Goal: Task Accomplishment & Management: Manage account settings

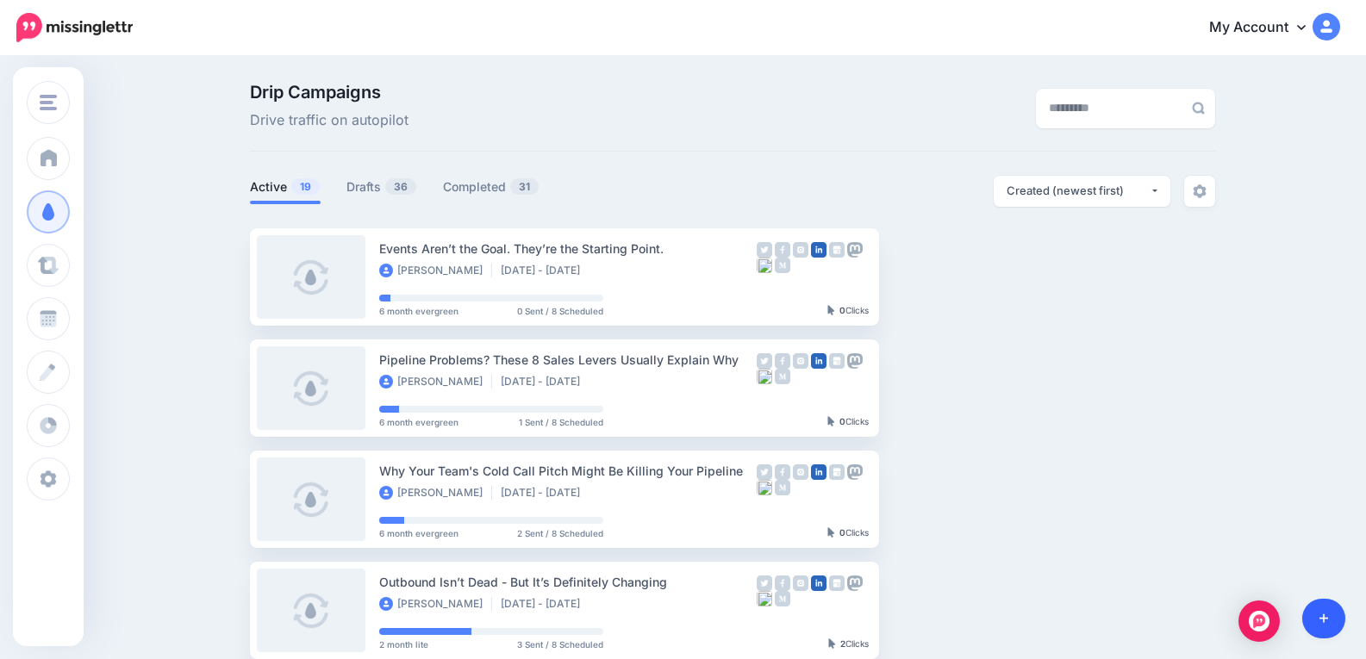
click at [1320, 613] on icon at bounding box center [1323, 619] width 9 height 12
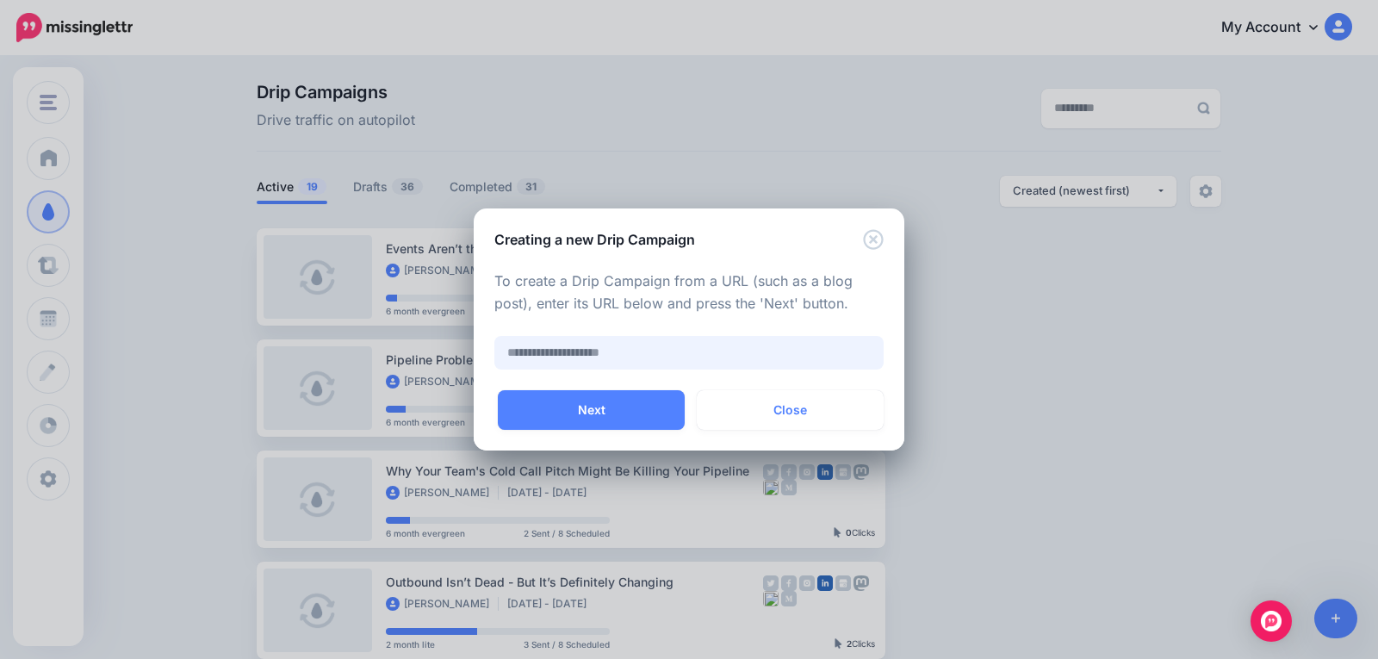
click at [598, 354] on input "text" at bounding box center [689, 353] width 389 height 34
paste input "**********"
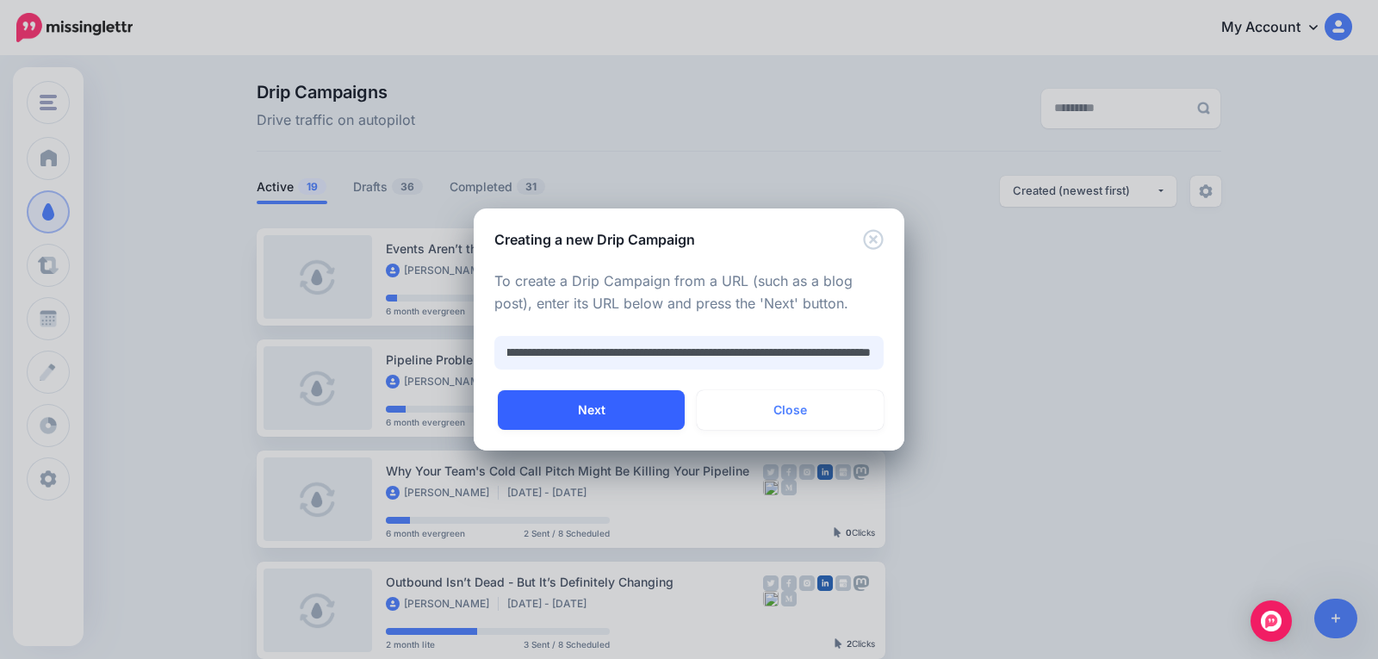
type input "**********"
click at [582, 413] on button "Next" at bounding box center [591, 410] width 187 height 40
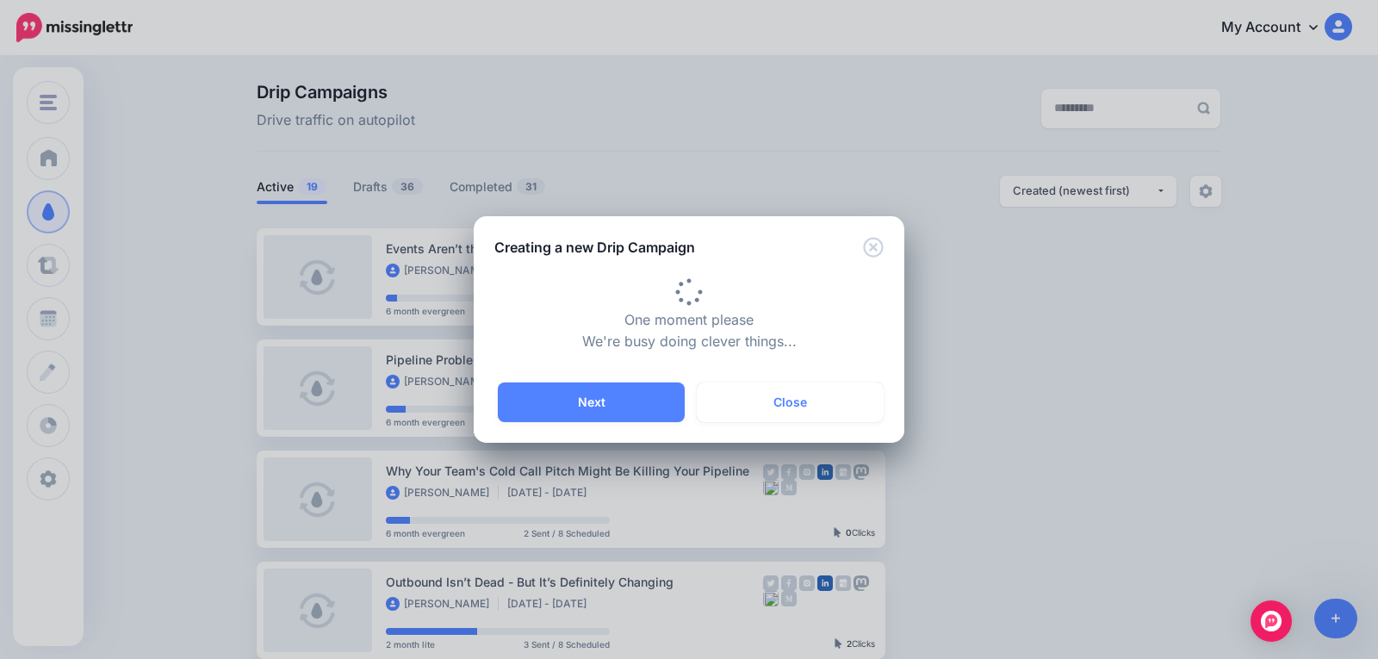
type input "**********"
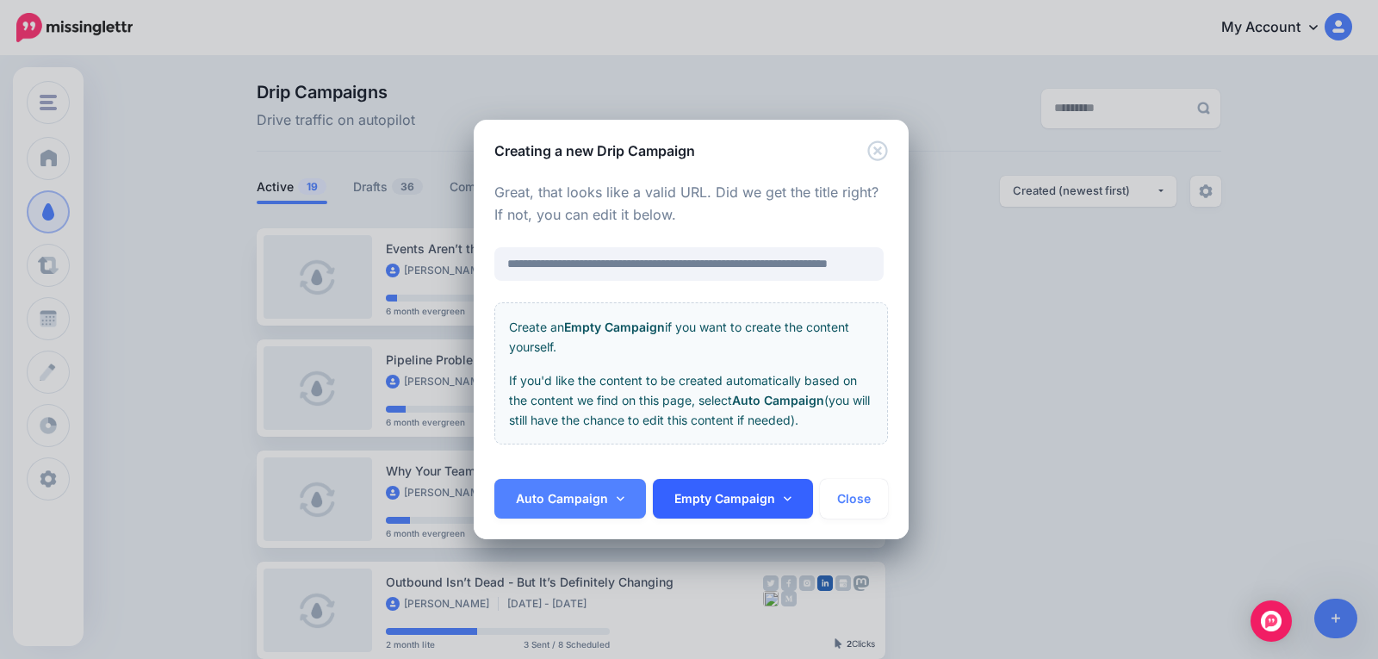
click at [745, 496] on link "Empty Campaign" at bounding box center [733, 499] width 160 height 40
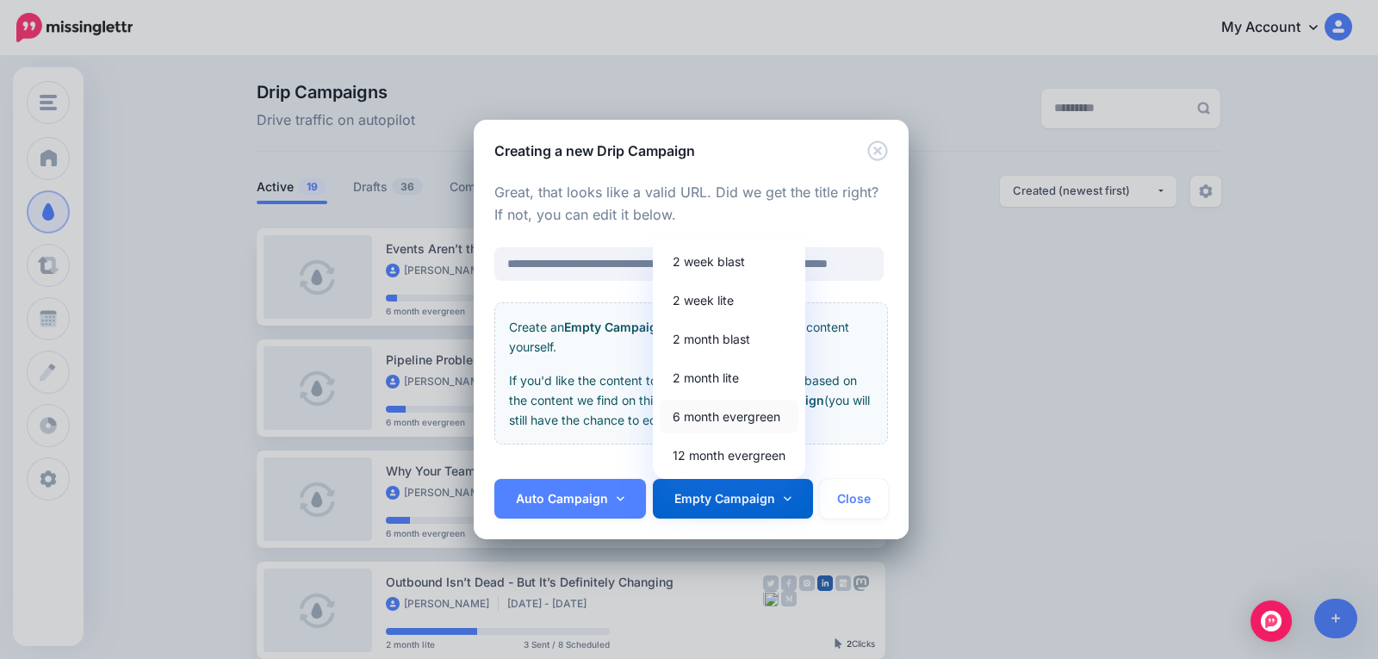
click at [749, 414] on link "6 month evergreen" at bounding box center [729, 417] width 139 height 34
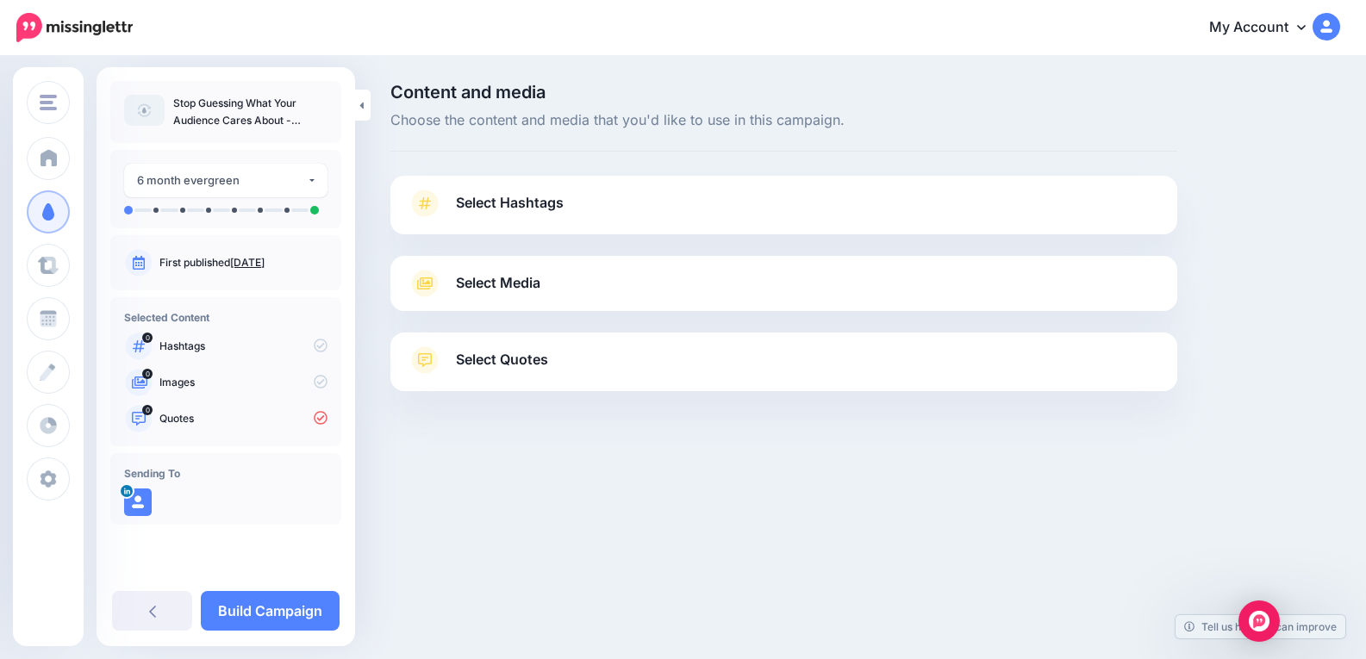
click at [601, 277] on link "Select Media" at bounding box center [784, 284] width 752 height 28
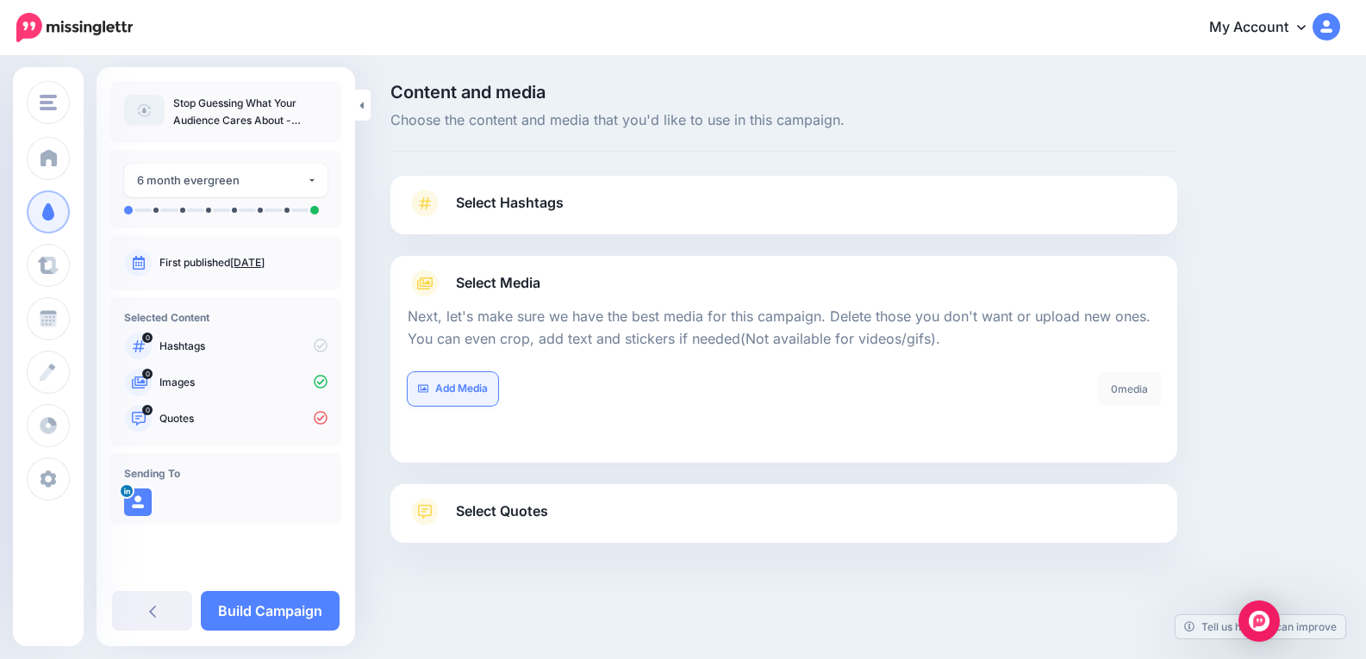
click at [460, 389] on link "Add Media" at bounding box center [453, 389] width 90 height 34
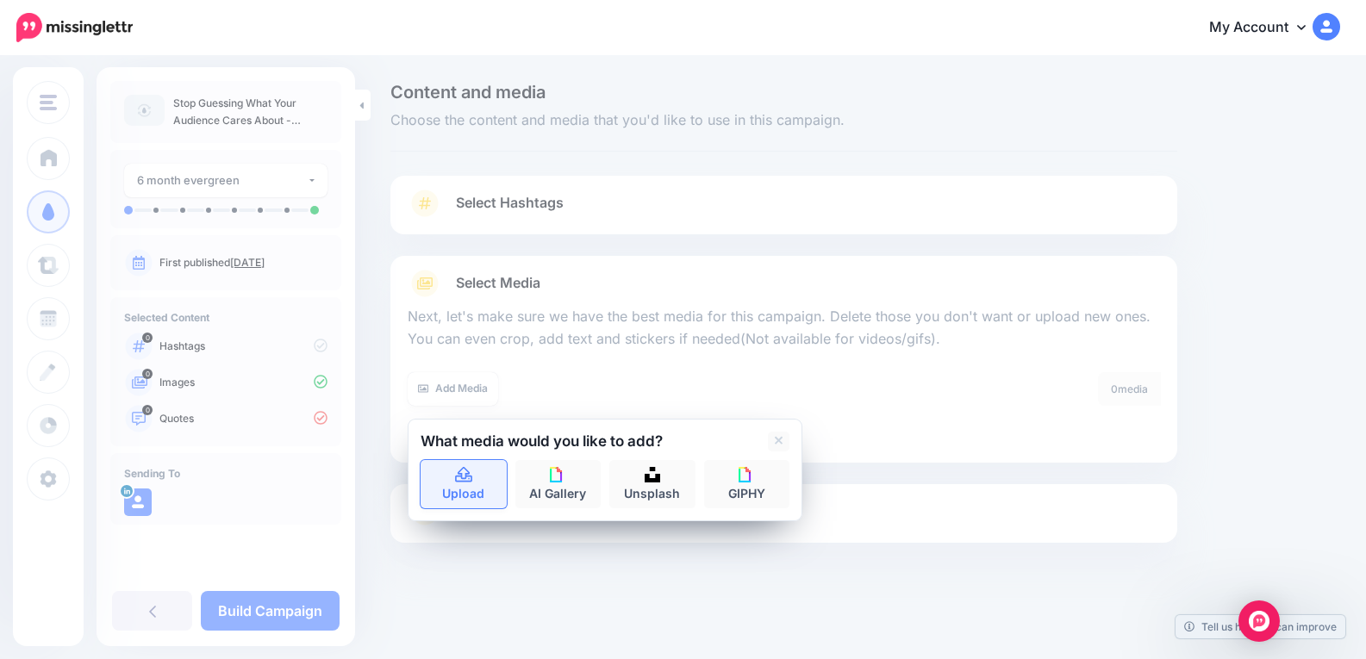
click at [459, 473] on icon at bounding box center [463, 475] width 17 height 16
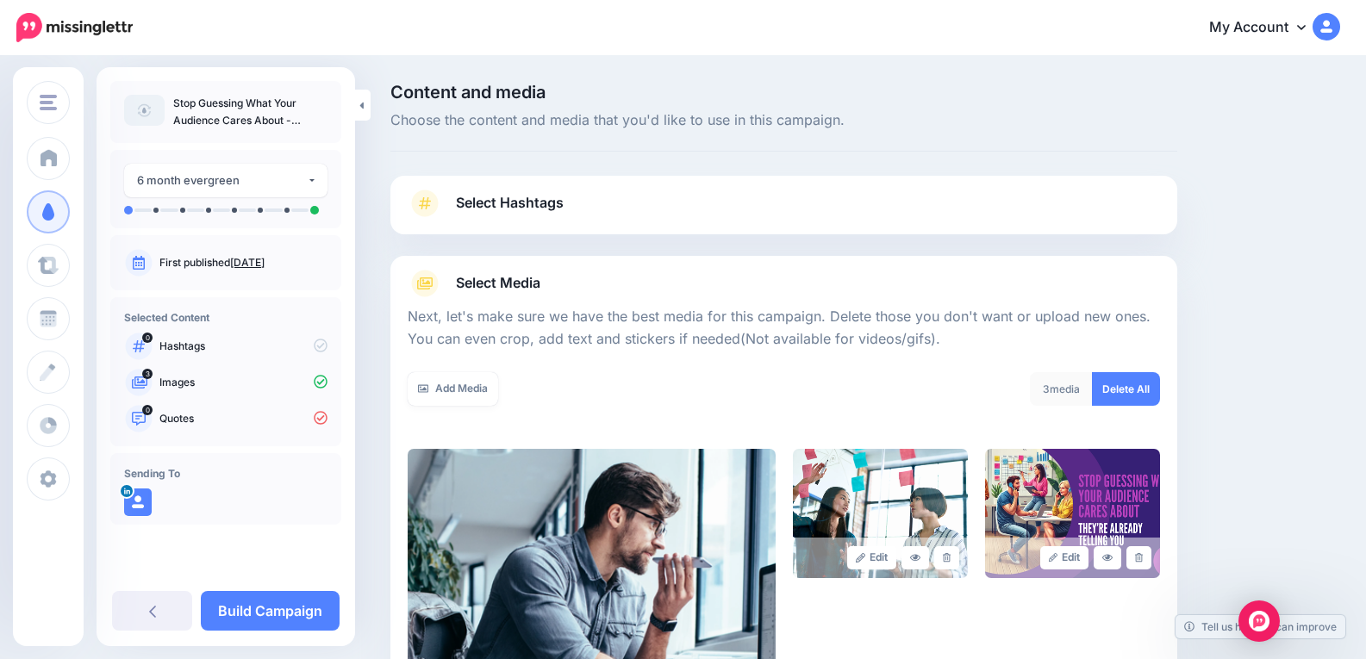
click at [526, 512] on div "Select Hashtags First let's make sure we're happy with the hashtags. Add, delet…" at bounding box center [783, 497] width 787 height 643
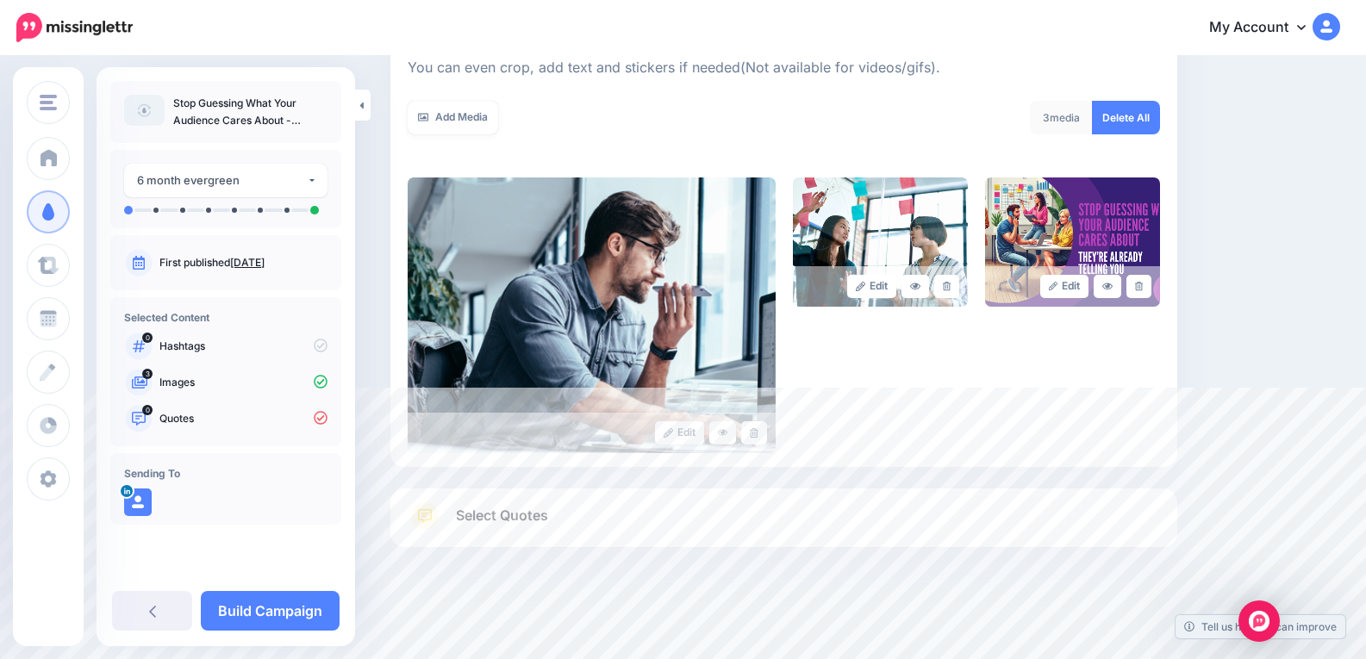
click at [526, 512] on span "Select Quotes" at bounding box center [502, 515] width 92 height 23
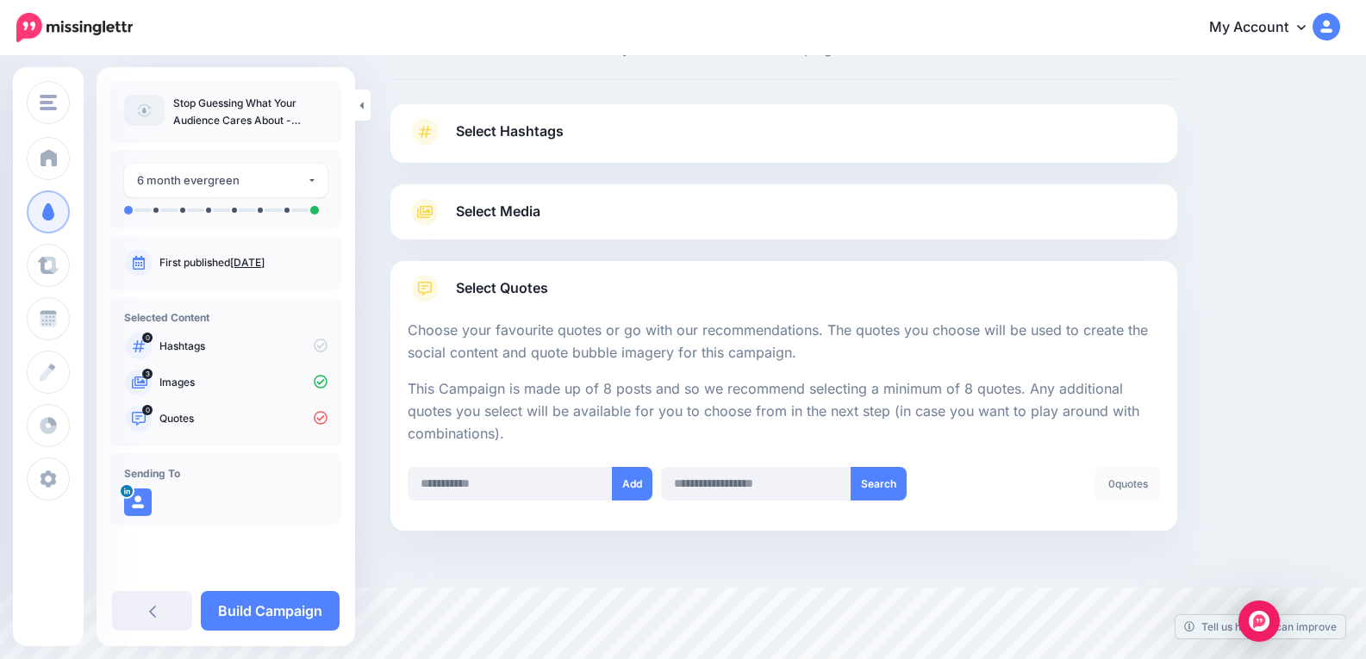
scroll to position [55, 0]
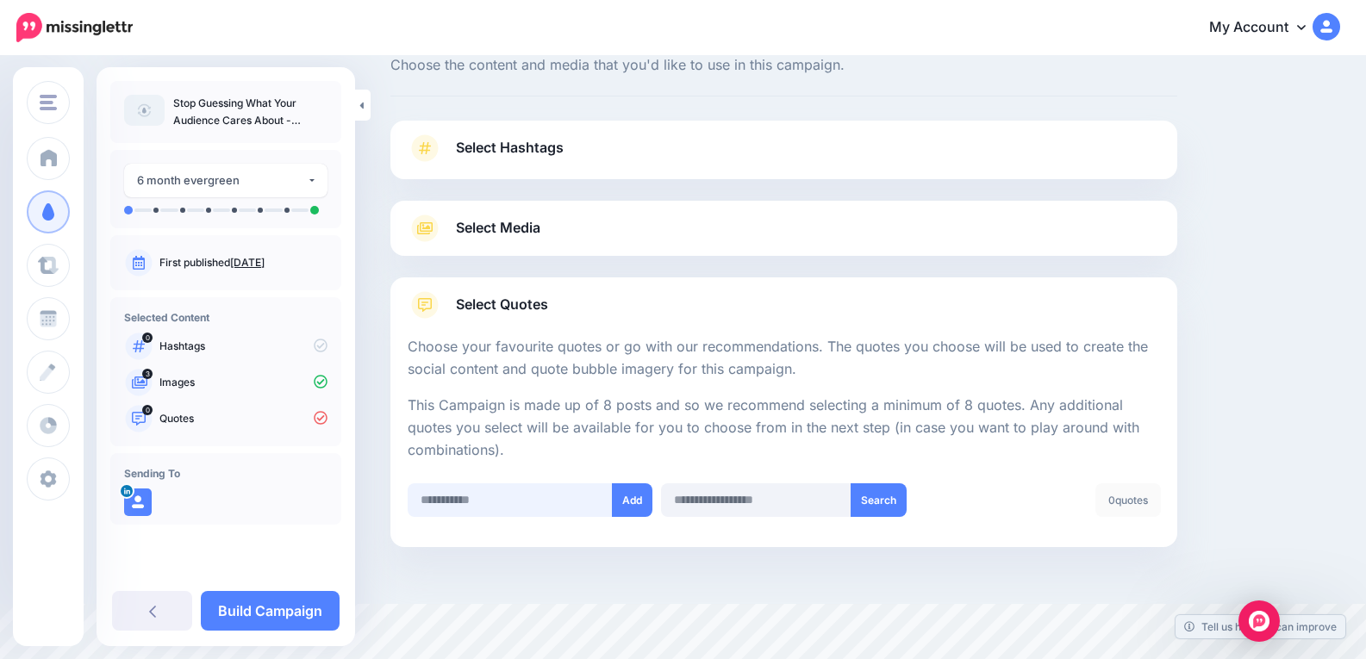
click at [489, 501] on input "text" at bounding box center [510, 500] width 205 height 34
type input "**********"
click at [621, 501] on button "Add" at bounding box center [632, 500] width 40 height 34
click at [576, 501] on input "text" at bounding box center [510, 500] width 205 height 34
paste input "**********"
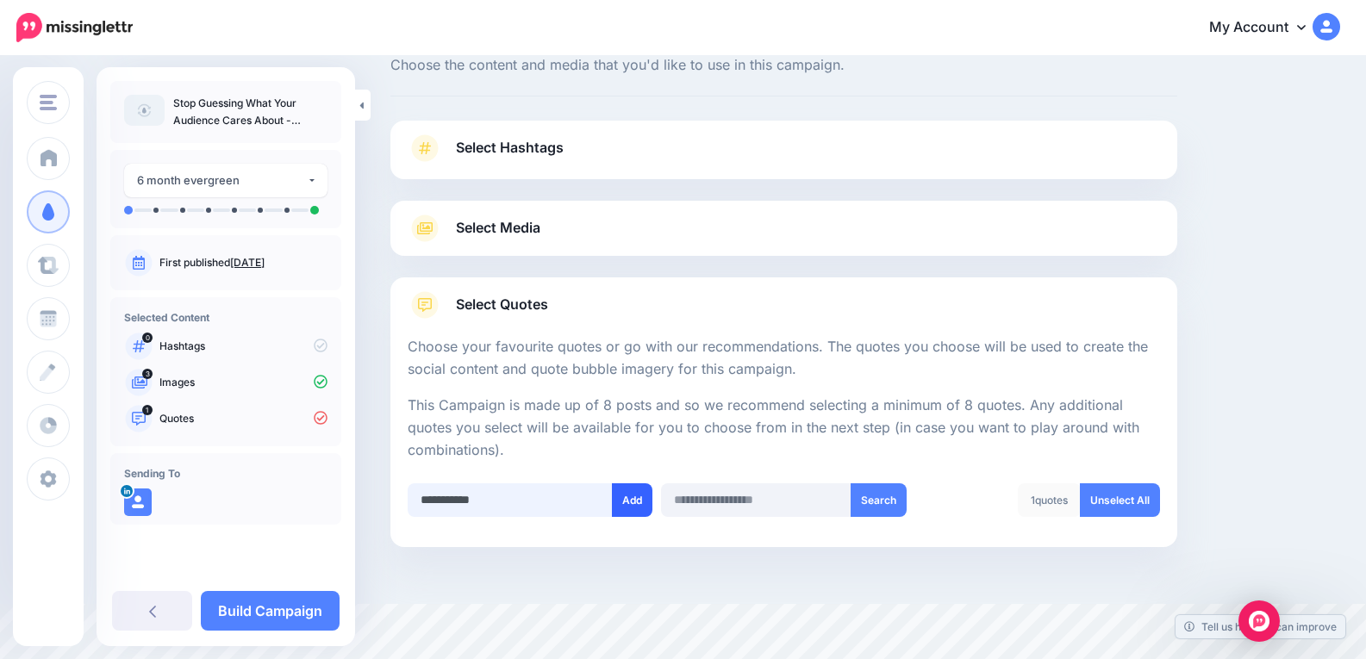
type input "**********"
click at [639, 504] on button "Add" at bounding box center [632, 500] width 40 height 34
click at [539, 500] on input "text" at bounding box center [510, 500] width 205 height 34
paste input "**********"
type input "**********"
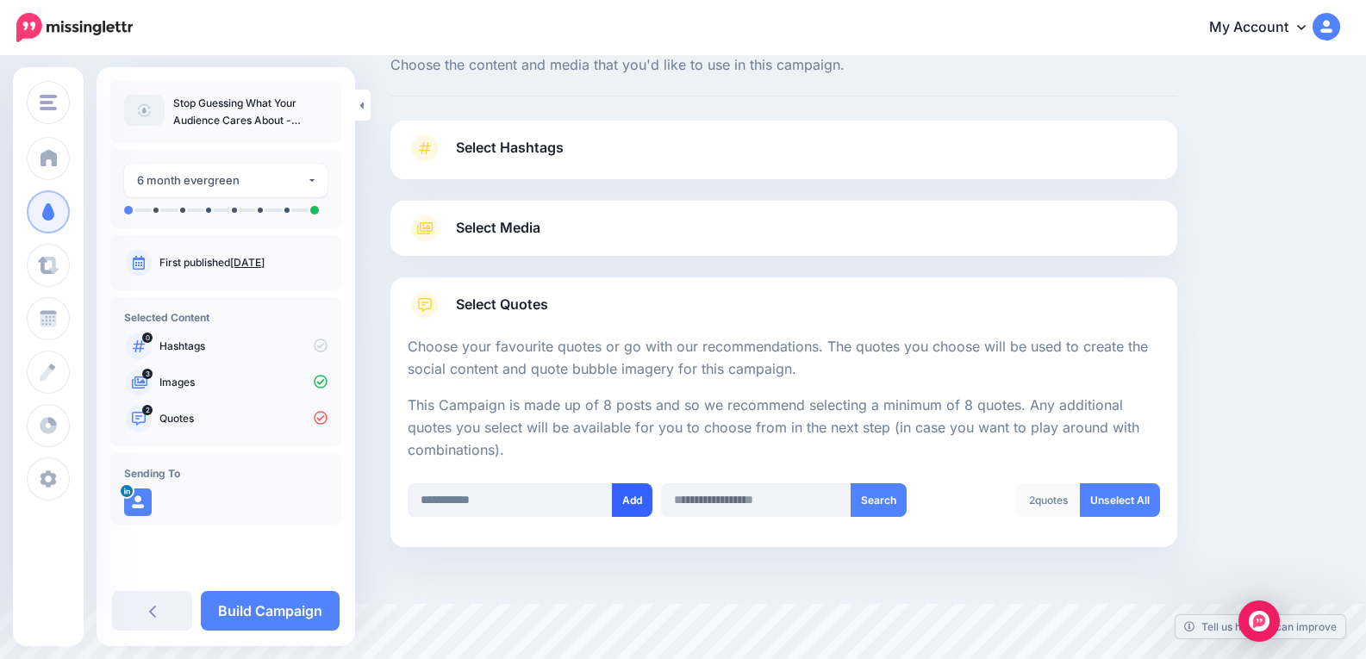
click at [617, 505] on button "Add" at bounding box center [632, 500] width 40 height 34
click at [545, 503] on input "text" at bounding box center [510, 500] width 205 height 34
paste input "**********"
type input "**********"
click at [632, 502] on button "Add" at bounding box center [632, 500] width 40 height 34
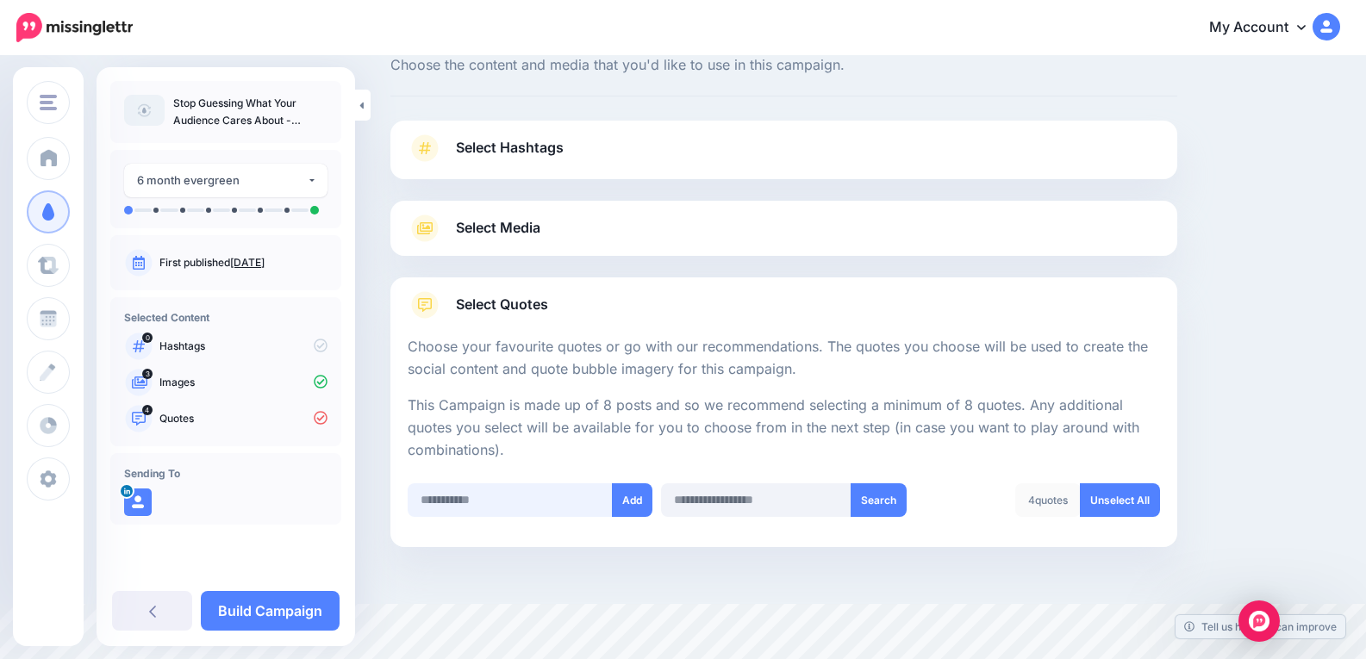
click at [563, 497] on input "text" at bounding box center [510, 500] width 205 height 34
paste input "**********"
type input "**********"
click at [629, 501] on button "Add" at bounding box center [632, 500] width 40 height 34
click at [573, 498] on input "text" at bounding box center [510, 500] width 205 height 34
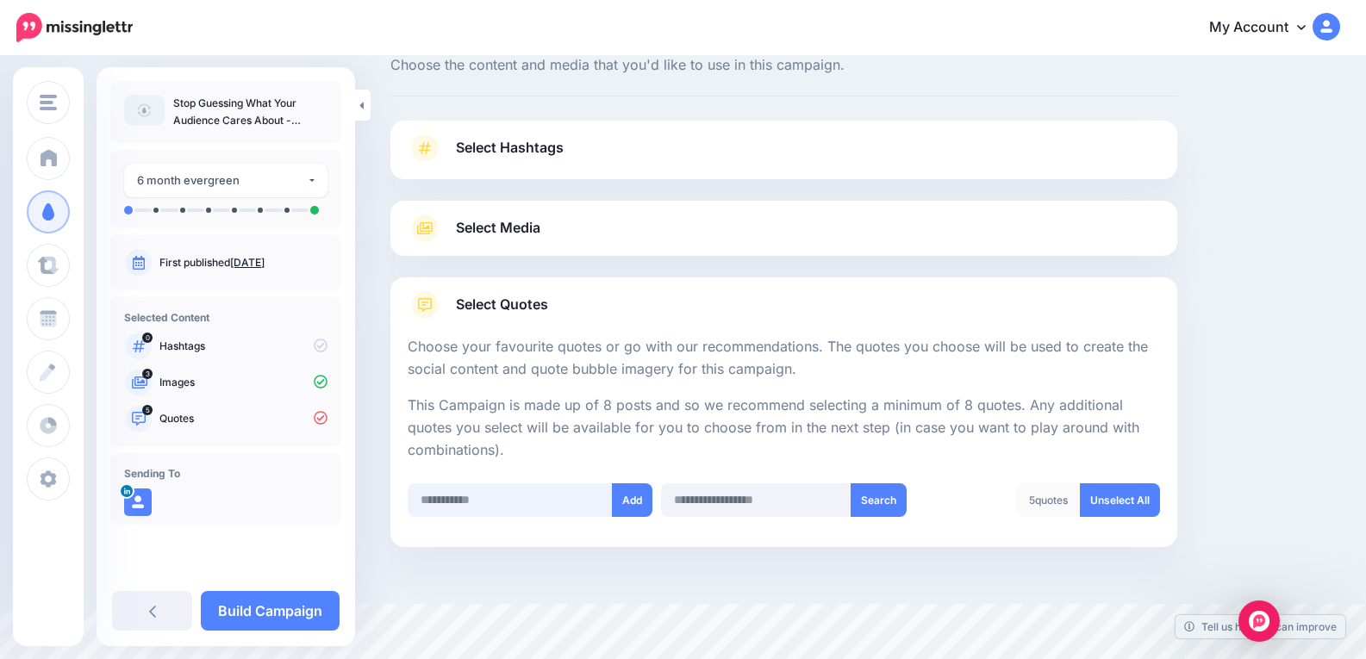
paste input "**********"
type input "**********"
click at [634, 498] on button "Add" at bounding box center [632, 500] width 40 height 34
click at [554, 505] on input "text" at bounding box center [510, 500] width 205 height 34
paste input "**********"
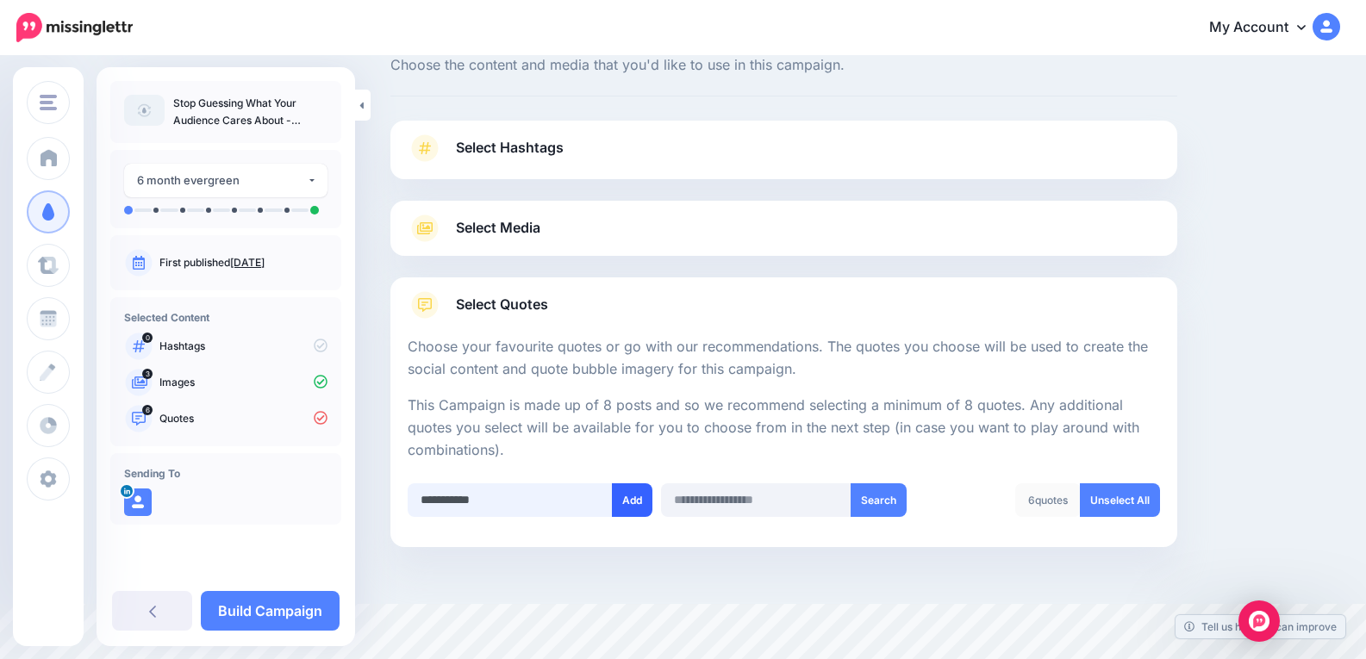
type input "**********"
click at [631, 505] on button "Add" at bounding box center [632, 500] width 40 height 34
click at [557, 491] on input "text" at bounding box center [510, 500] width 205 height 34
paste input "**********"
type input "**********"
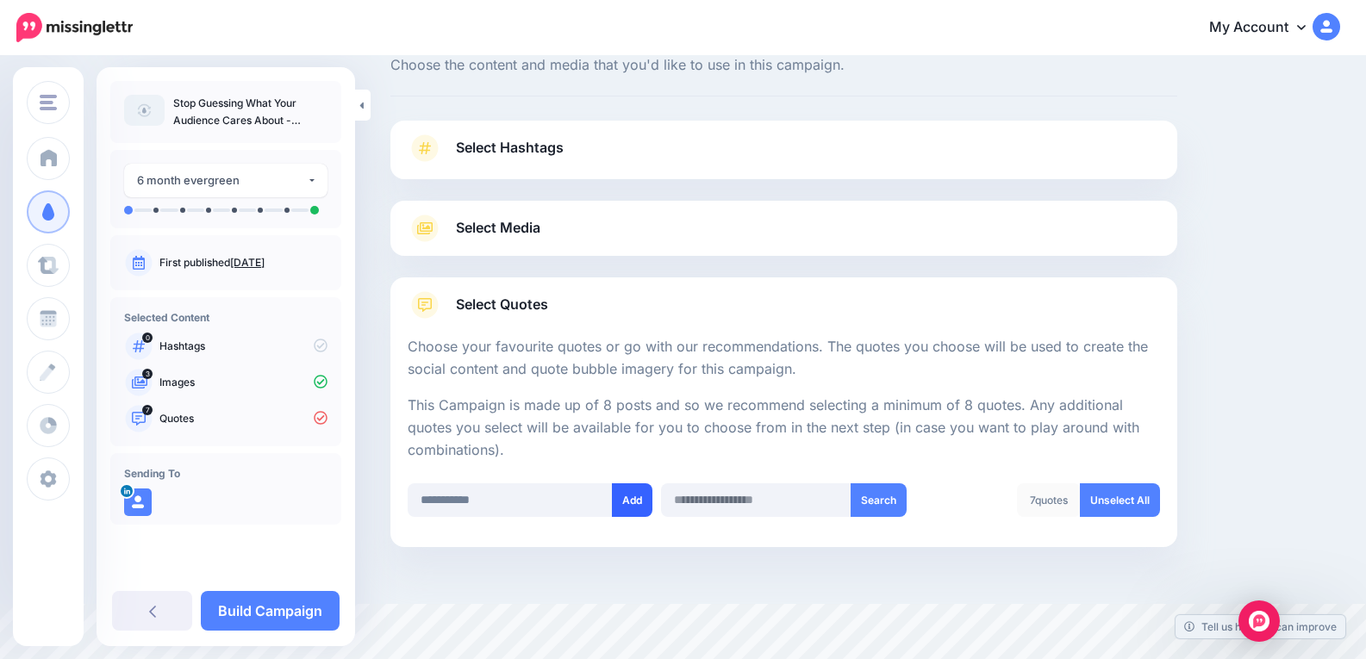
click at [624, 499] on button "Add" at bounding box center [632, 500] width 40 height 34
click at [289, 616] on link "Build Campaign" at bounding box center [270, 611] width 139 height 40
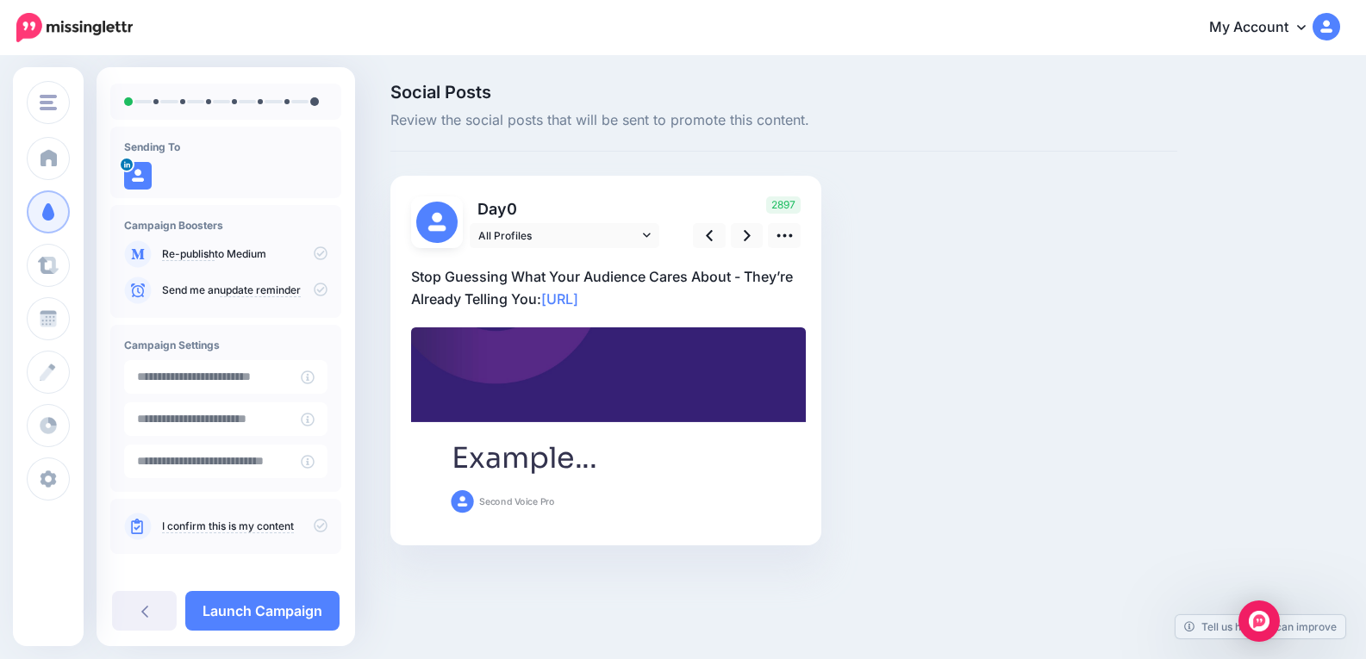
scroll to position [78, 0]
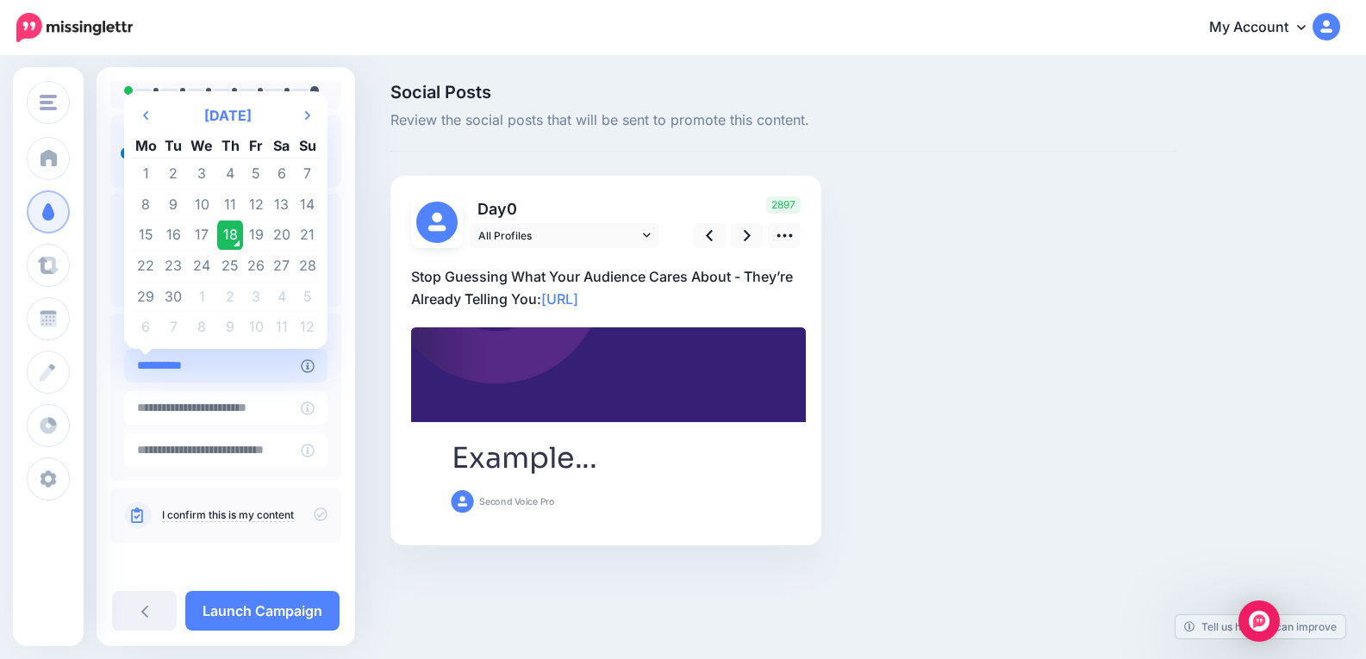
click at [237, 364] on input "**********" at bounding box center [212, 366] width 177 height 34
click at [233, 367] on input "**********" at bounding box center [212, 366] width 177 height 34
click at [146, 261] on td "22" at bounding box center [146, 266] width 30 height 31
type input "**********"
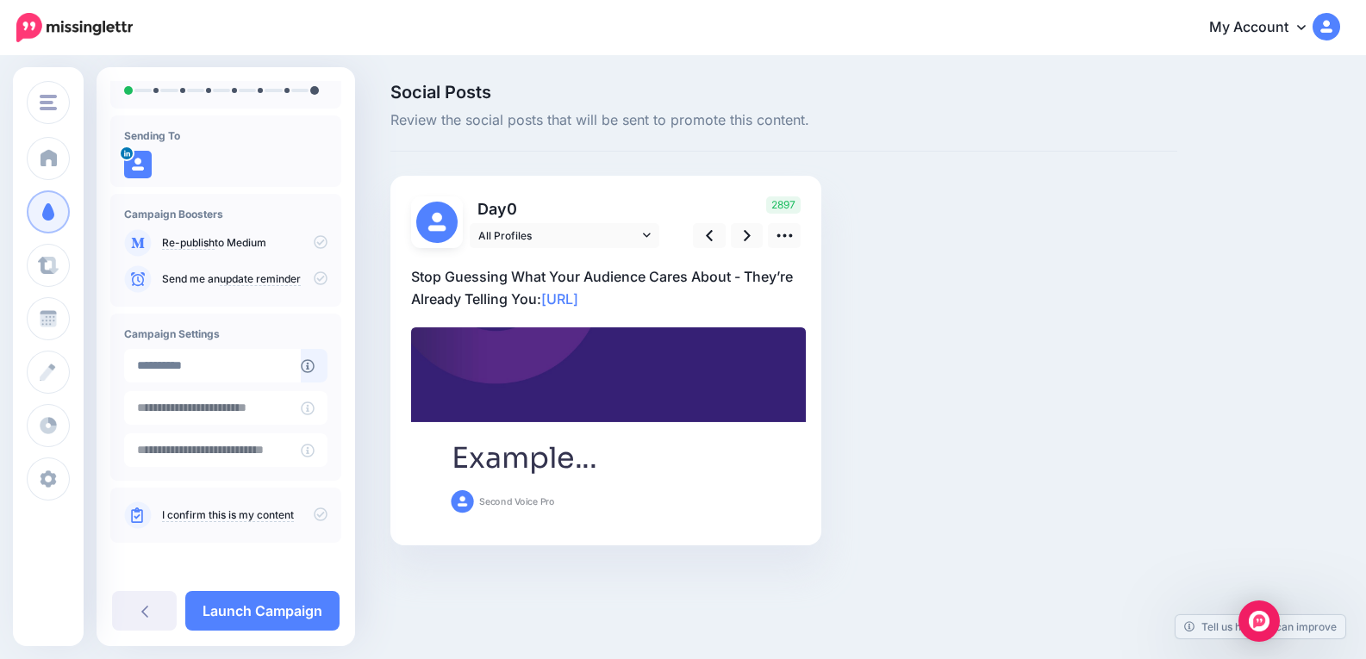
scroll to position [3, 0]
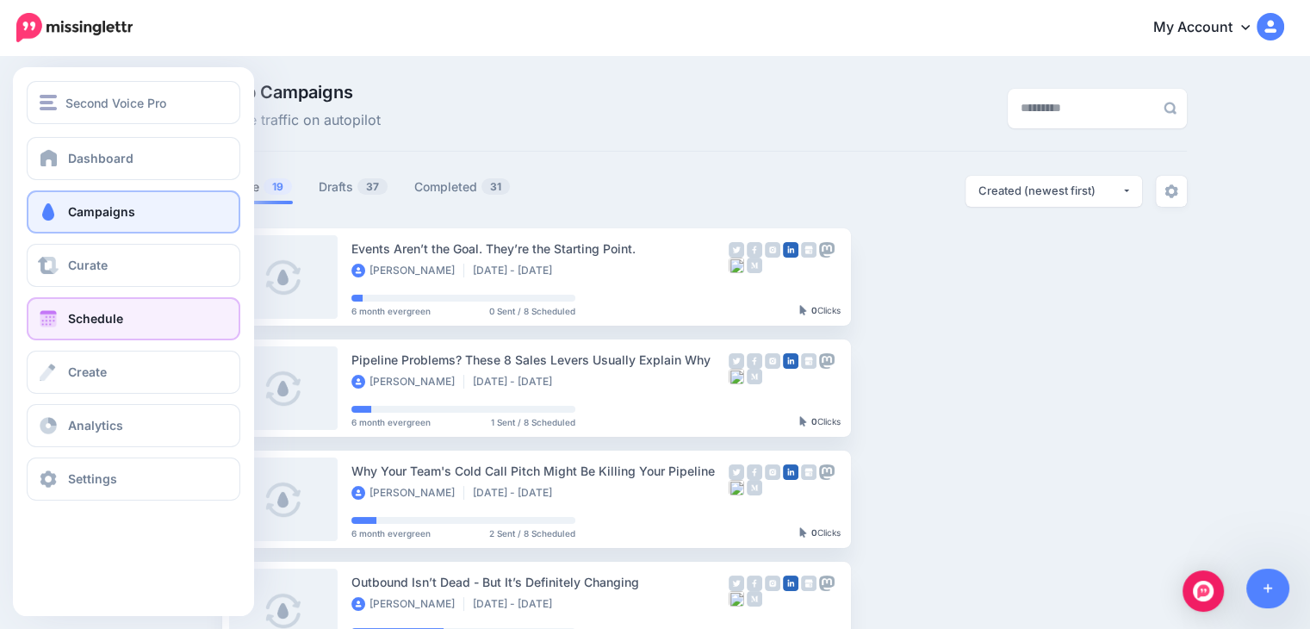
click at [50, 322] on span at bounding box center [48, 318] width 22 height 17
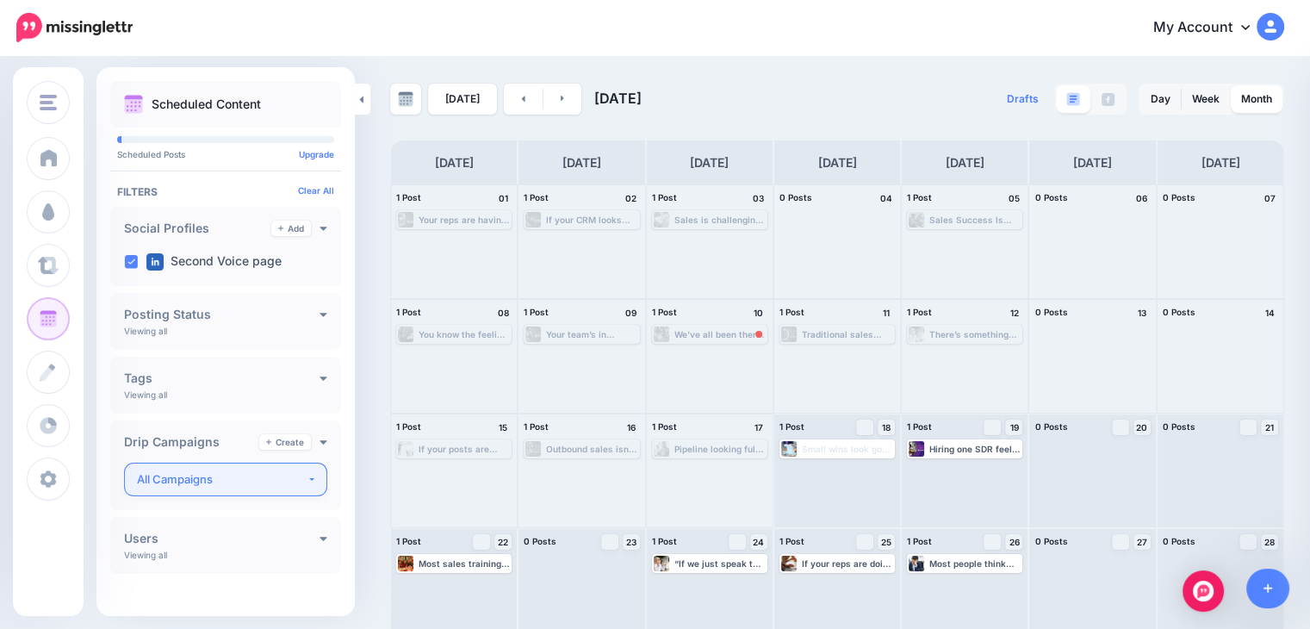
click at [190, 486] on div "All Campaigns" at bounding box center [222, 480] width 170 height 20
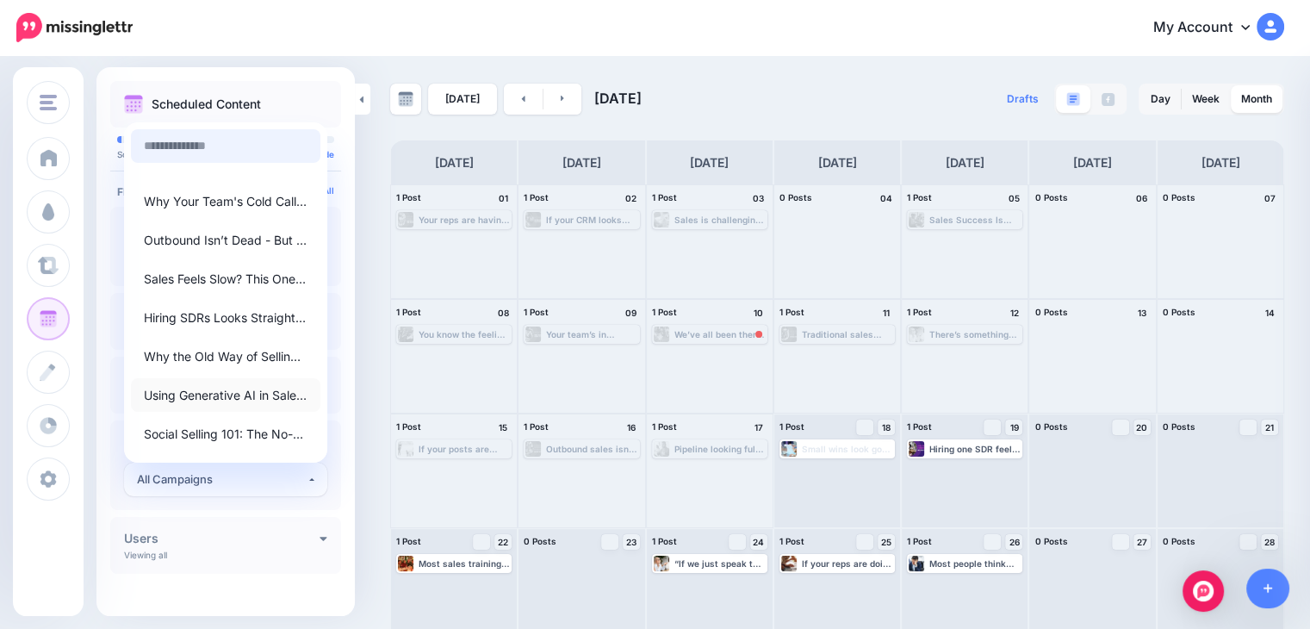
scroll to position [137, 0]
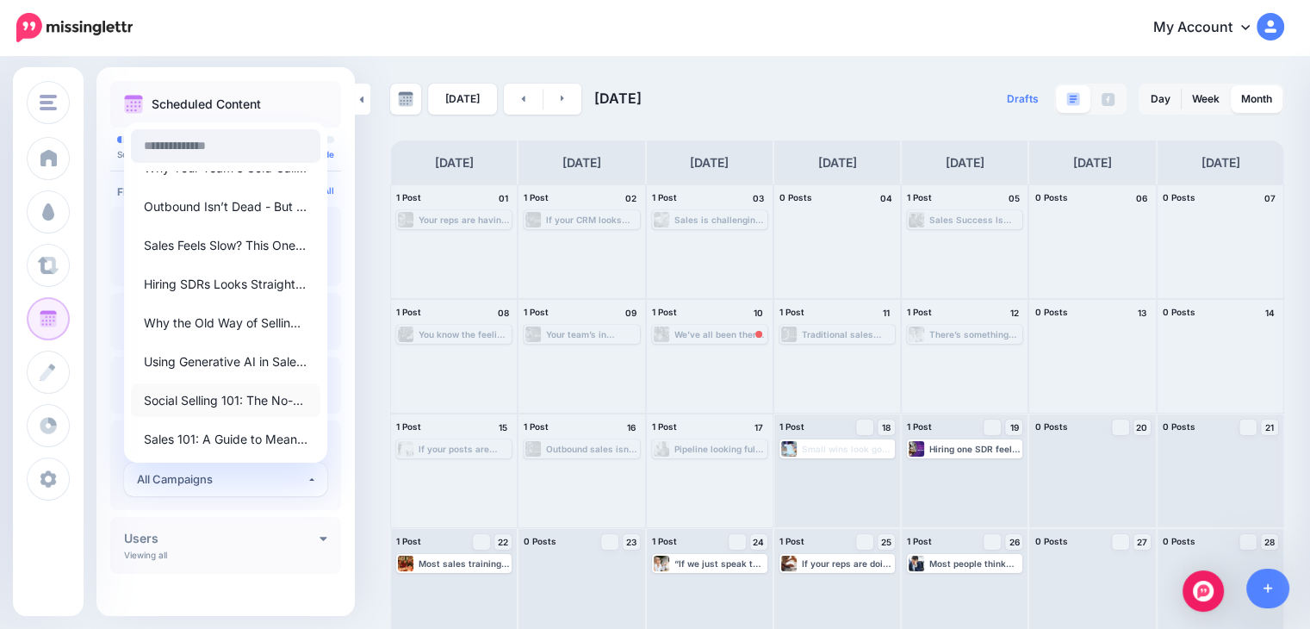
click at [221, 397] on span "Social Selling 101: The No-Nonsense Guide to Owning LinkedIn" at bounding box center [226, 400] width 164 height 21
select select "********"
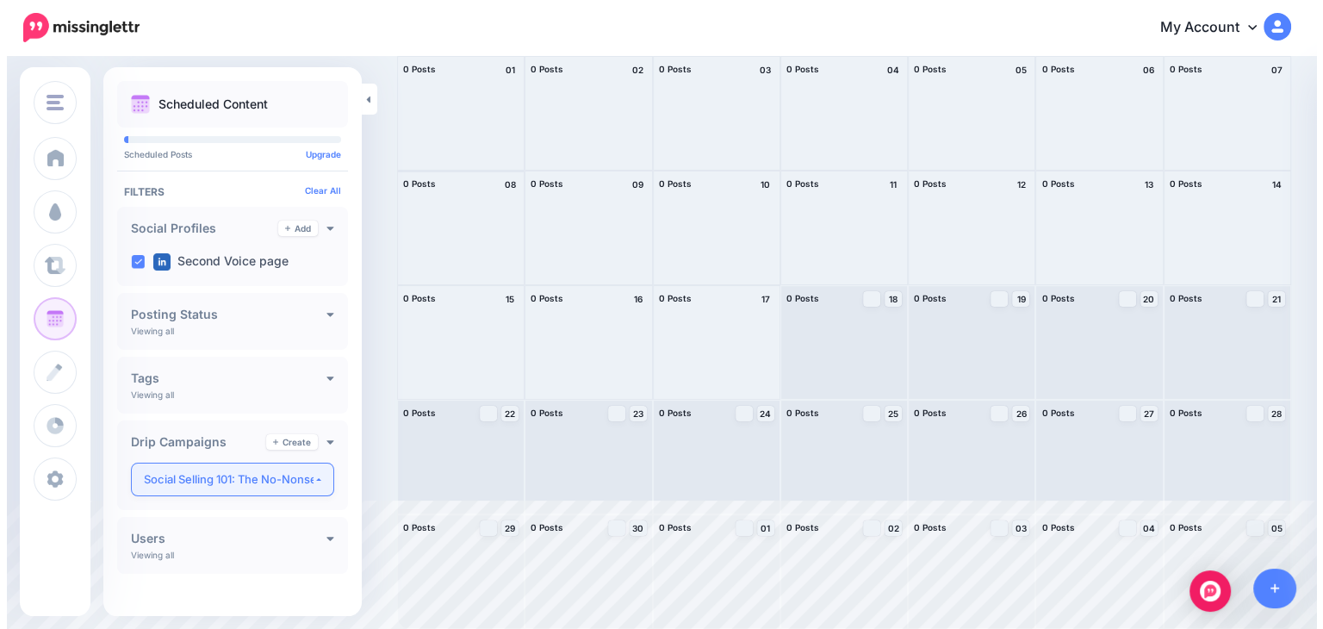
scroll to position [0, 0]
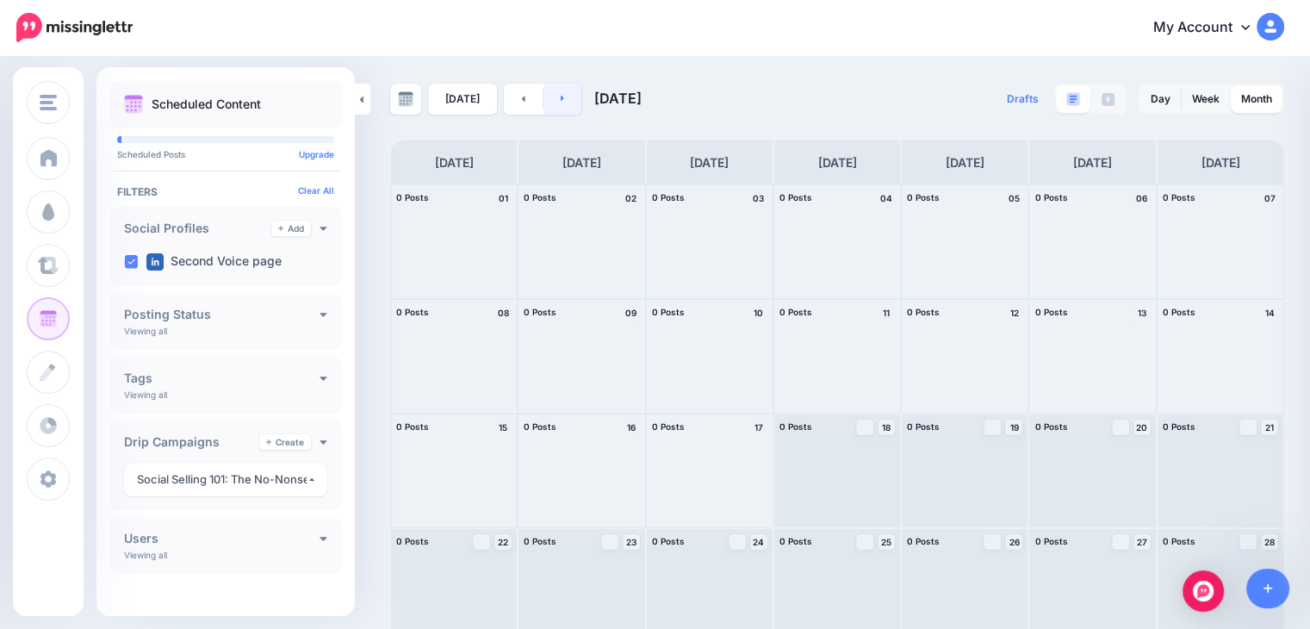
click at [570, 103] on link at bounding box center [563, 99] width 39 height 31
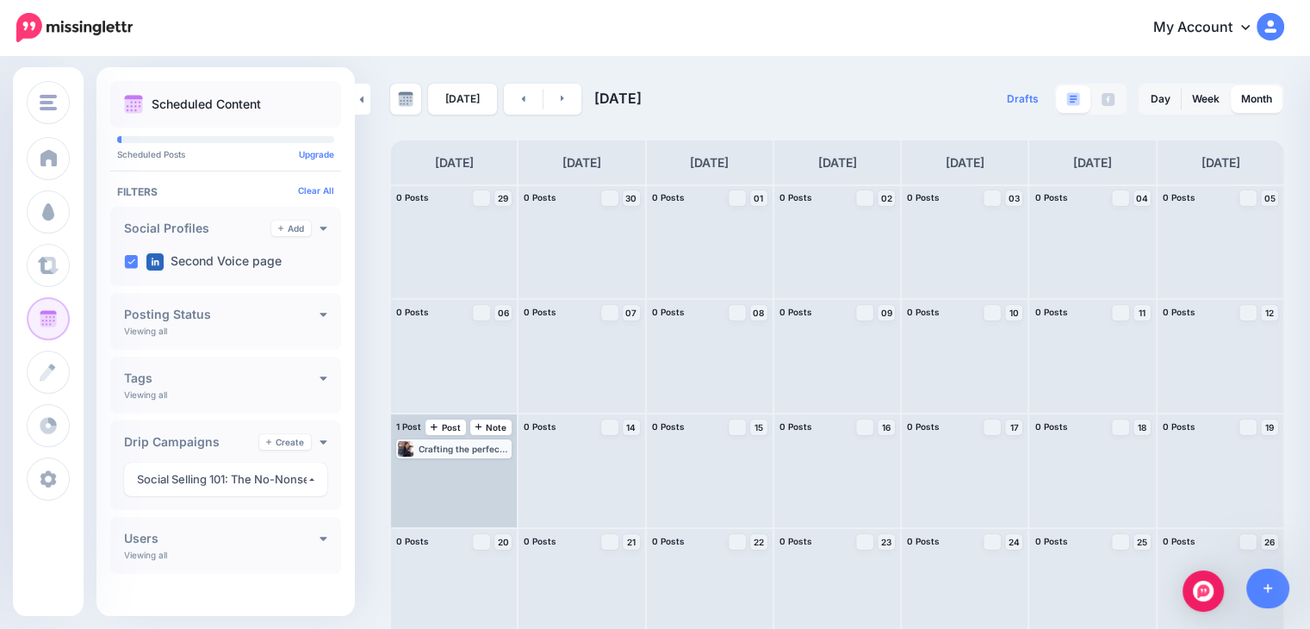
click at [459, 447] on div "Crafting the perfect LinkedIn post? It’s not an Oscar speech - just hit “Post.”…" at bounding box center [464, 449] width 91 height 10
click at [448, 467] on link "Edit" at bounding box center [428, 470] width 59 height 16
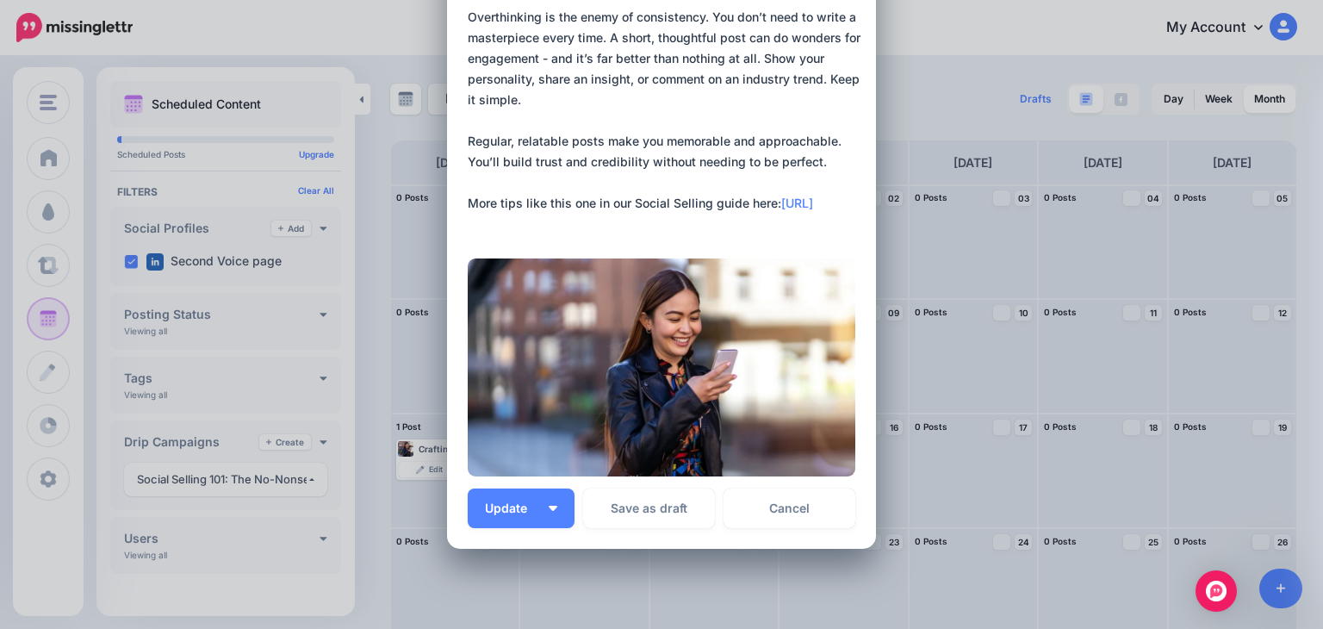
scroll to position [193, 0]
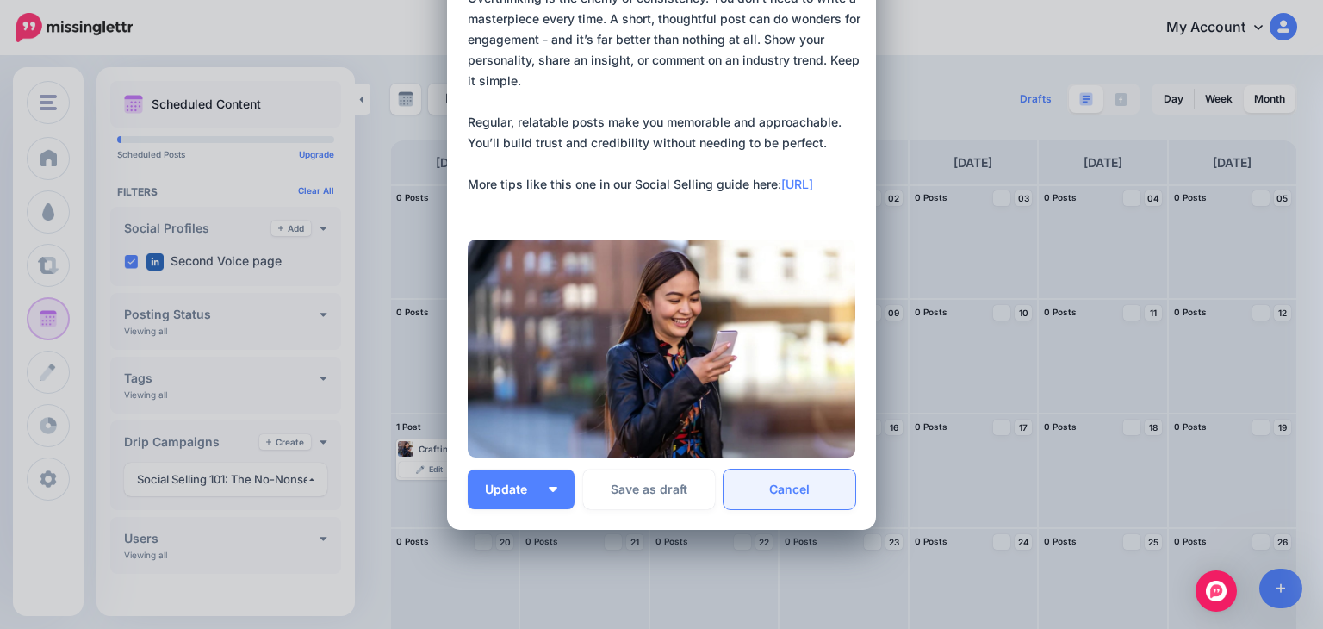
click at [772, 476] on link "Cancel" at bounding box center [790, 490] width 132 height 40
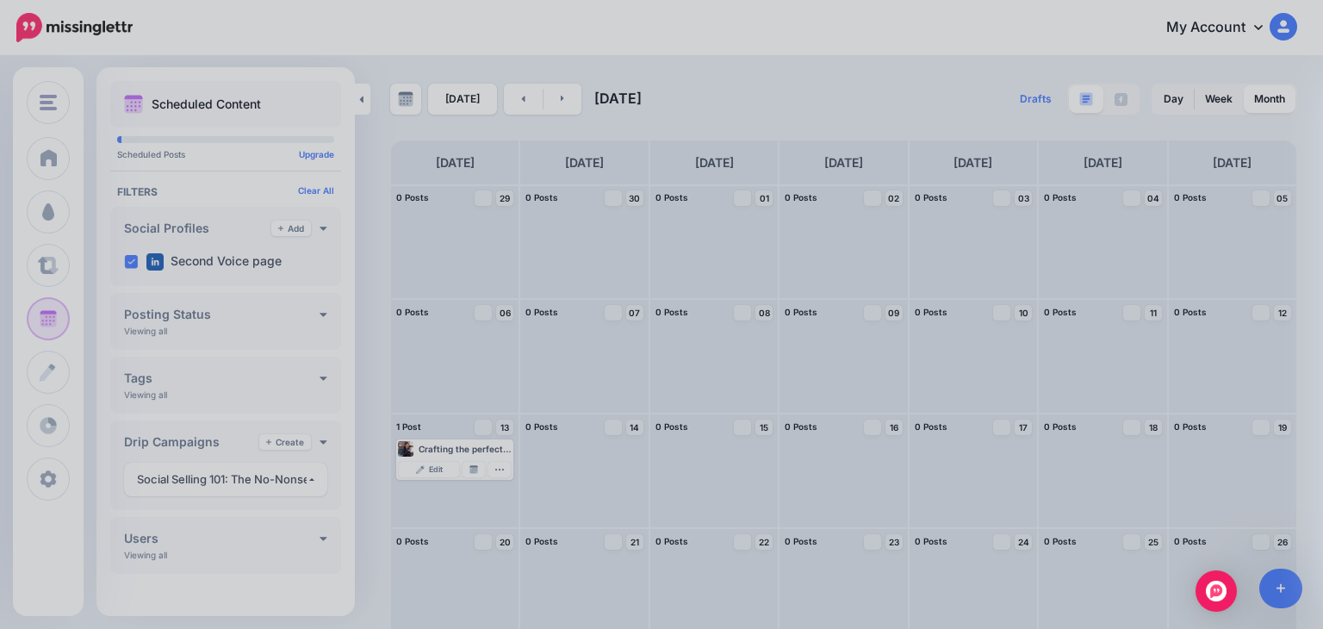
scroll to position [0, 0]
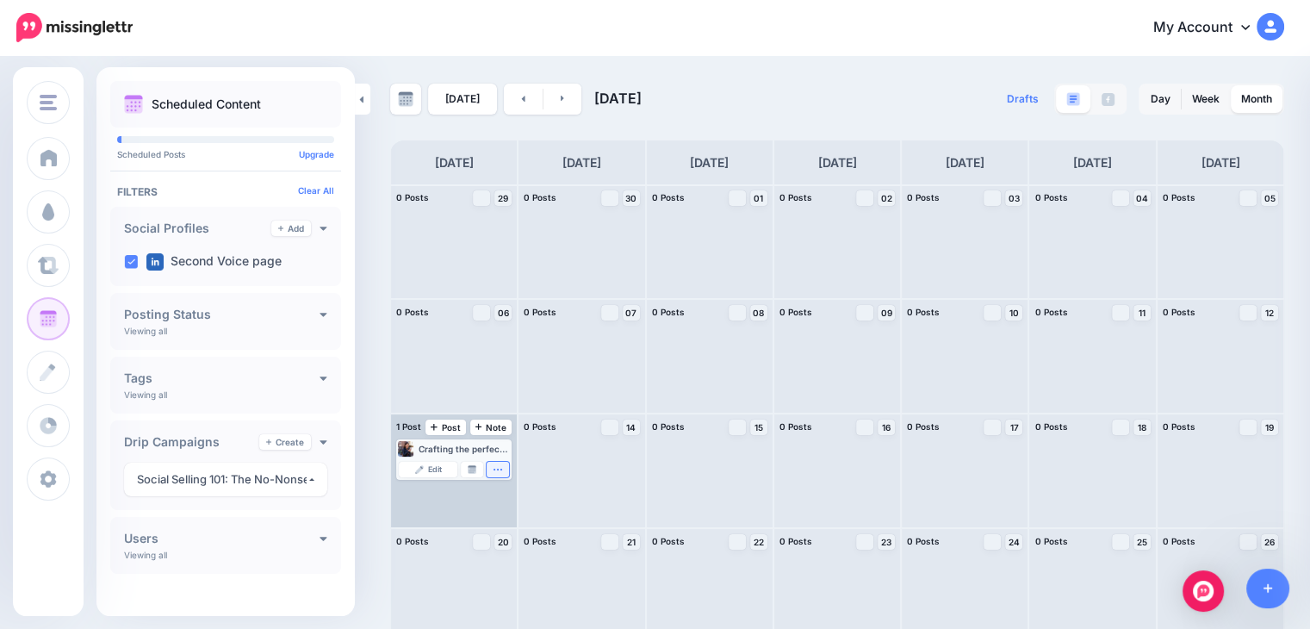
click at [501, 473] on icon "button" at bounding box center [498, 469] width 10 height 10
click at [486, 513] on link "Delete Post" at bounding box center [460, 517] width 90 height 19
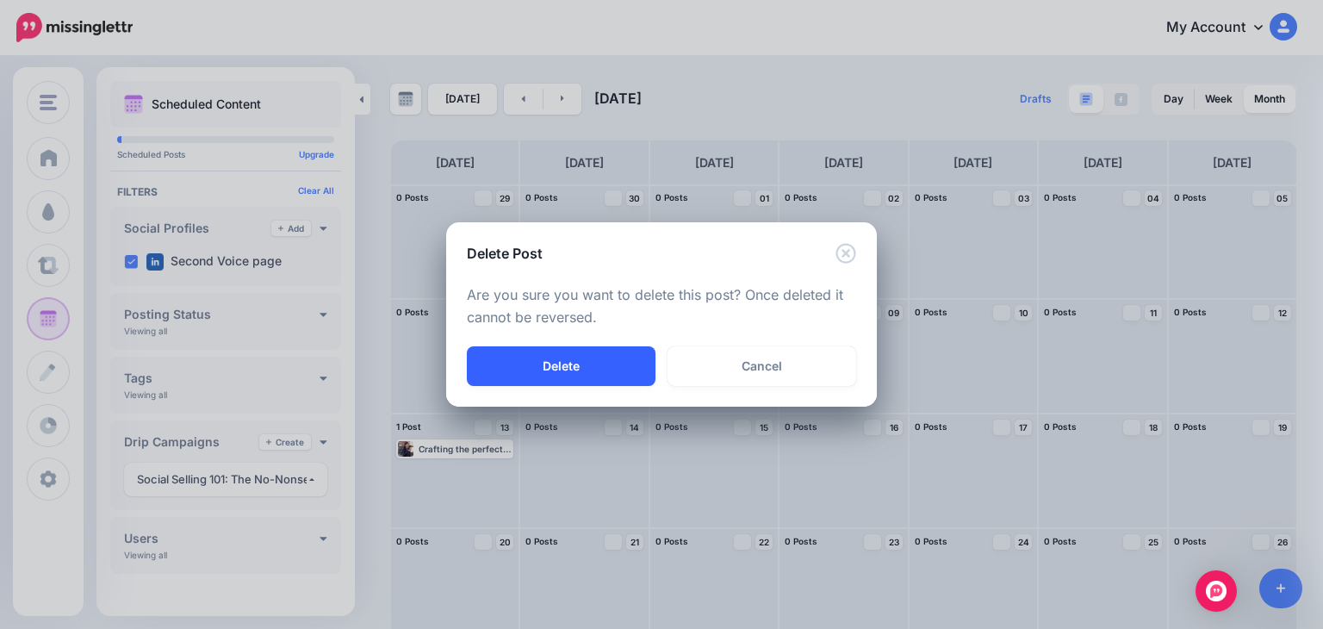
click at [614, 358] on button "Delete" at bounding box center [561, 366] width 189 height 40
click at [562, 103] on div "Delete Post Loading Are you sure you want to delete this post? Once deleted it …" at bounding box center [661, 314] width 1323 height 629
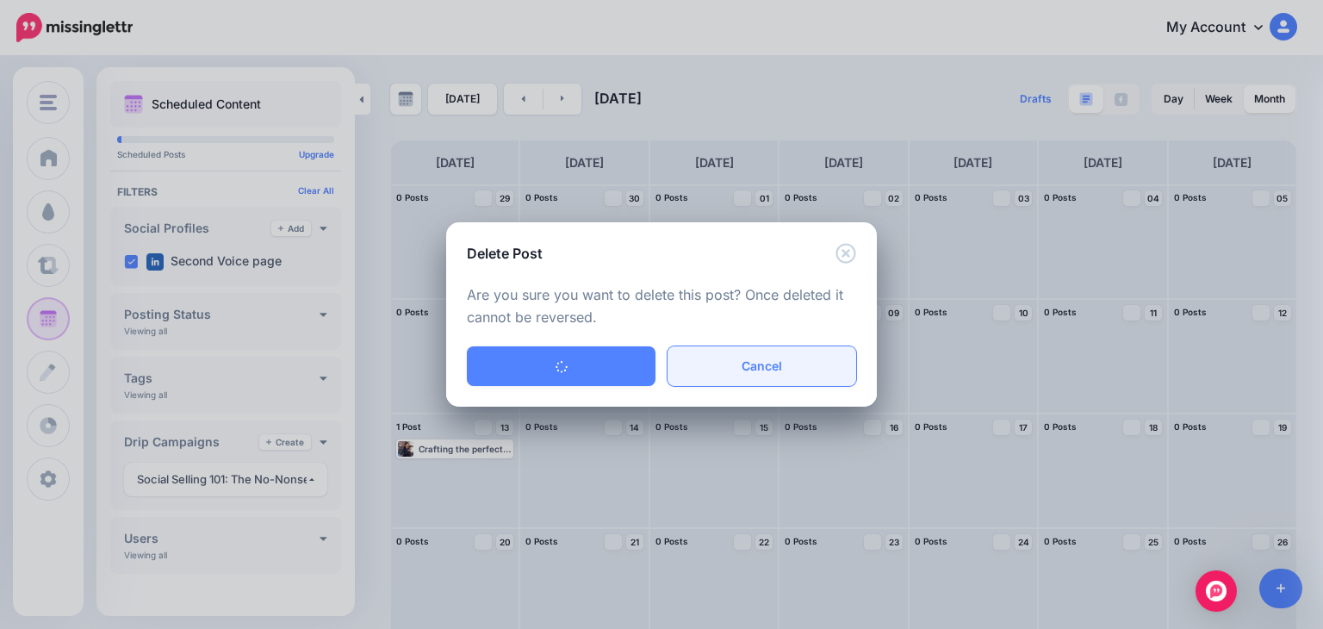
click at [728, 364] on link "Cancel" at bounding box center [762, 366] width 189 height 40
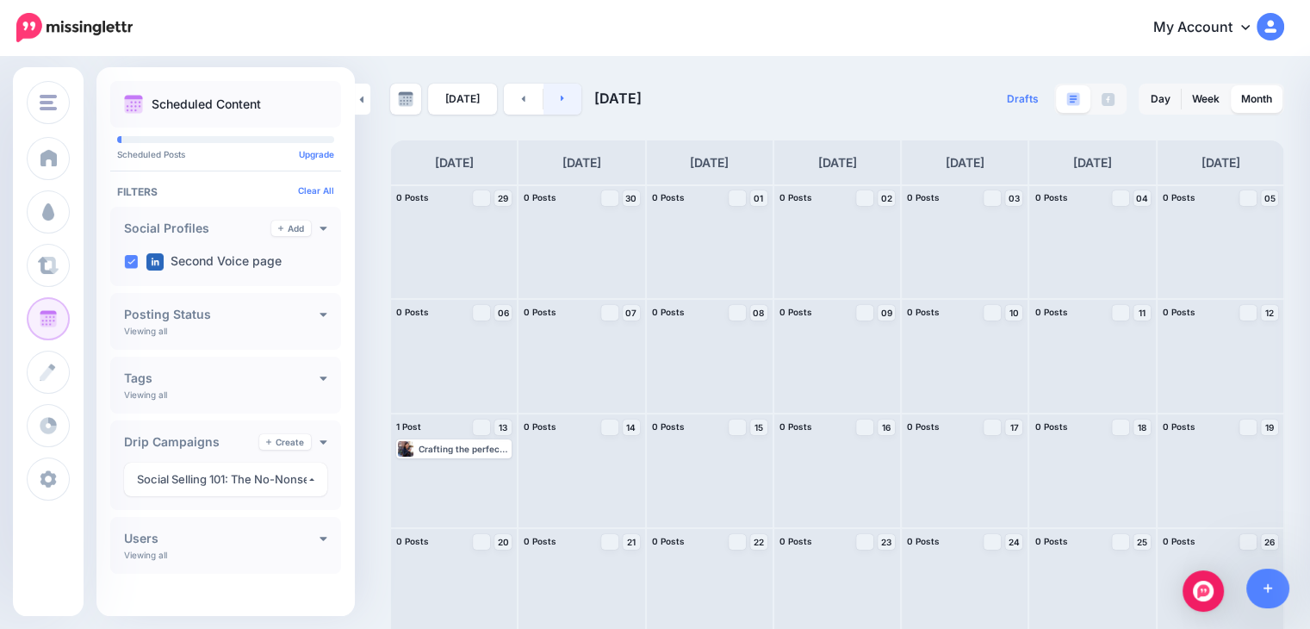
click at [565, 100] on link at bounding box center [563, 99] width 39 height 31
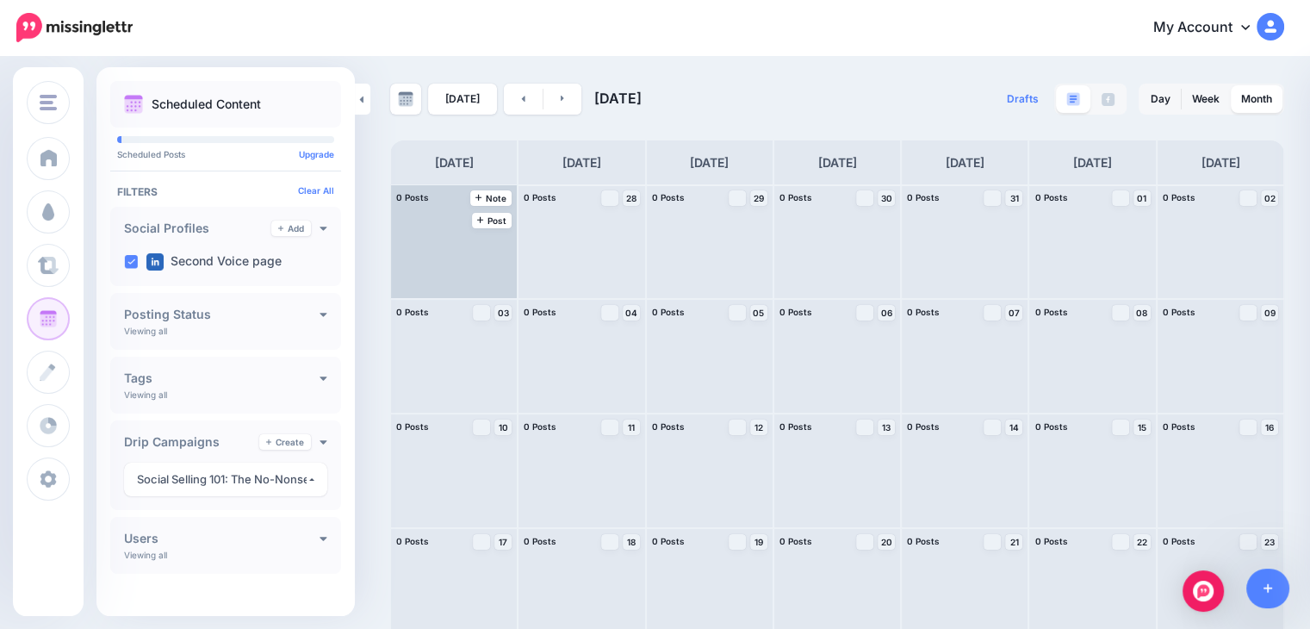
scroll to position [128, 0]
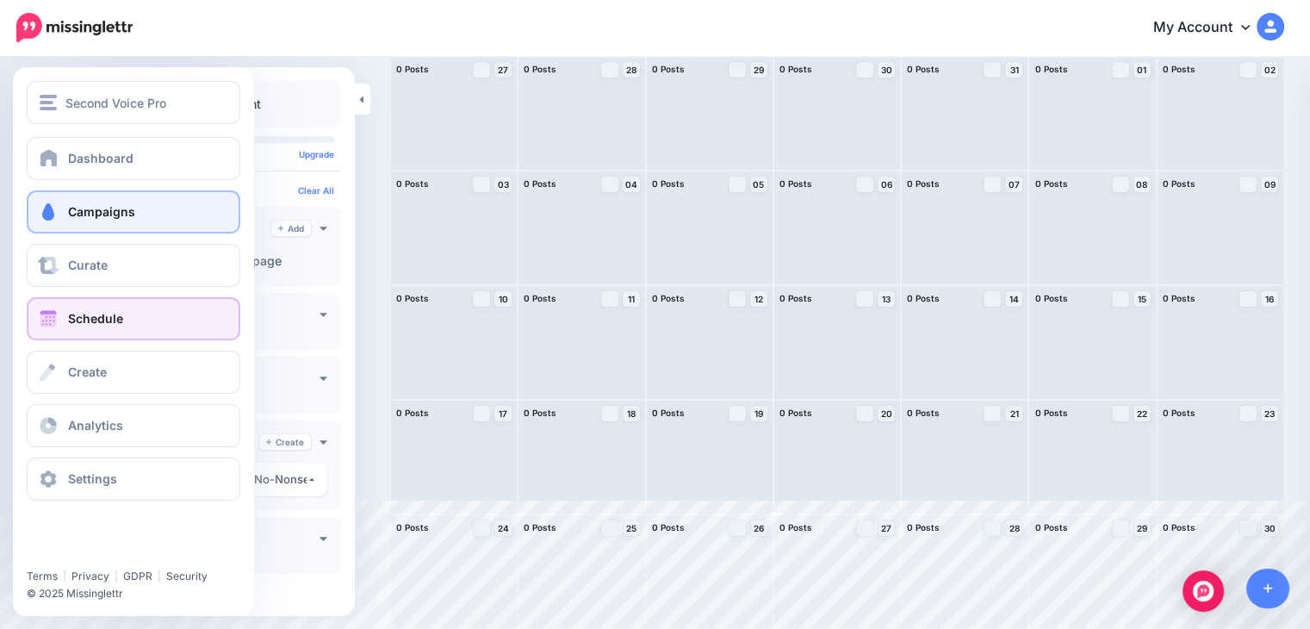
click at [110, 218] on span "Campaigns" at bounding box center [101, 211] width 67 height 15
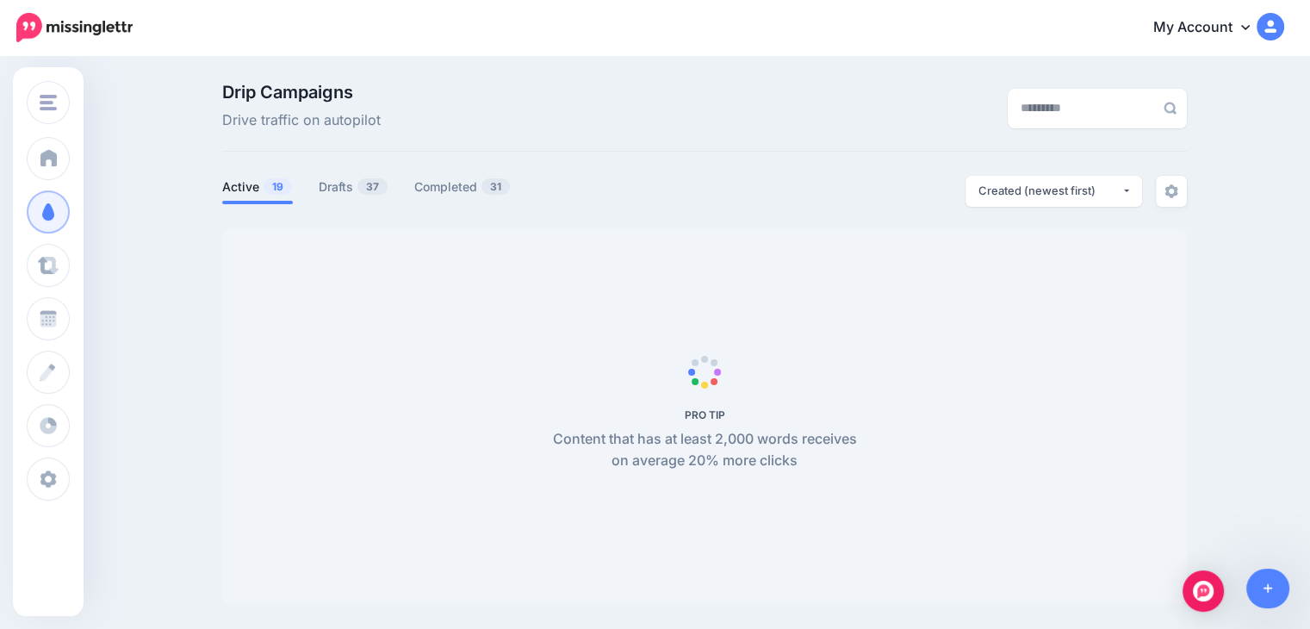
click at [201, 265] on div "Drip Campaigns Drive traffic on autopilot Active 19 37 31" at bounding box center [655, 350] width 1310 height 585
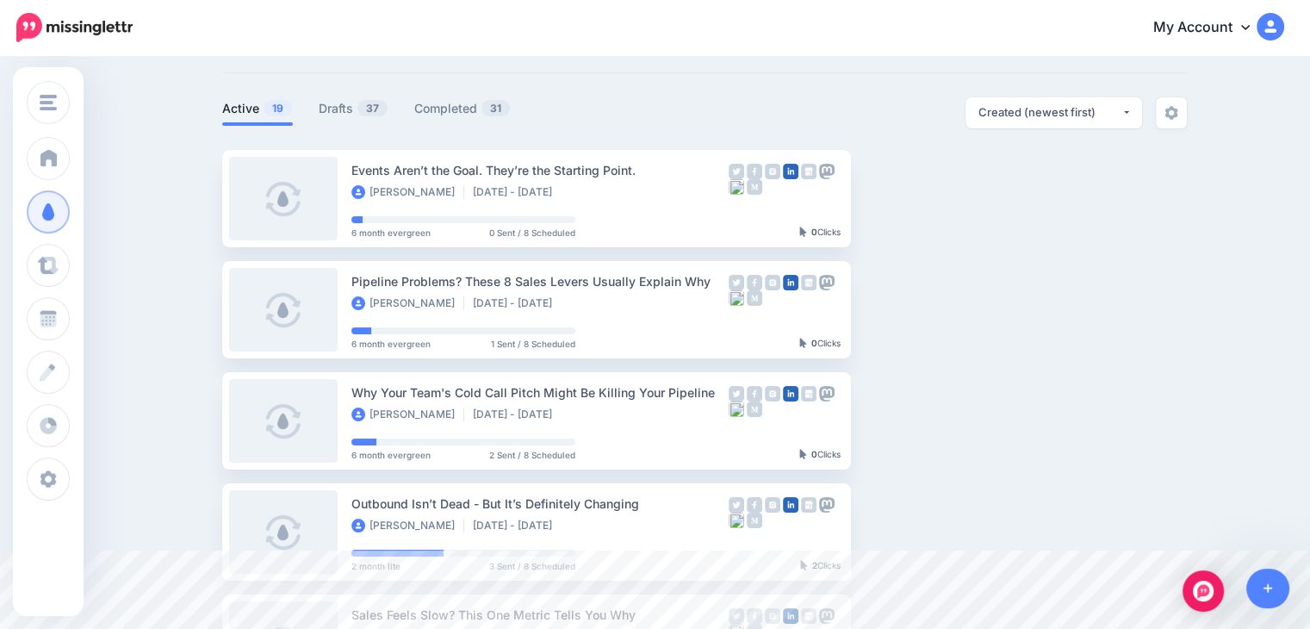
scroll to position [81, 0]
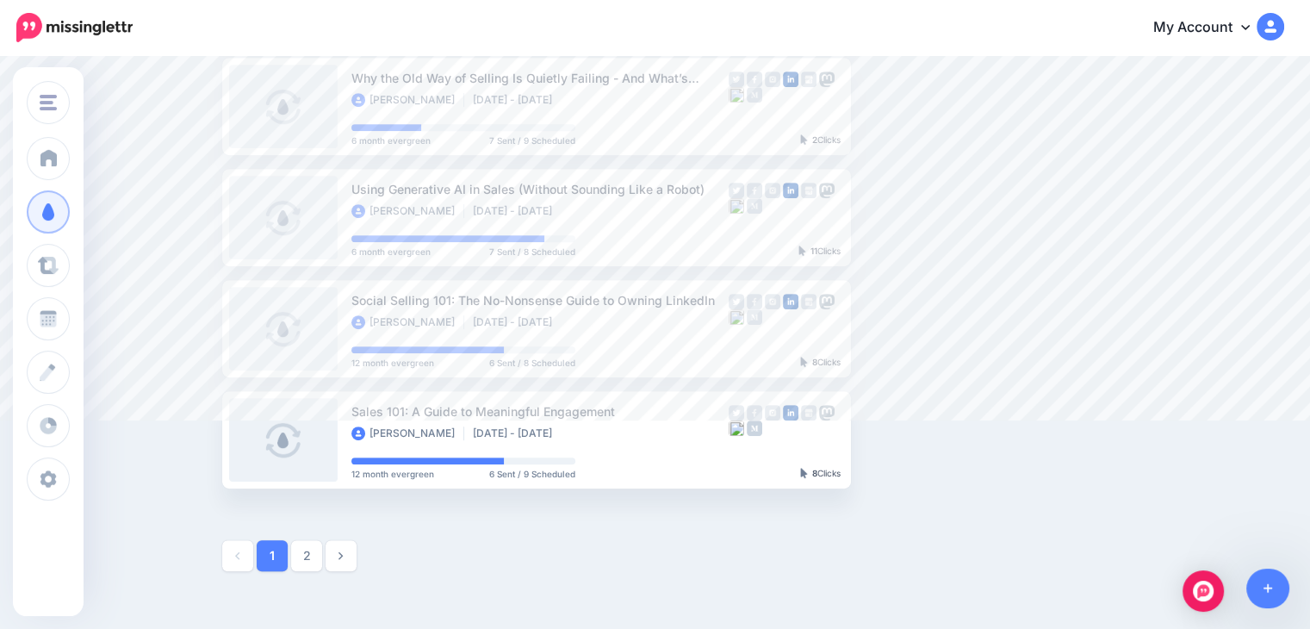
scroll to position [840, 0]
click at [1003, 327] on img "button" at bounding box center [1000, 325] width 14 height 5
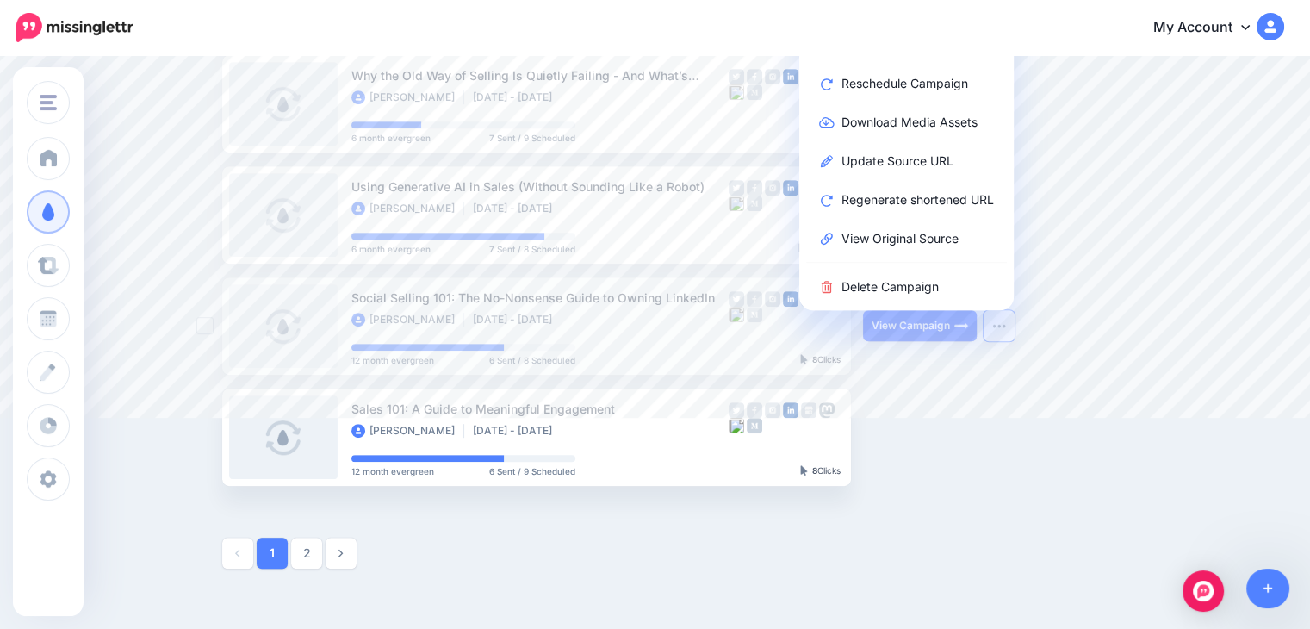
click at [942, 329] on link "View Campaign" at bounding box center [920, 325] width 114 height 31
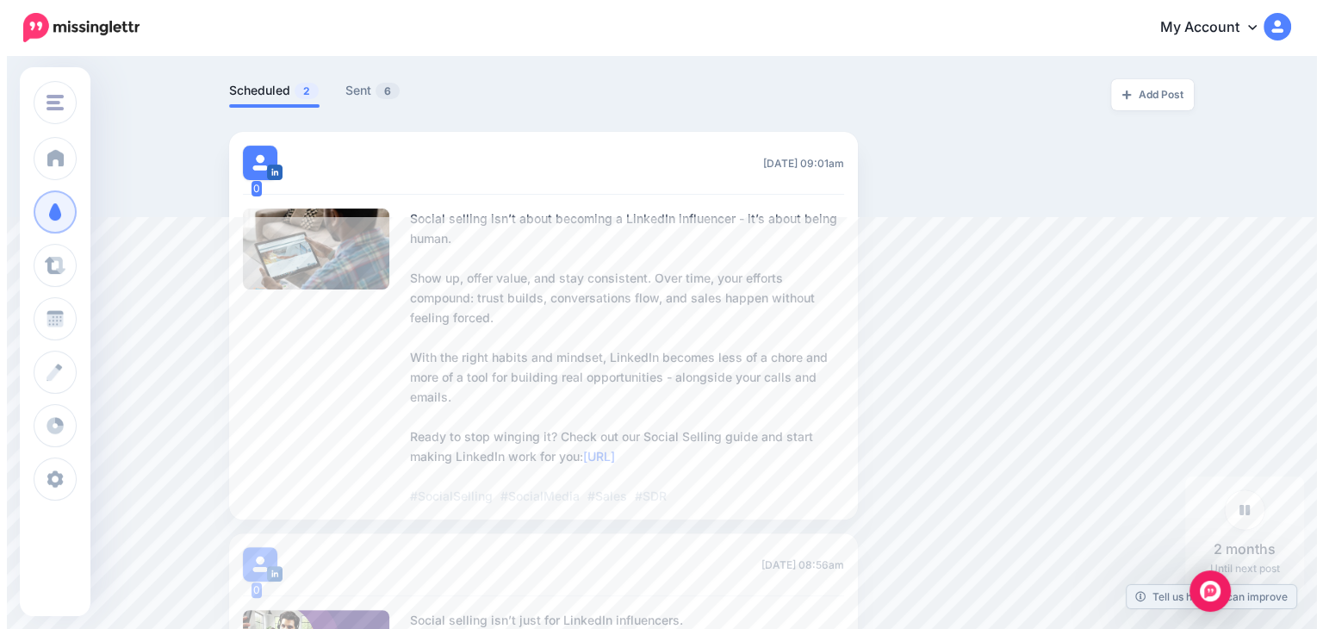
scroll to position [423, 0]
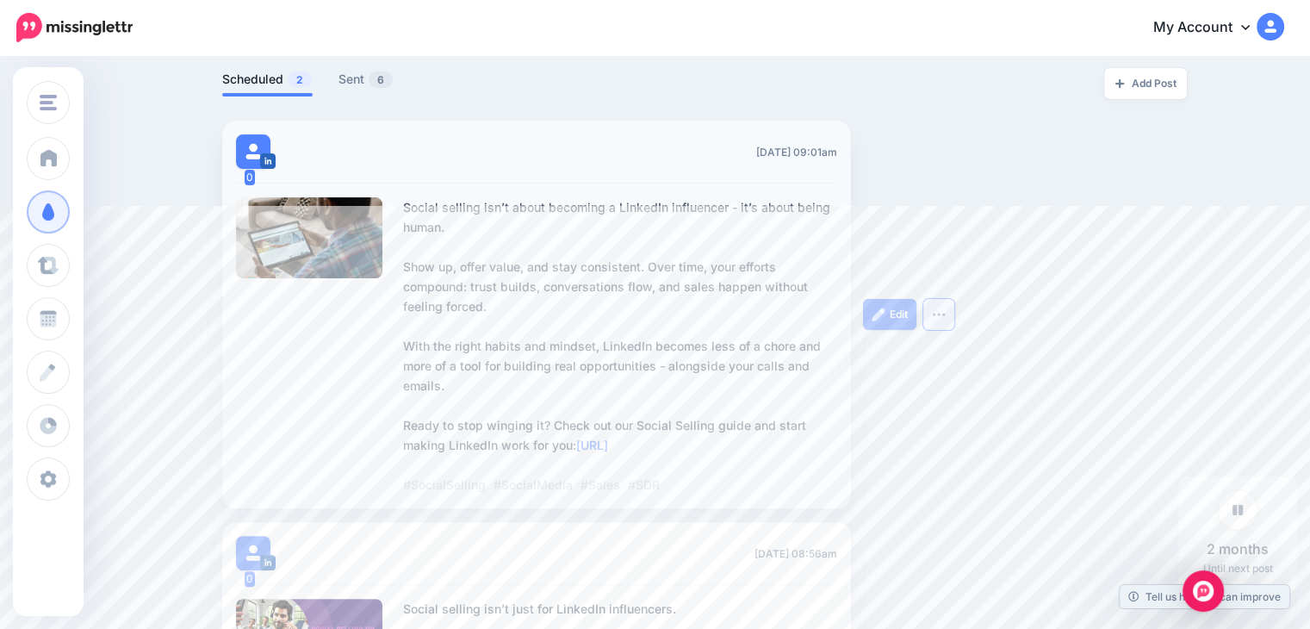
click at [947, 318] on button "button" at bounding box center [939, 314] width 31 height 31
click at [898, 354] on link "Delete Post" at bounding box center [886, 357] width 124 height 34
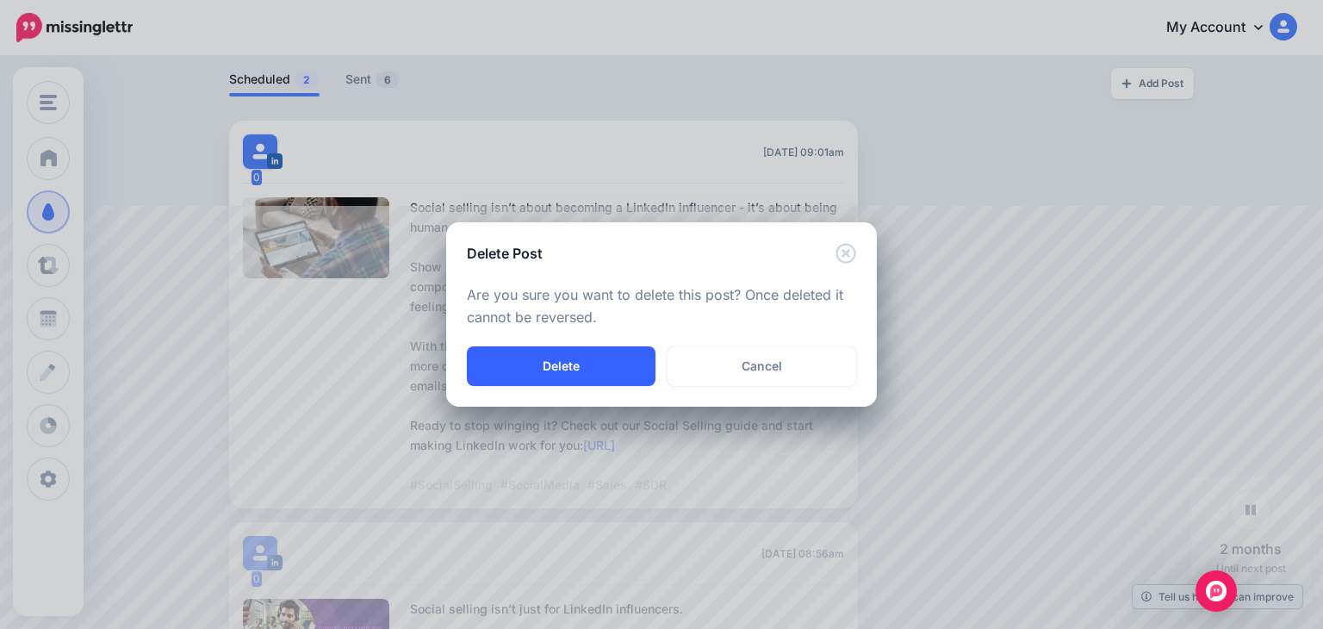
click at [594, 365] on button "Delete" at bounding box center [561, 366] width 189 height 40
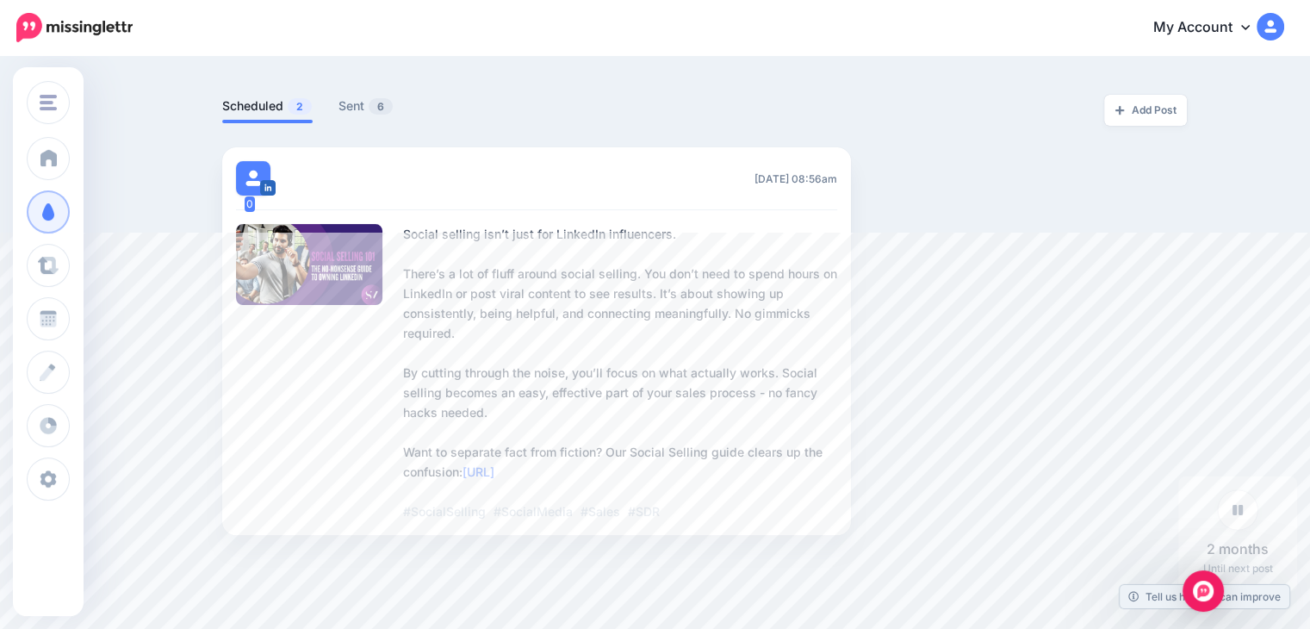
scroll to position [403, 0]
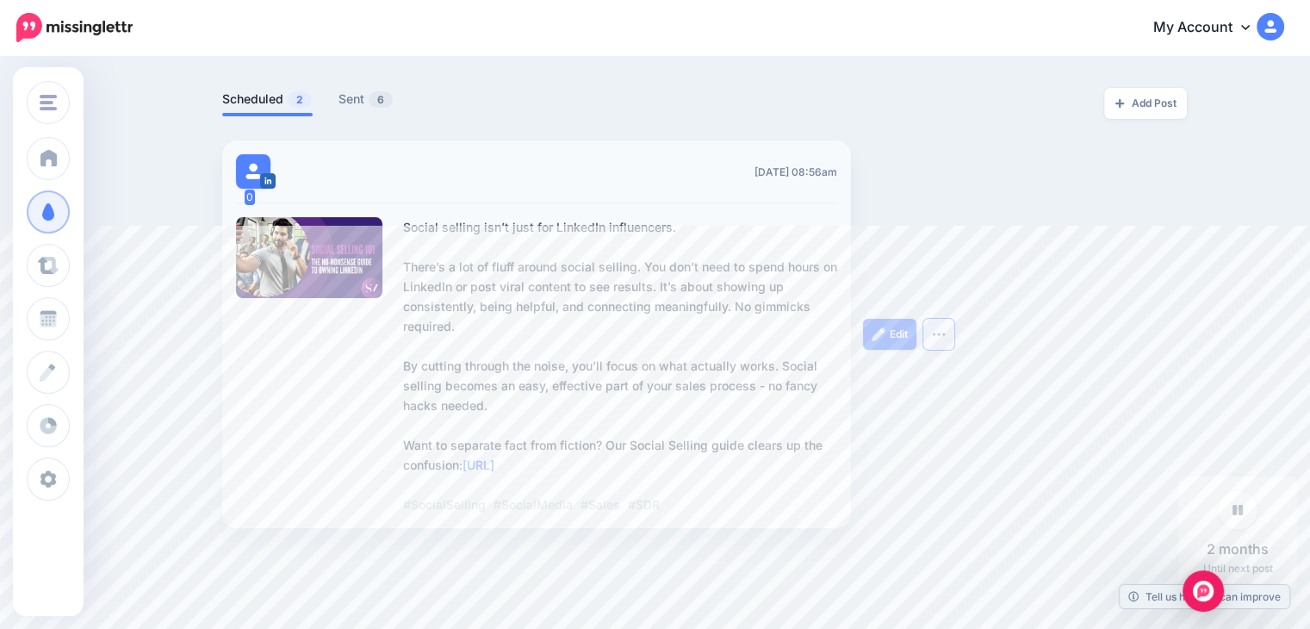
click at [949, 339] on button "button" at bounding box center [939, 334] width 31 height 31
click at [906, 372] on link "Delete Post" at bounding box center [886, 377] width 124 height 34
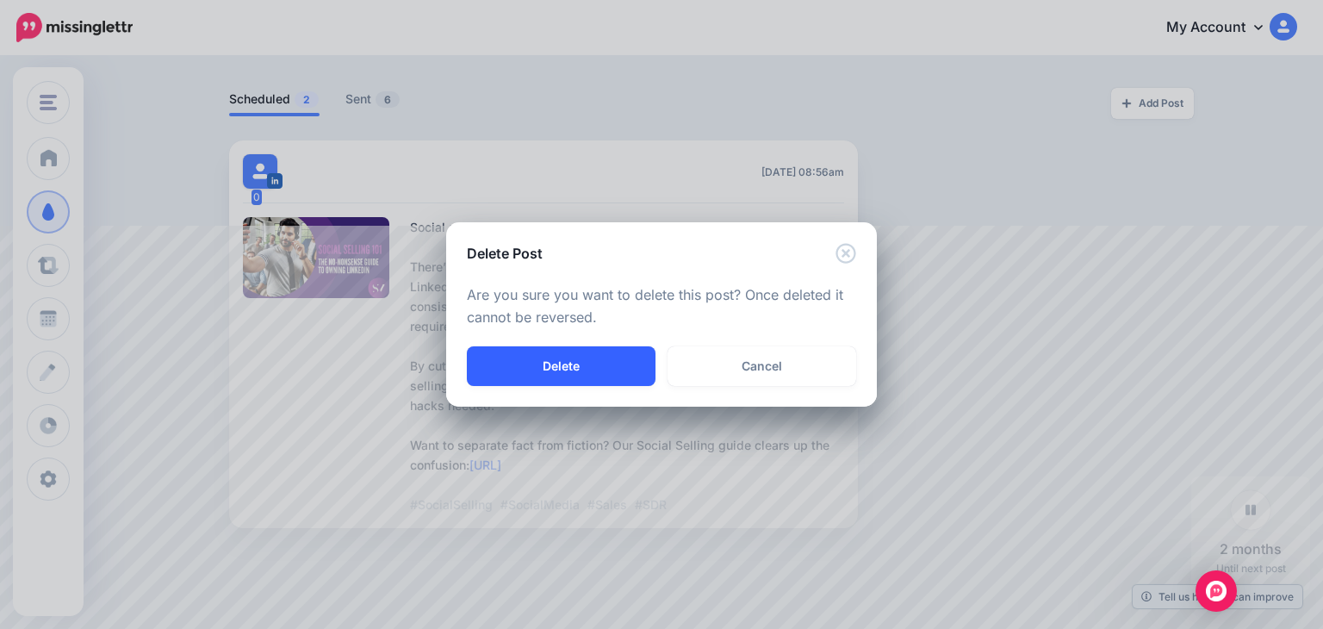
click at [574, 383] on button "Delete" at bounding box center [561, 366] width 189 height 40
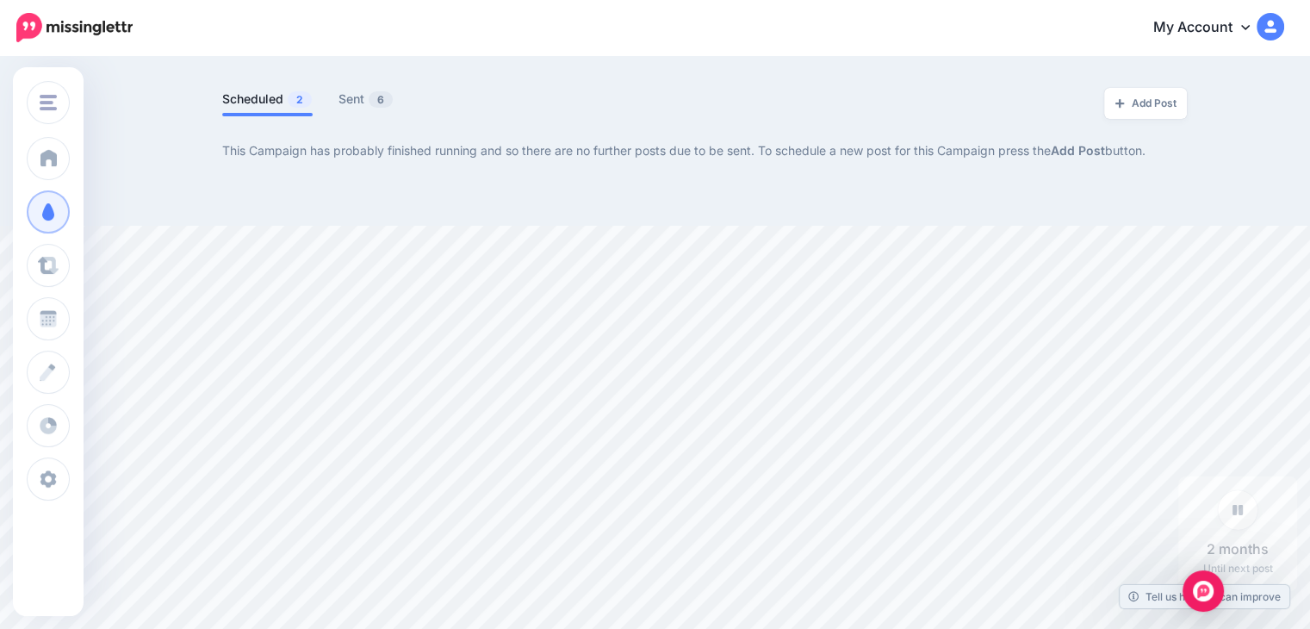
scroll to position [121, 0]
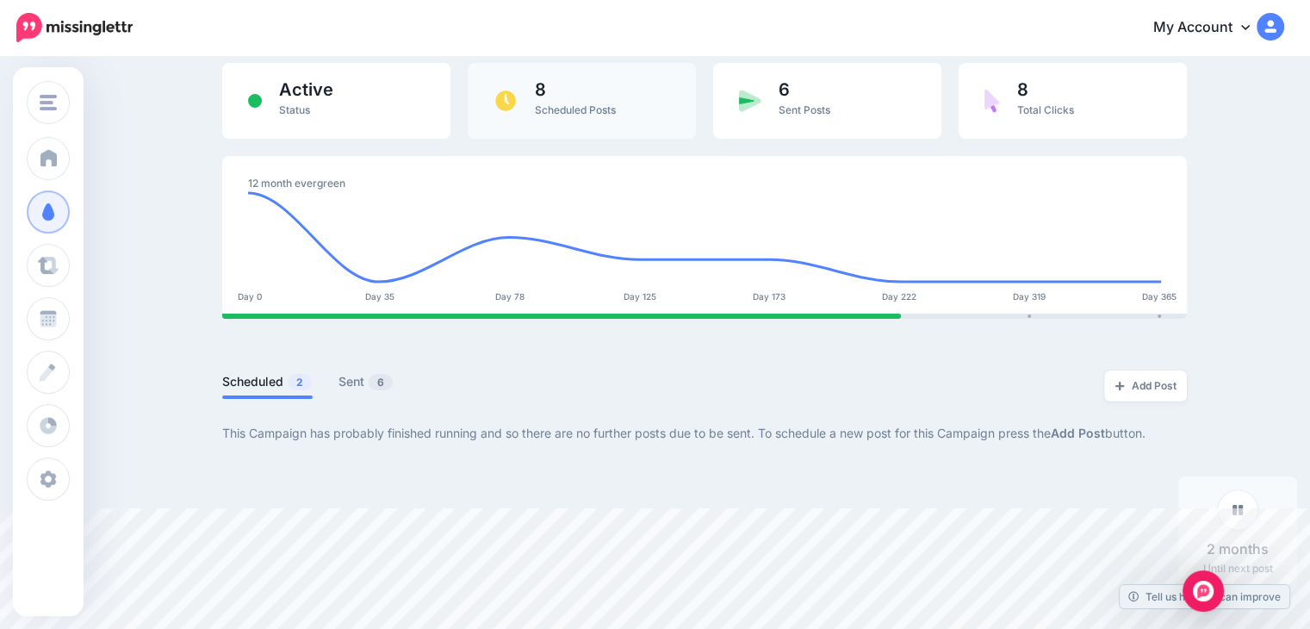
click at [610, 109] on span "Scheduled Posts" at bounding box center [575, 109] width 81 height 13
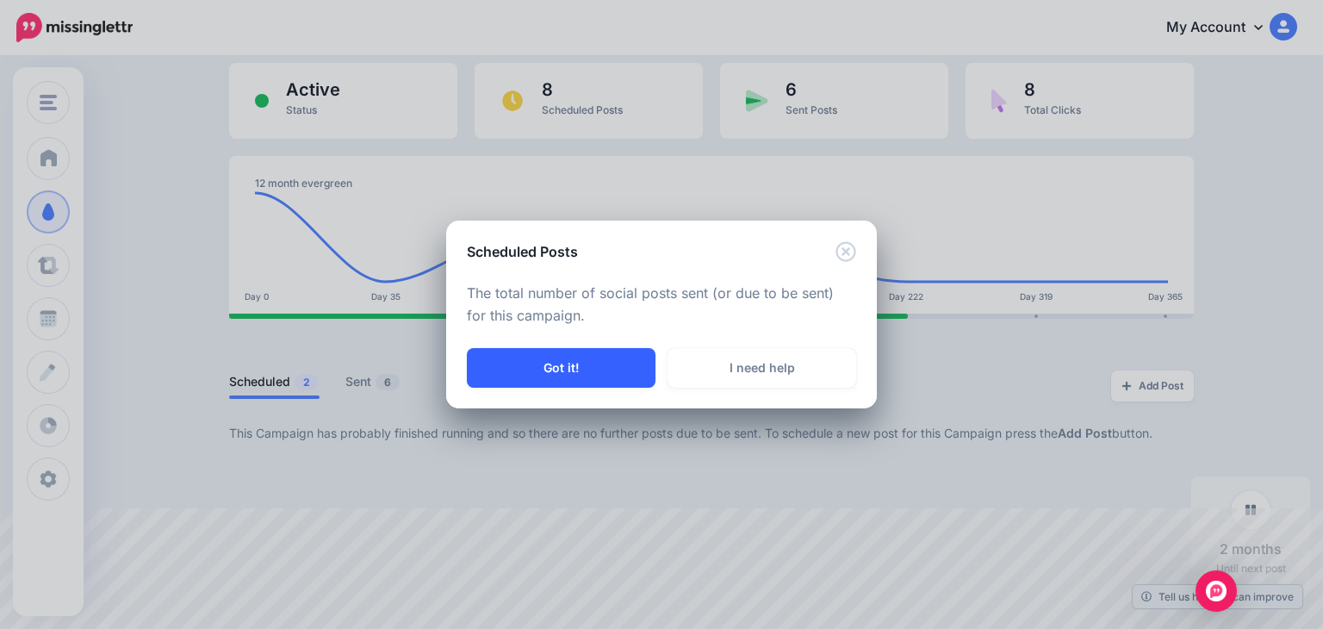
click at [596, 371] on button "Got it!" at bounding box center [561, 368] width 189 height 40
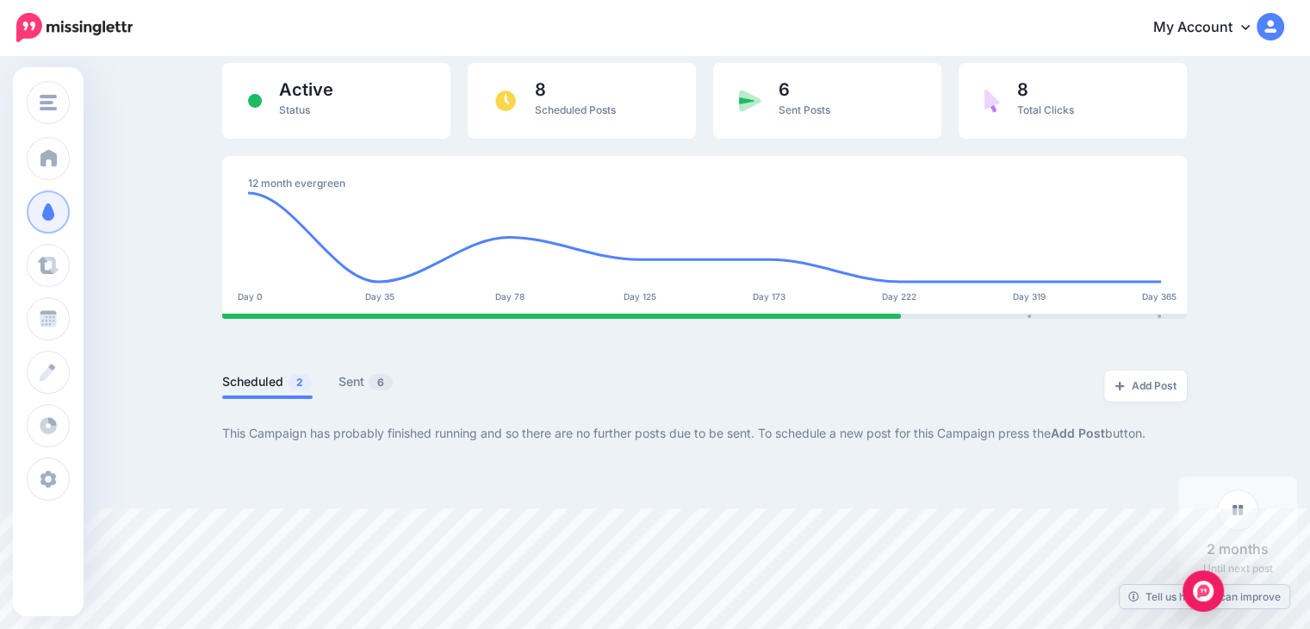
scroll to position [0, 0]
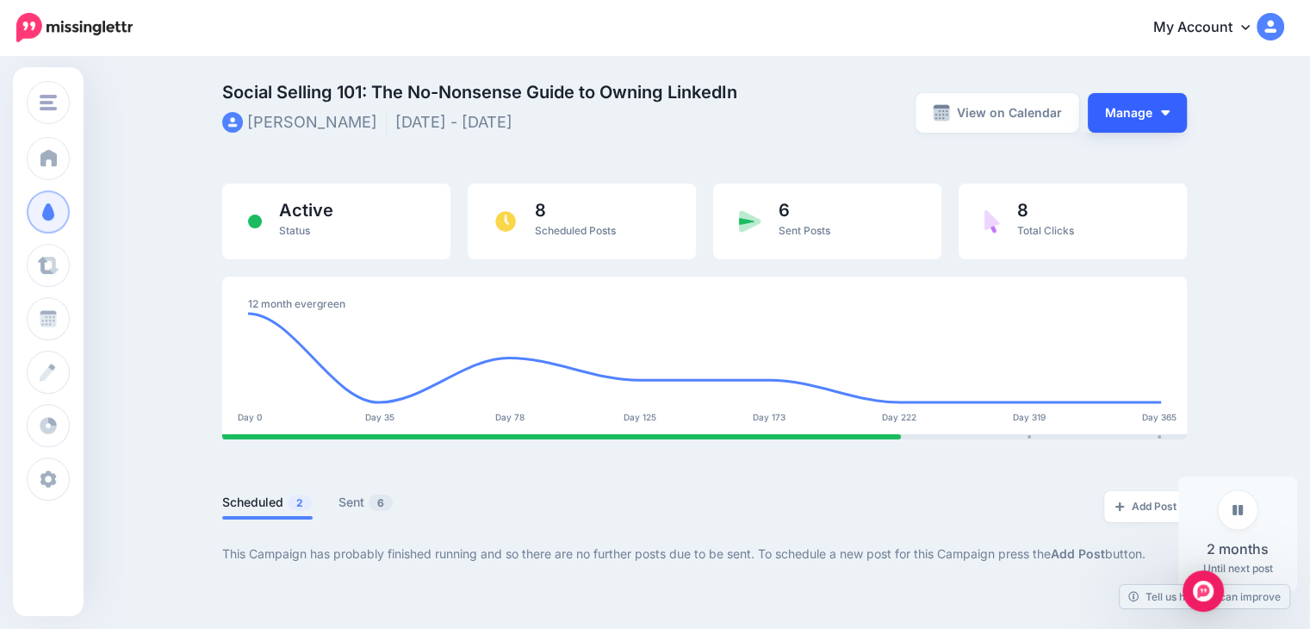
click at [1161, 109] on button "Manage" at bounding box center [1137, 113] width 99 height 40
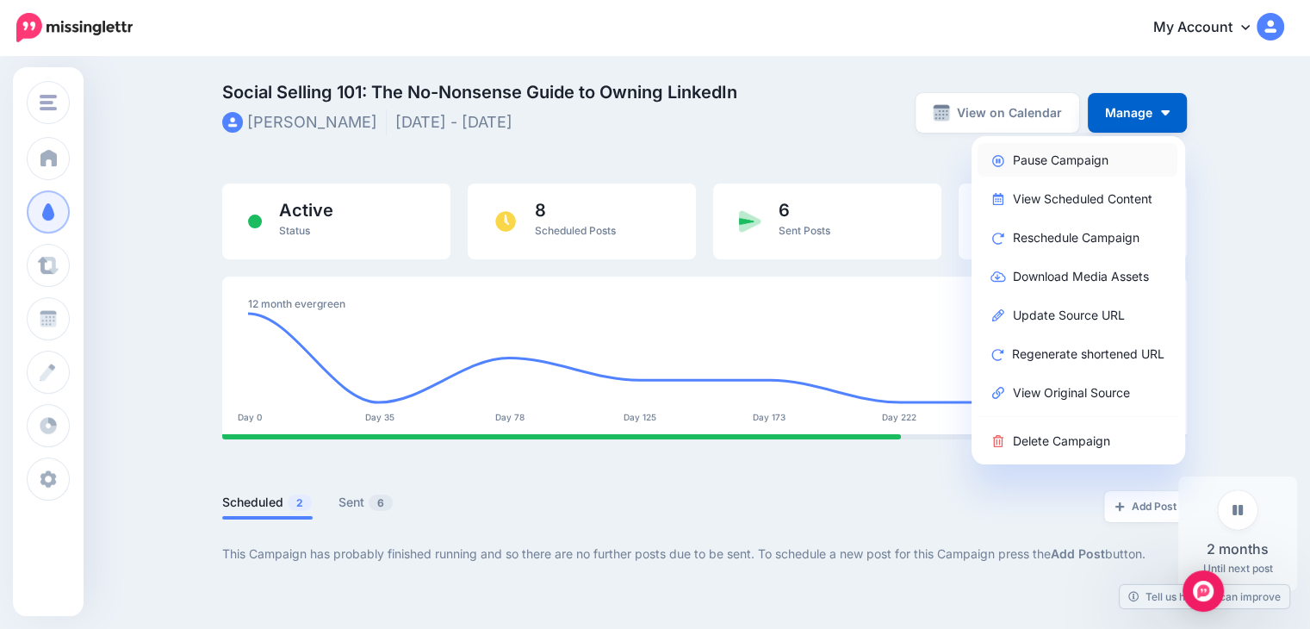
click at [1142, 161] on link "Pause Campaign" at bounding box center [1078, 160] width 200 height 34
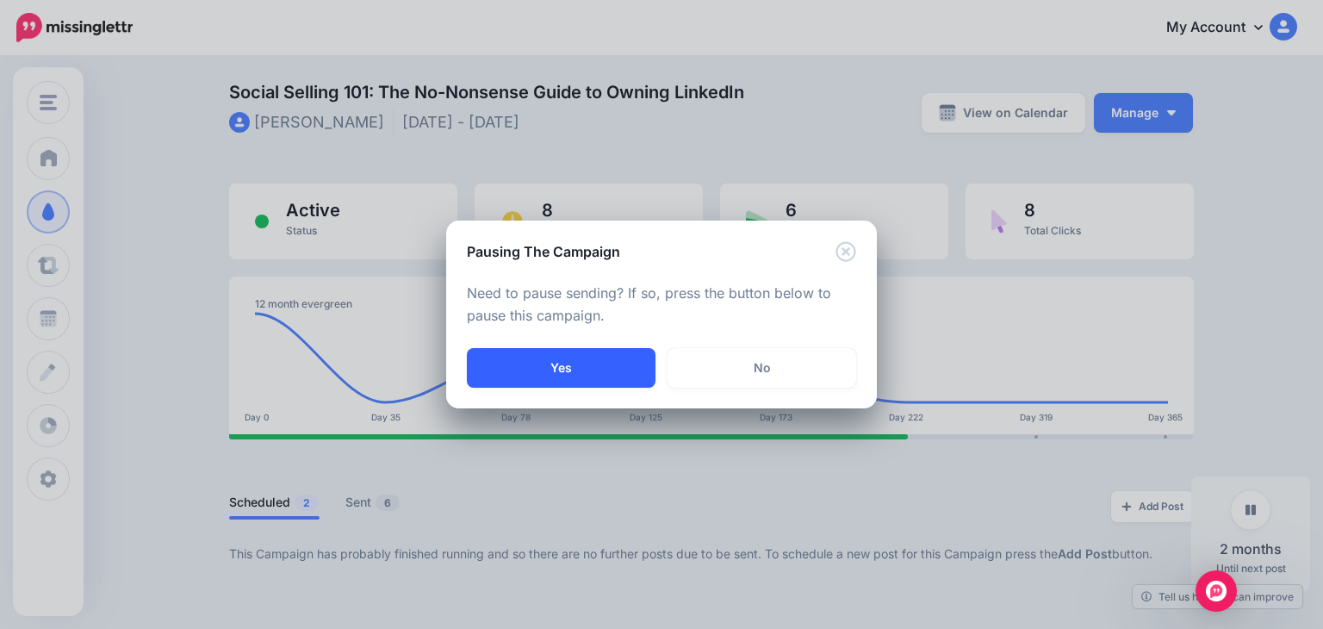
click at [597, 364] on button "Yes" at bounding box center [561, 368] width 189 height 40
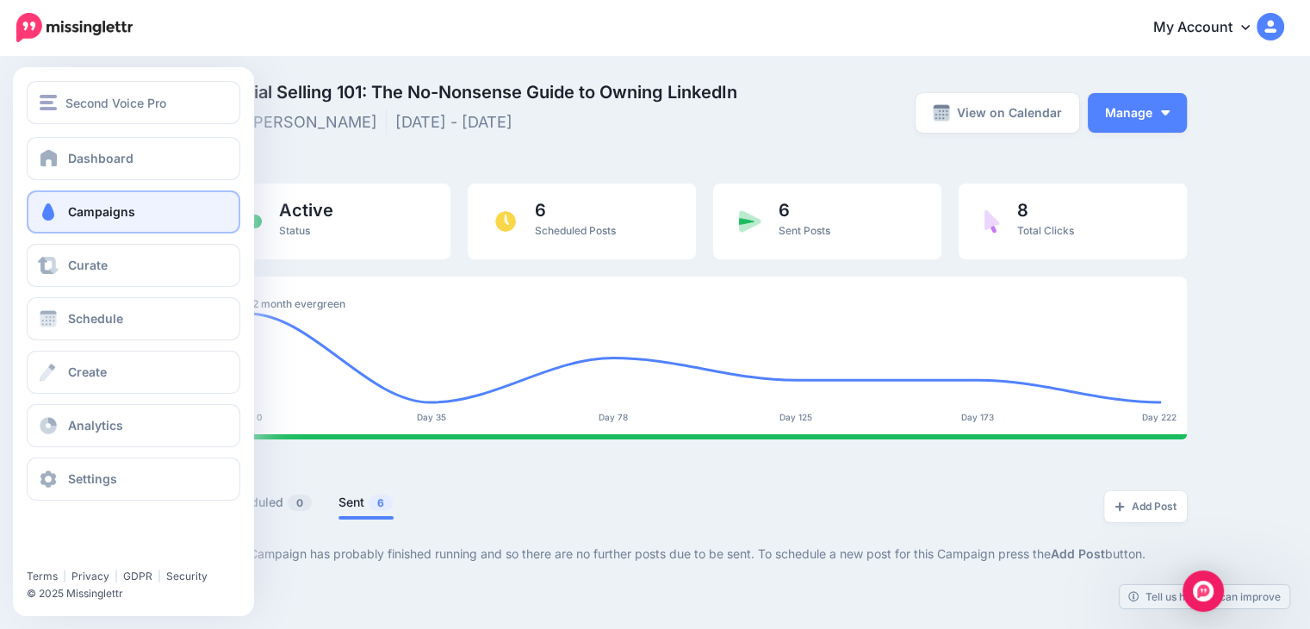
click at [72, 216] on span "Campaigns" at bounding box center [101, 211] width 67 height 15
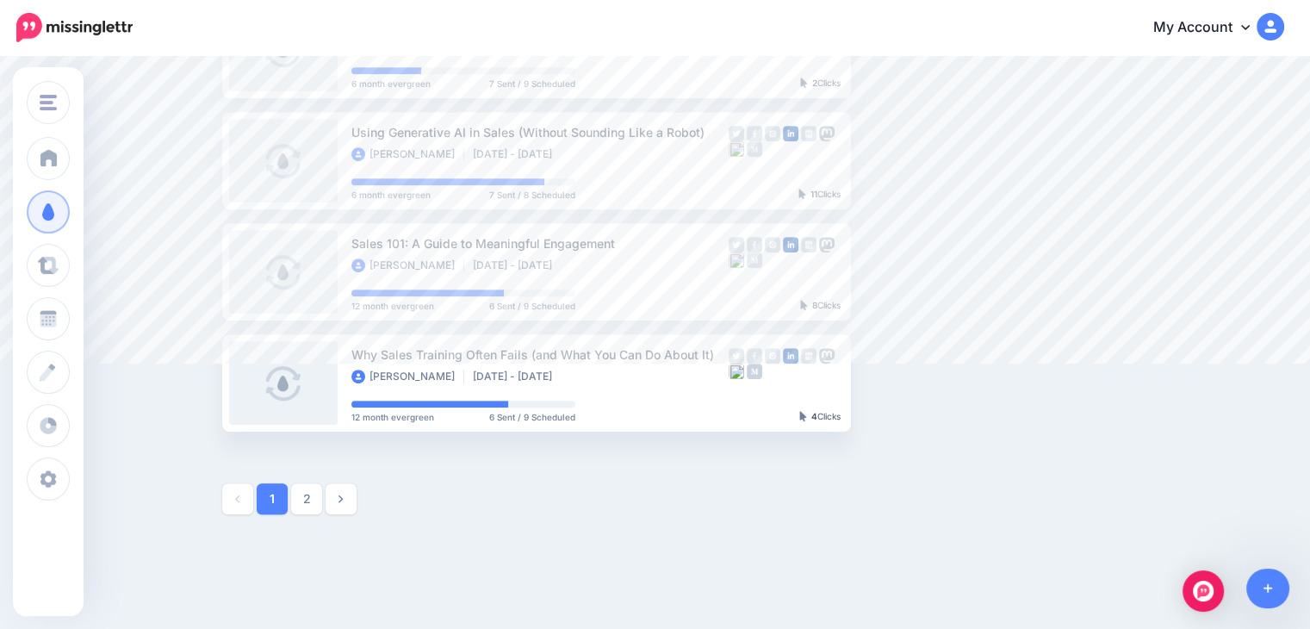
scroll to position [899, 0]
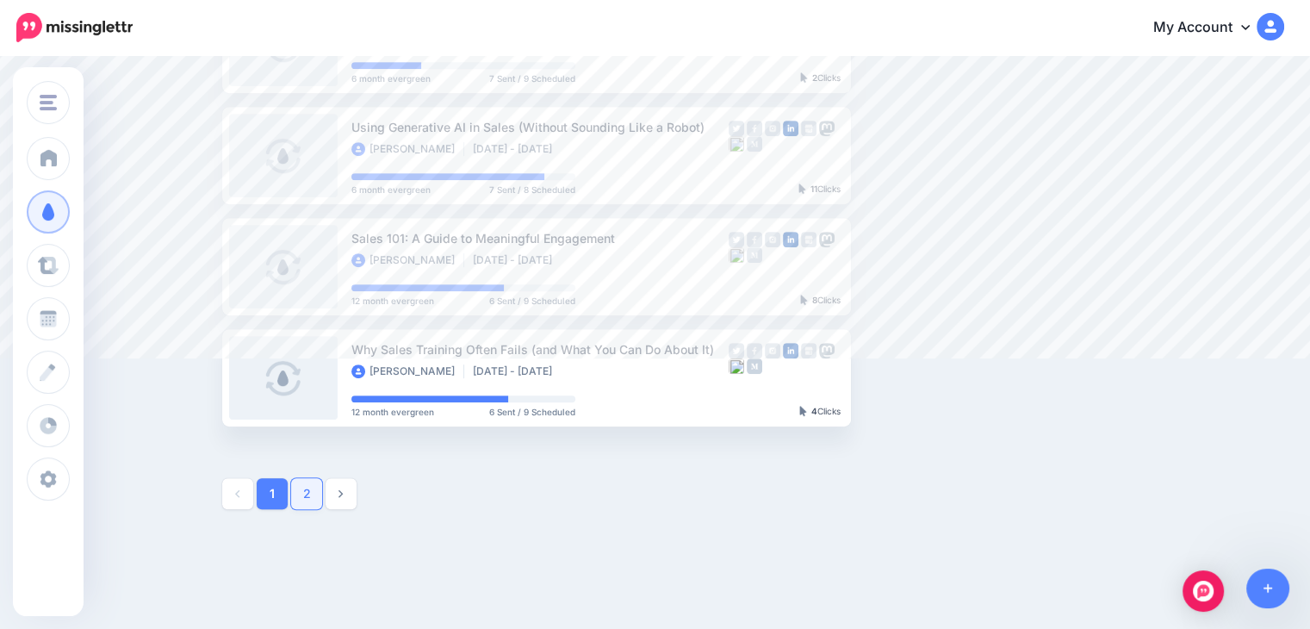
click at [313, 501] on link "2" at bounding box center [306, 493] width 31 height 31
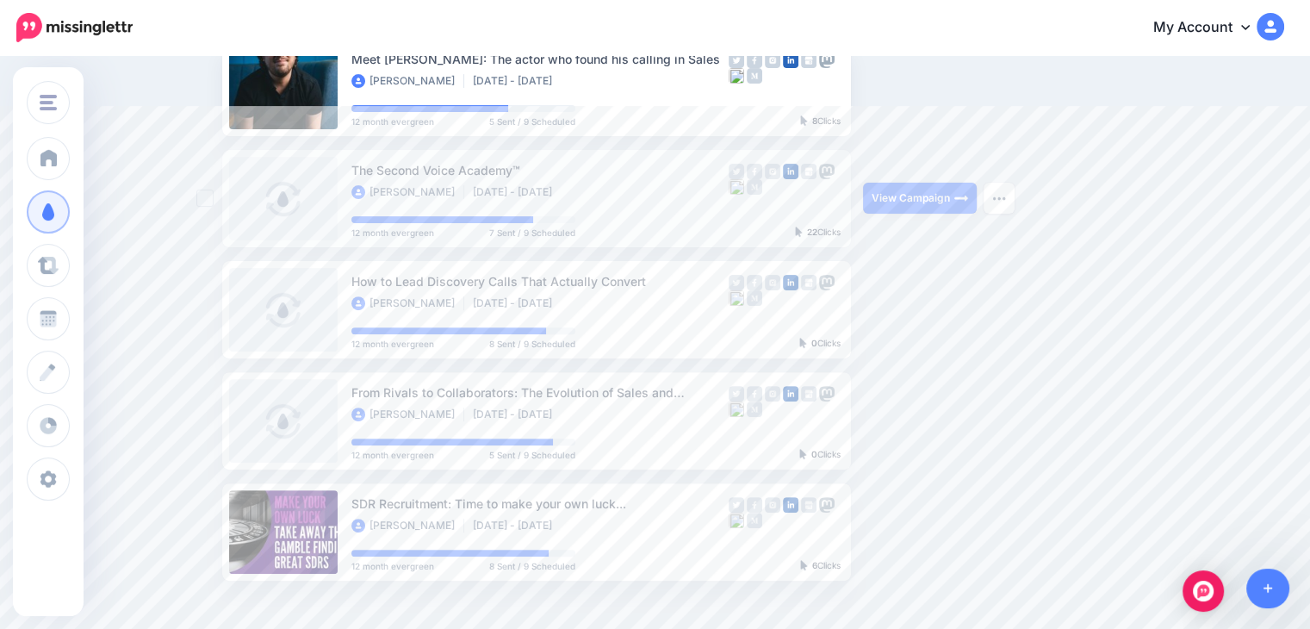
scroll to position [527, 0]
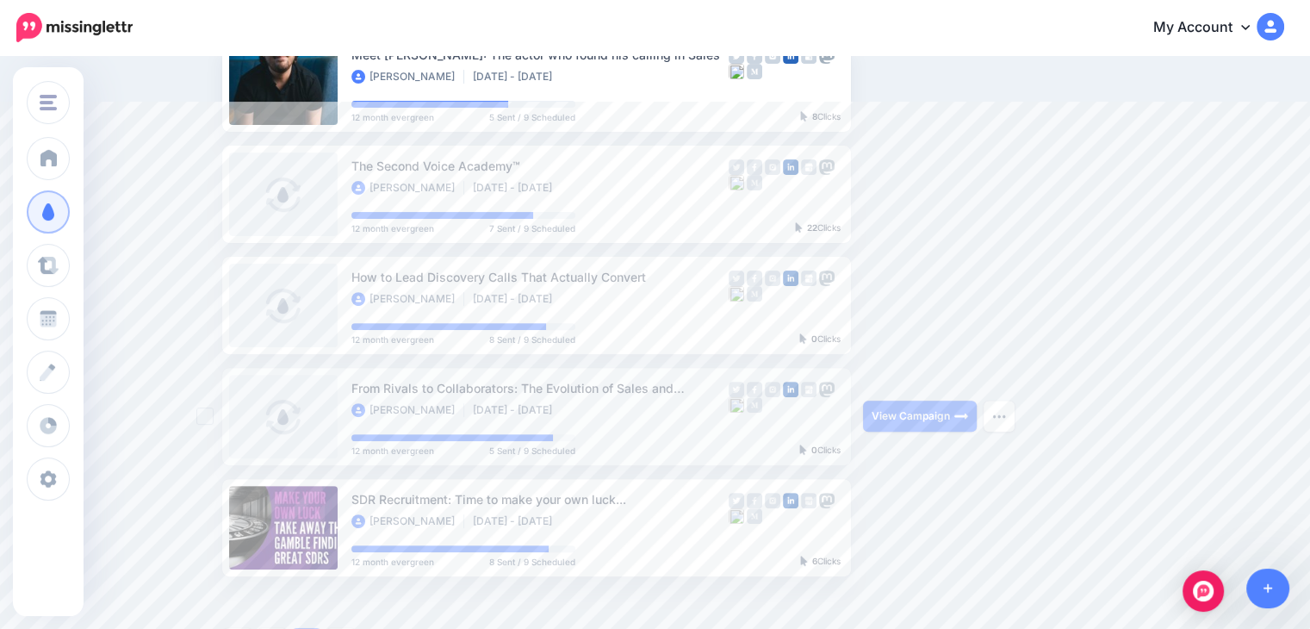
drag, startPoint x: 915, startPoint y: 304, endPoint x: 896, endPoint y: 389, distance: 86.5
click at [896, 389] on div "View Campaign Pause Campaign View Scheduled Content Reschedule Campaign Downloa…" at bounding box center [927, 416] width 129 height 97
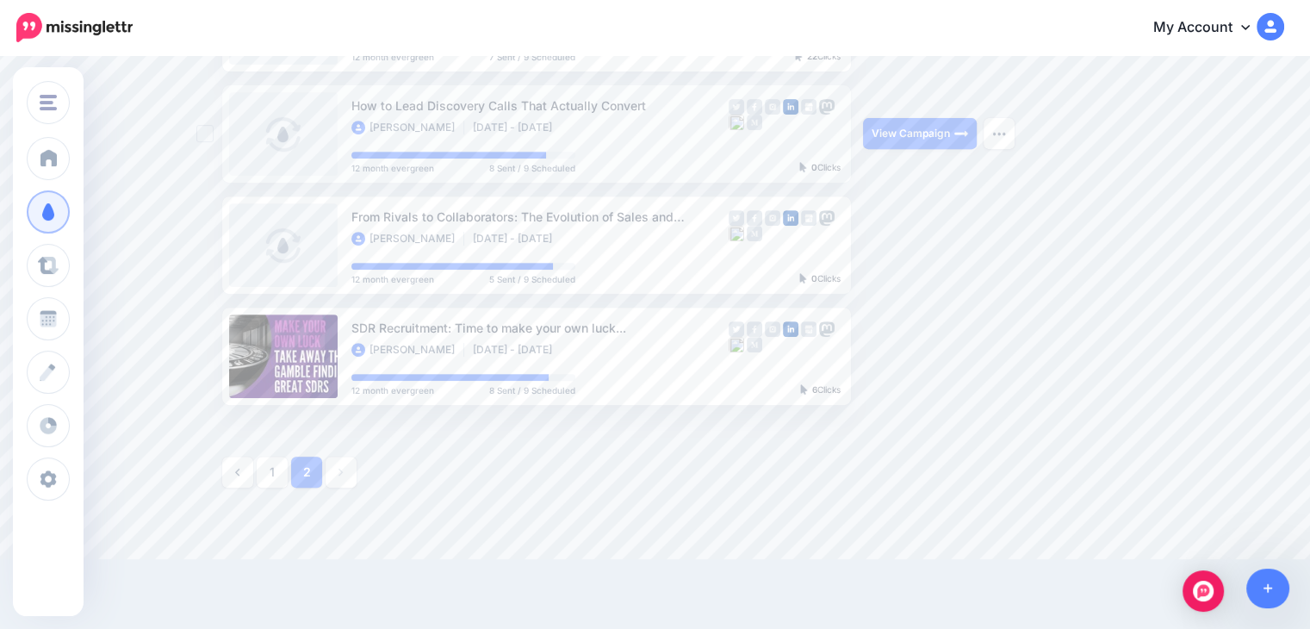
scroll to position [700, 0]
click at [274, 473] on link "1" at bounding box center [272, 471] width 31 height 31
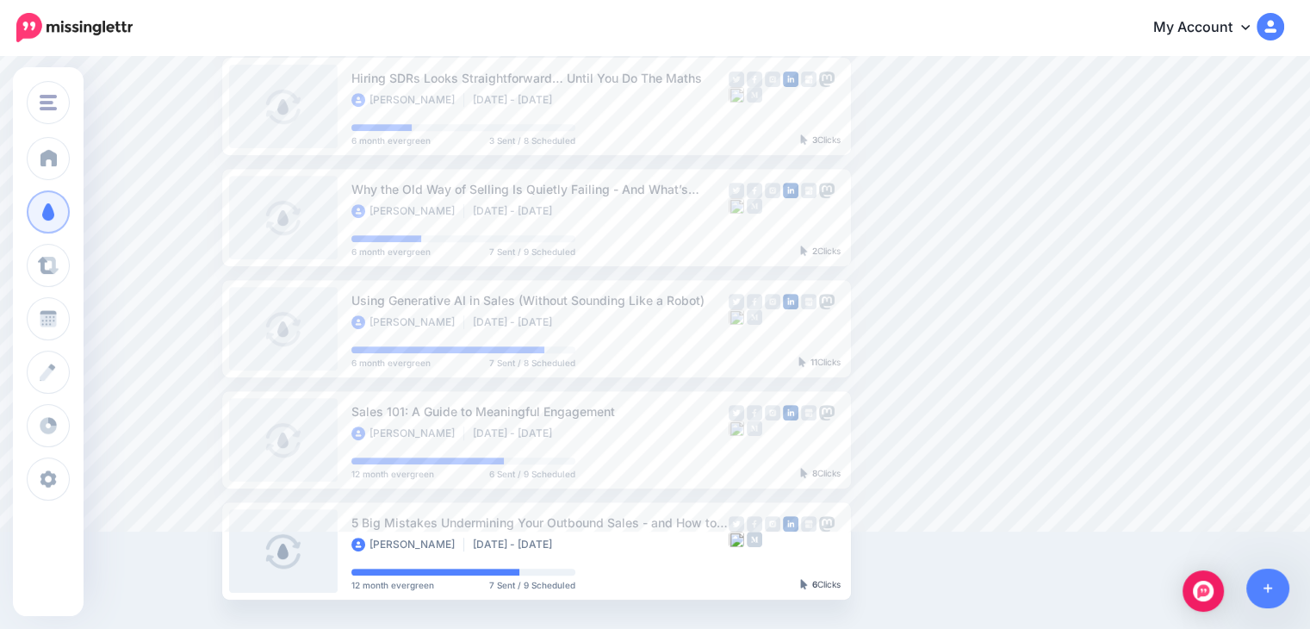
scroll to position [953, 0]
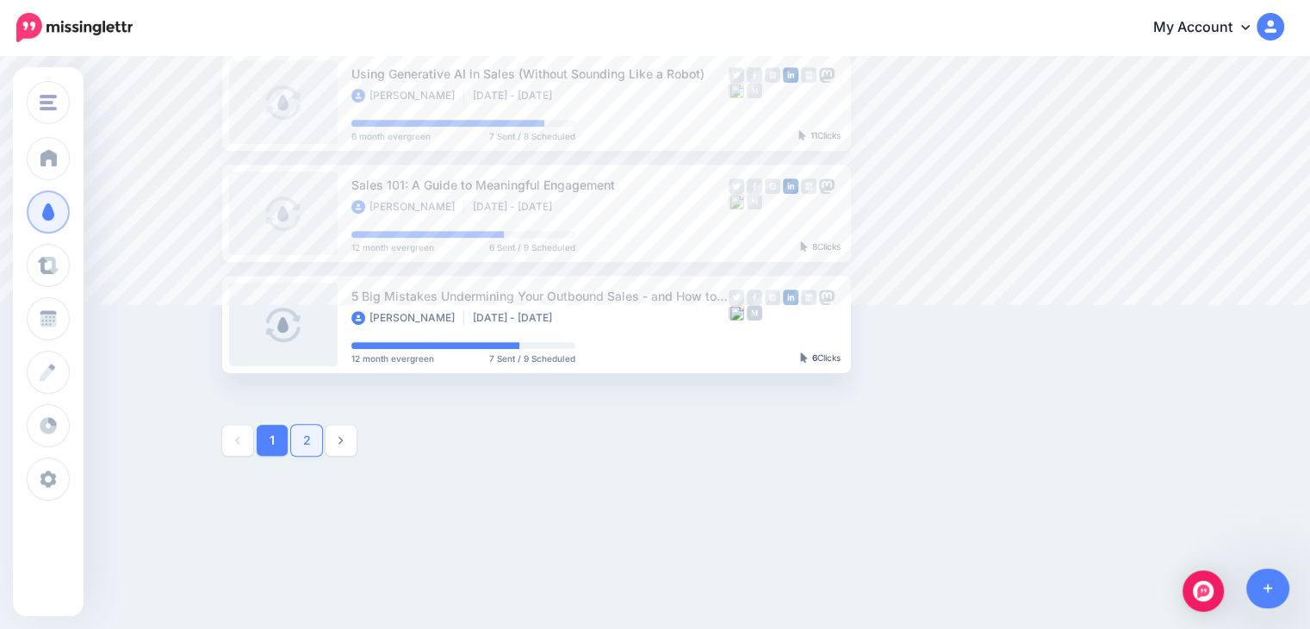
click at [314, 439] on link "2" at bounding box center [306, 440] width 31 height 31
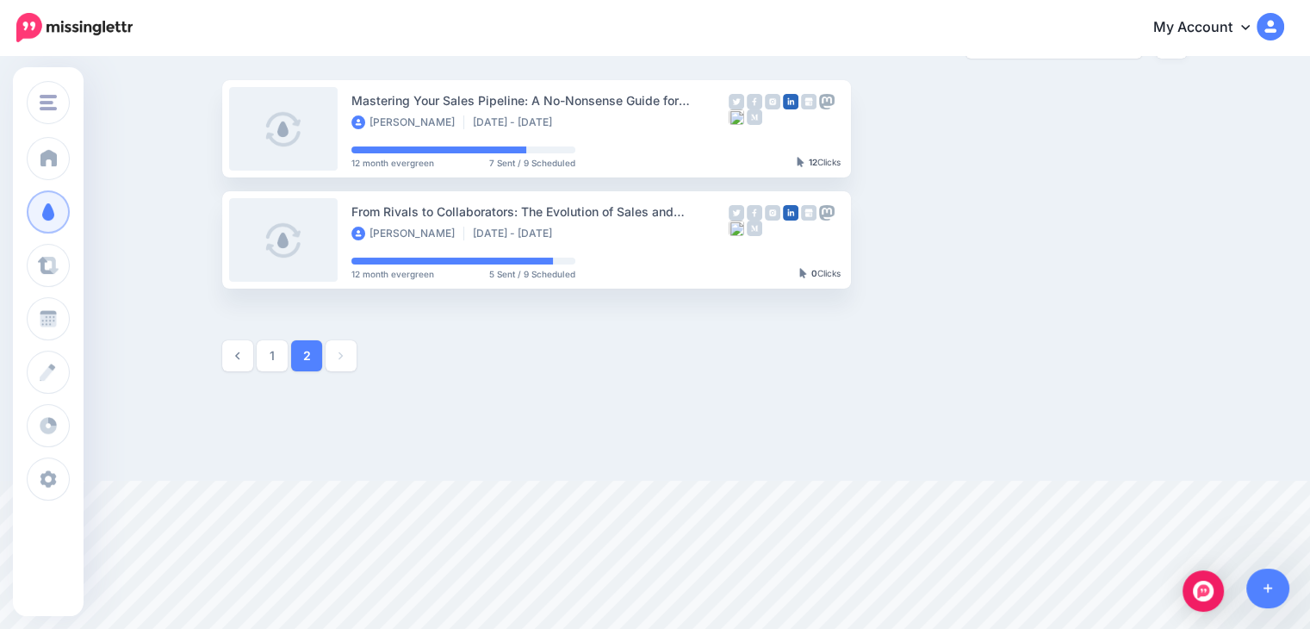
scroll to position [64, 0]
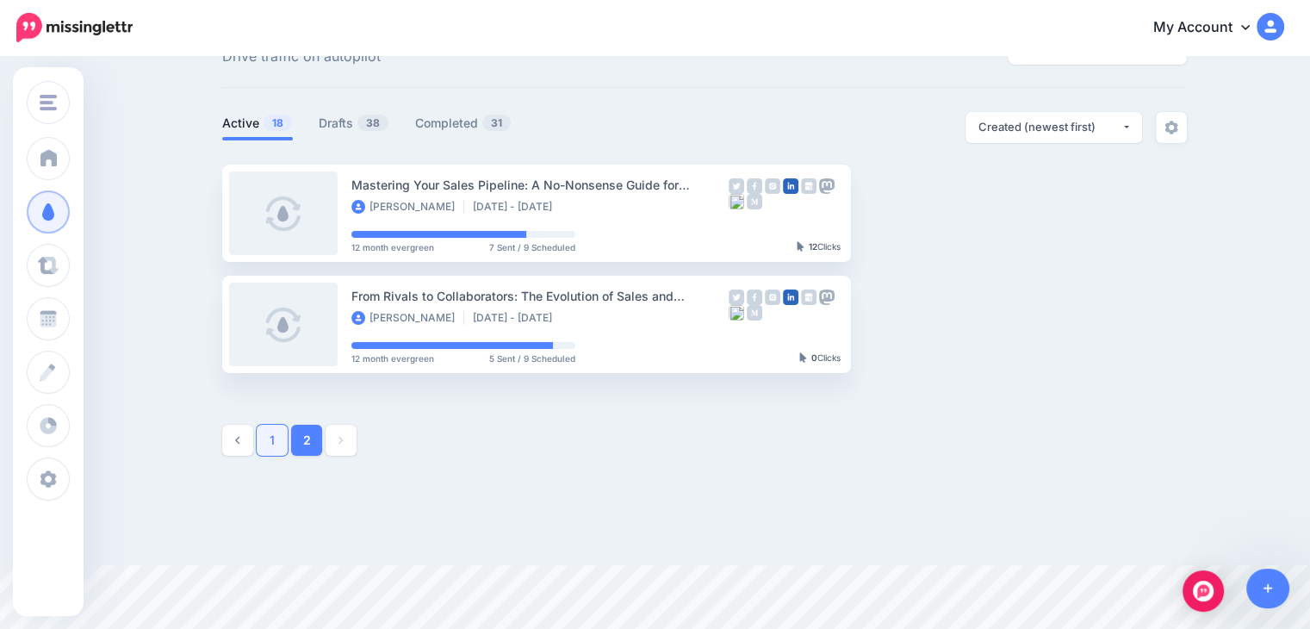
click at [283, 447] on link "1" at bounding box center [272, 440] width 31 height 31
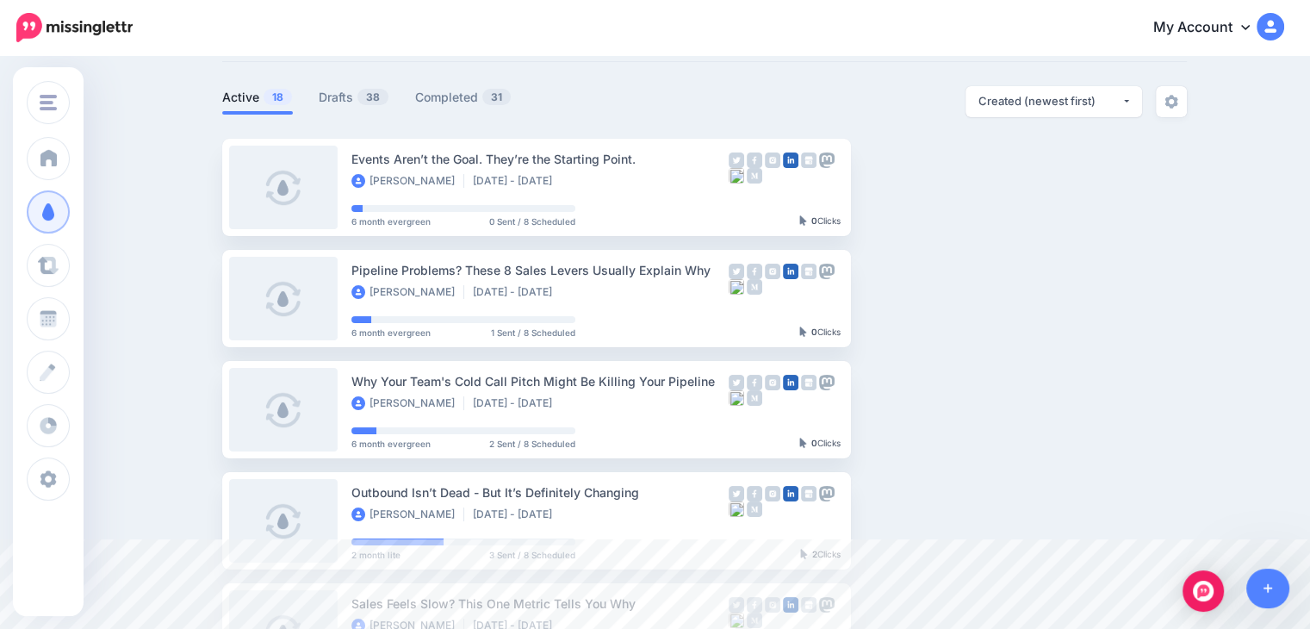
scroll to position [0, 0]
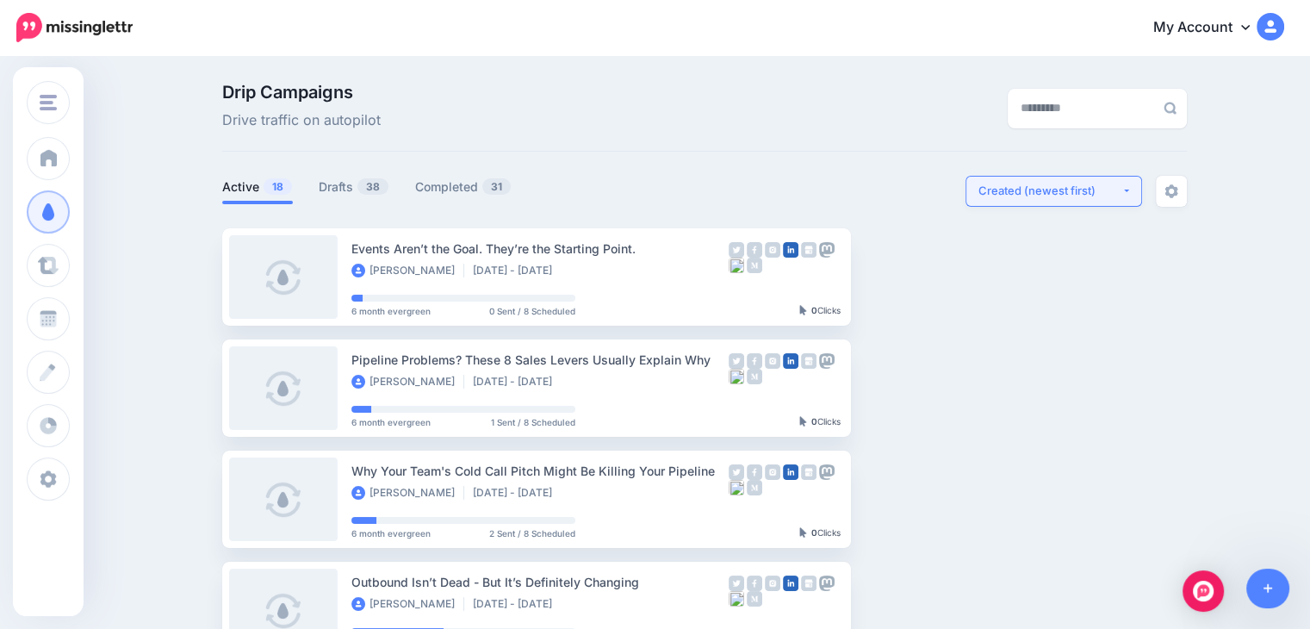
click at [1041, 185] on div "Created (newest first)" at bounding box center [1050, 191] width 143 height 16
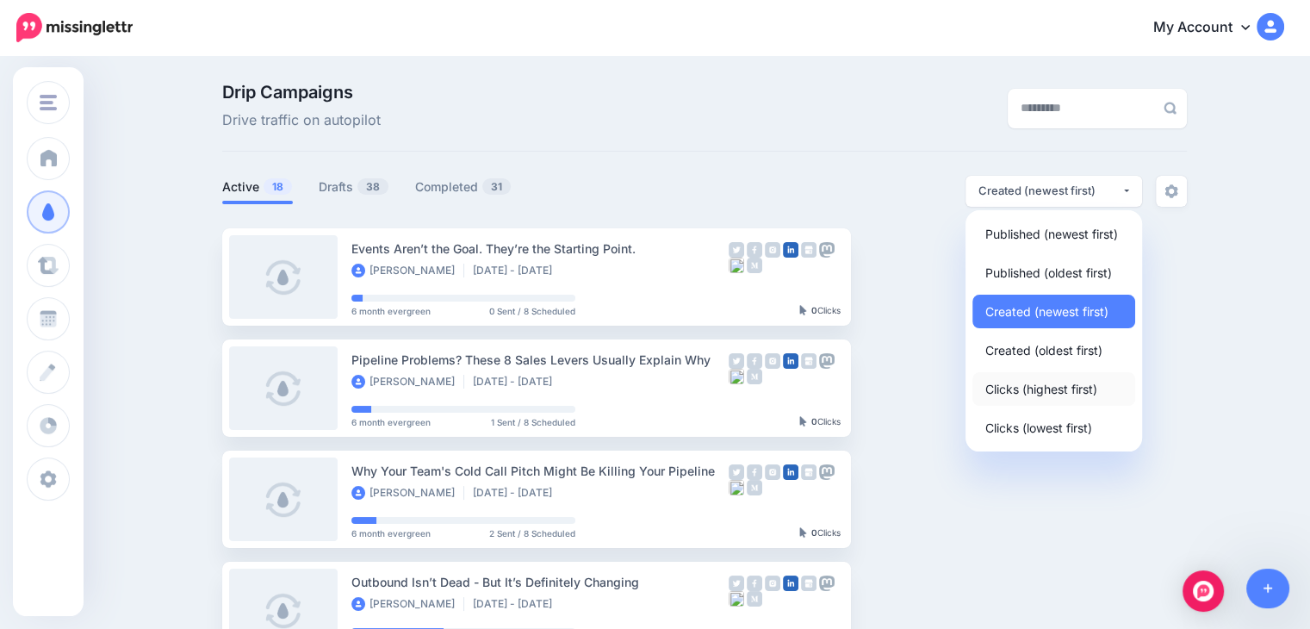
click at [1045, 388] on span "Clicks (highest first)" at bounding box center [1042, 388] width 112 height 21
select select "**********"
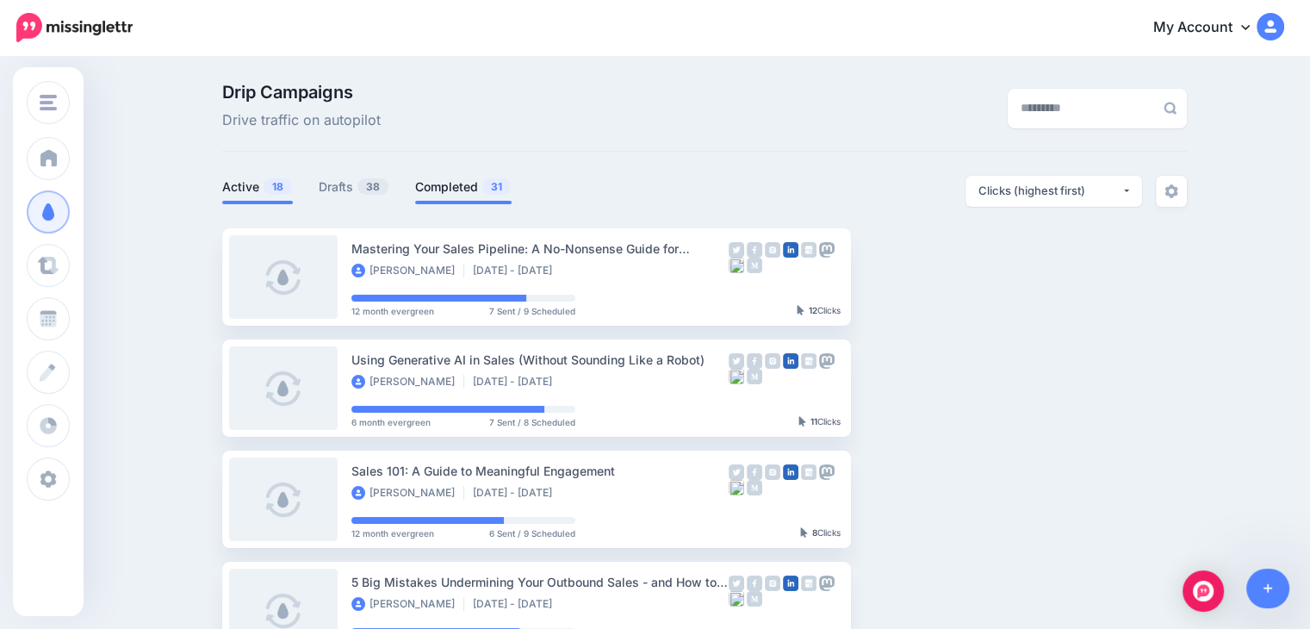
click at [453, 190] on link "Completed 31" at bounding box center [463, 187] width 96 height 21
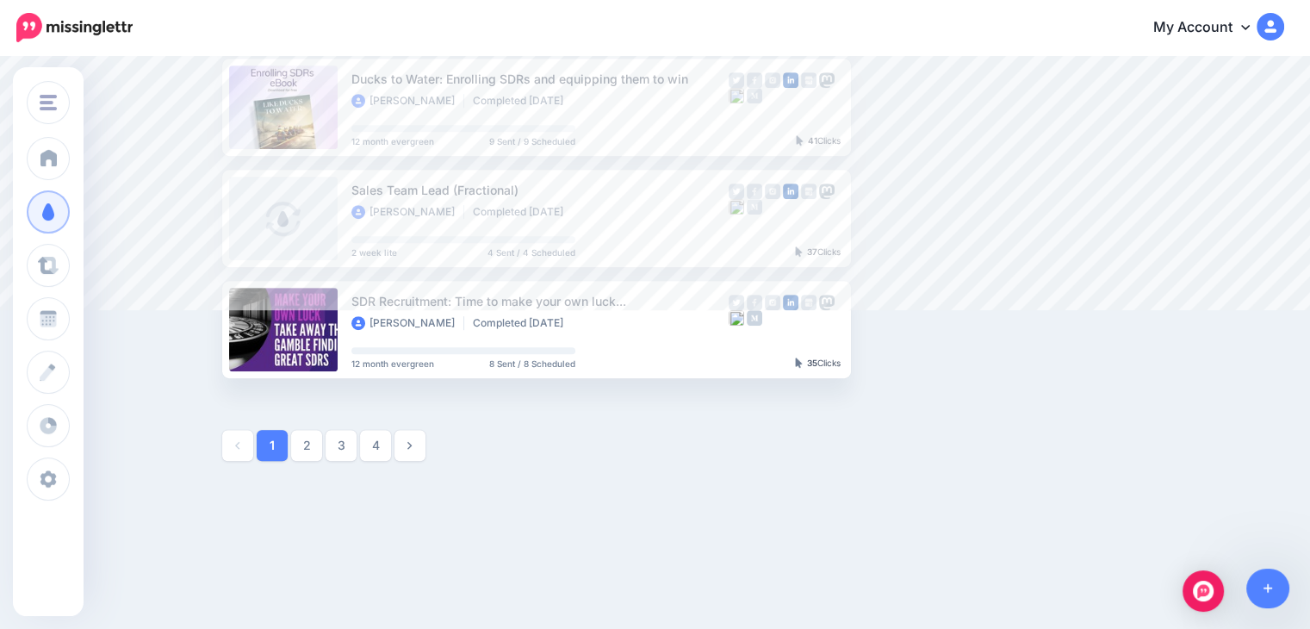
scroll to position [953, 0]
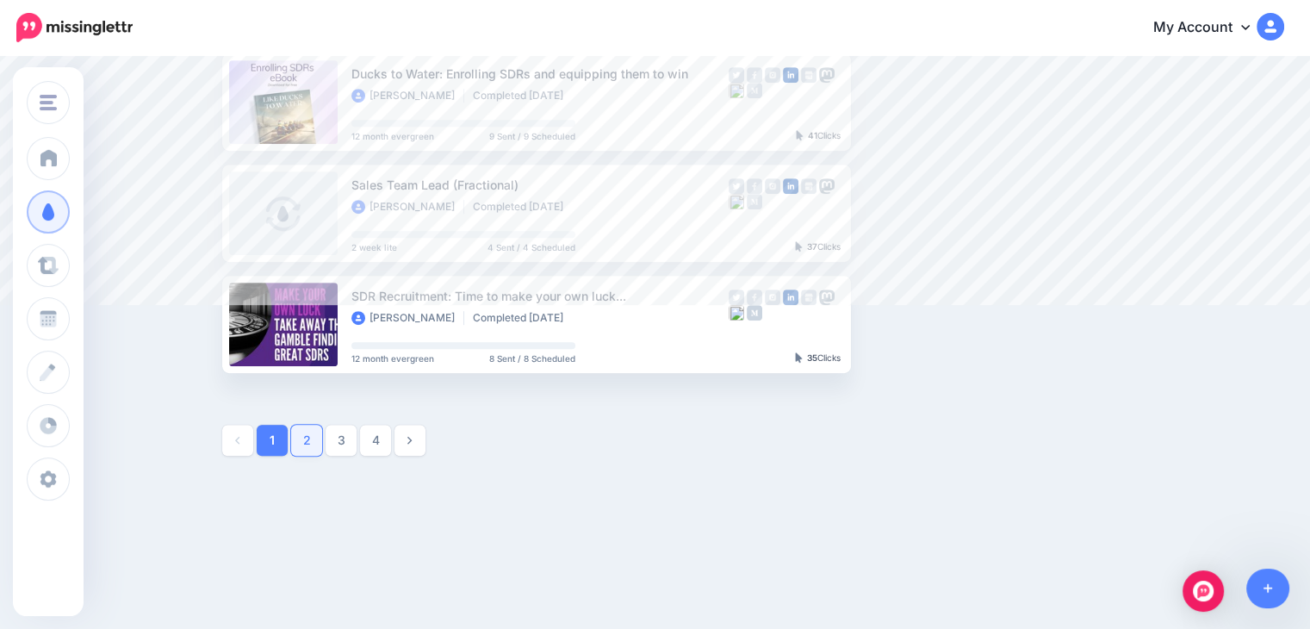
click at [313, 435] on link "2" at bounding box center [306, 440] width 31 height 31
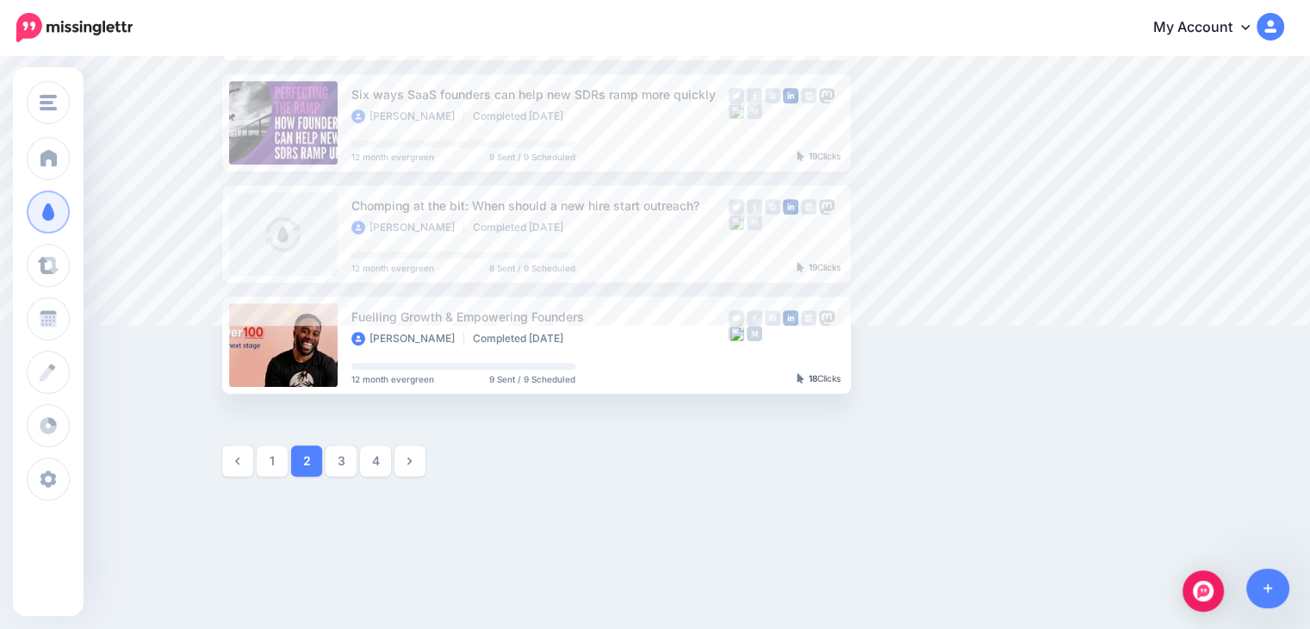
scroll to position [934, 0]
click at [346, 473] on link "3" at bounding box center [341, 459] width 31 height 31
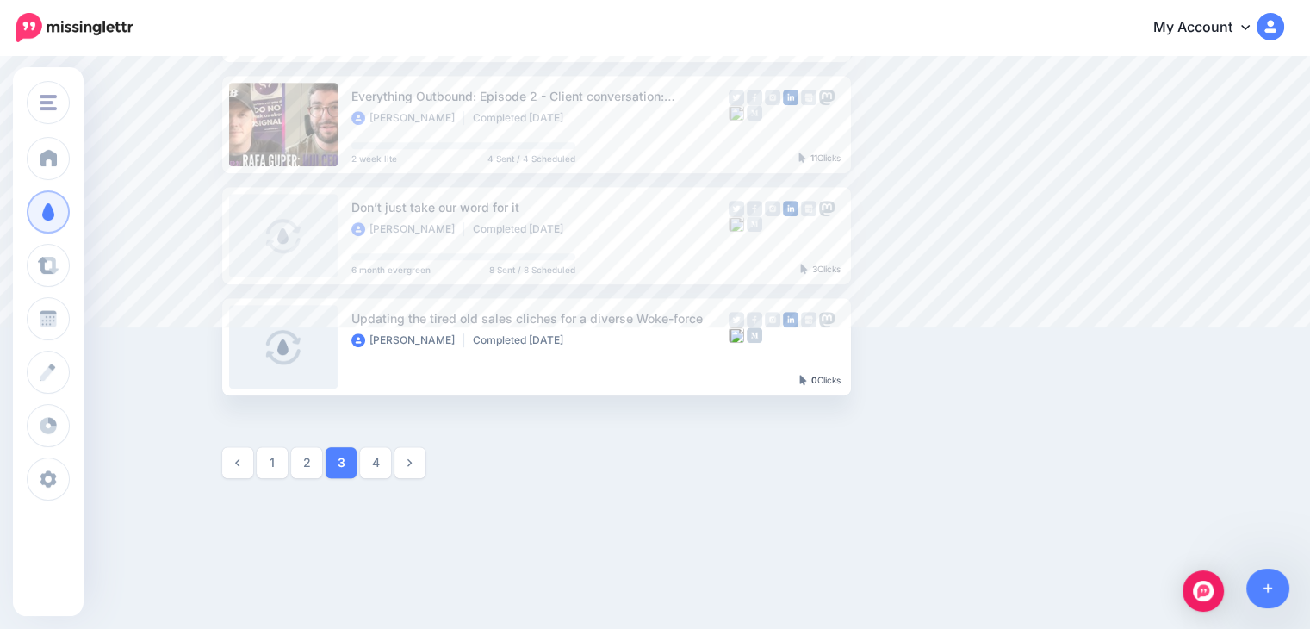
scroll to position [953, 0]
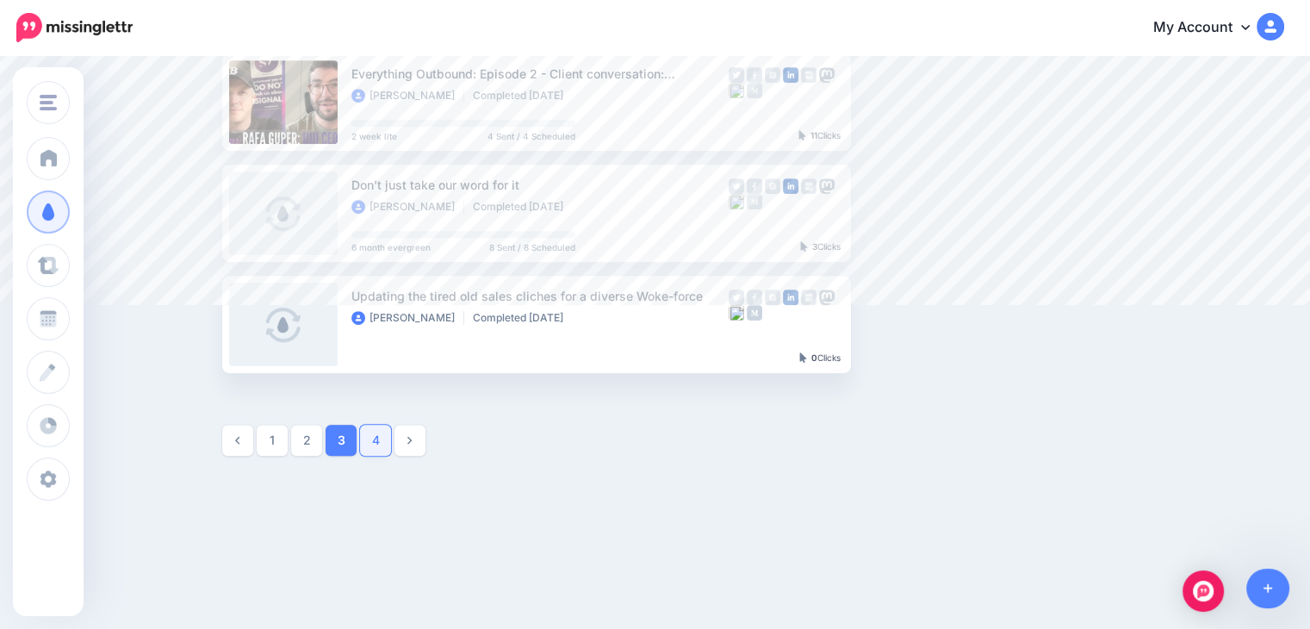
click at [386, 445] on link "4" at bounding box center [375, 440] width 31 height 31
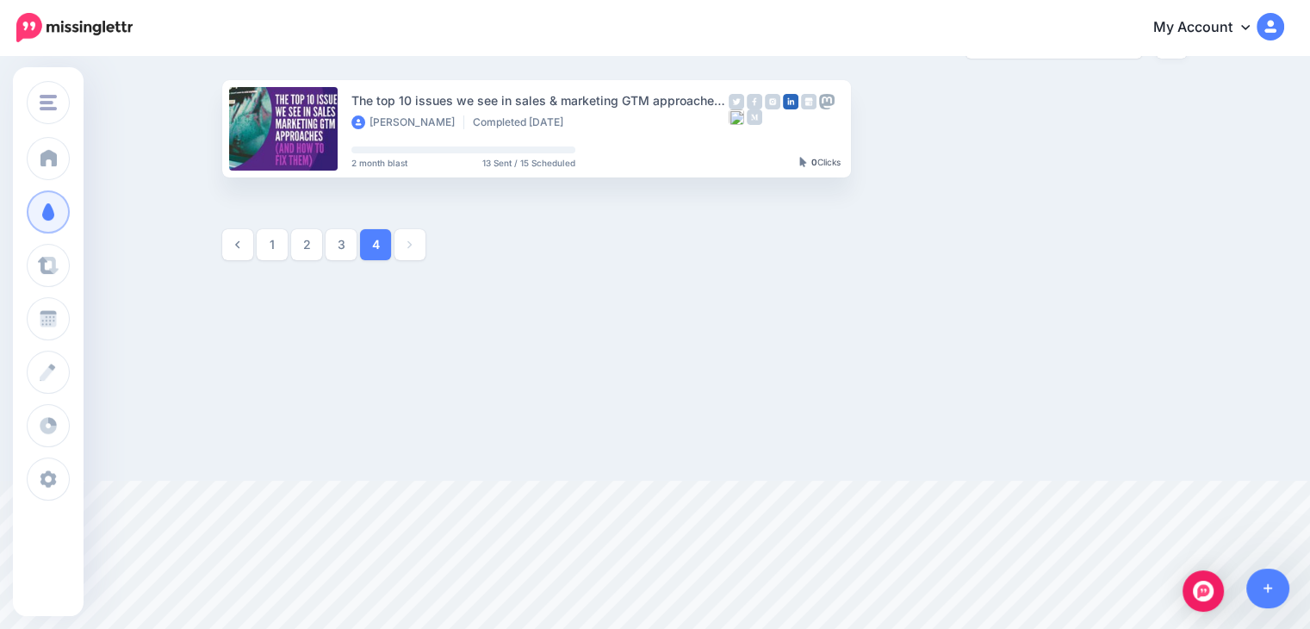
scroll to position [3, 0]
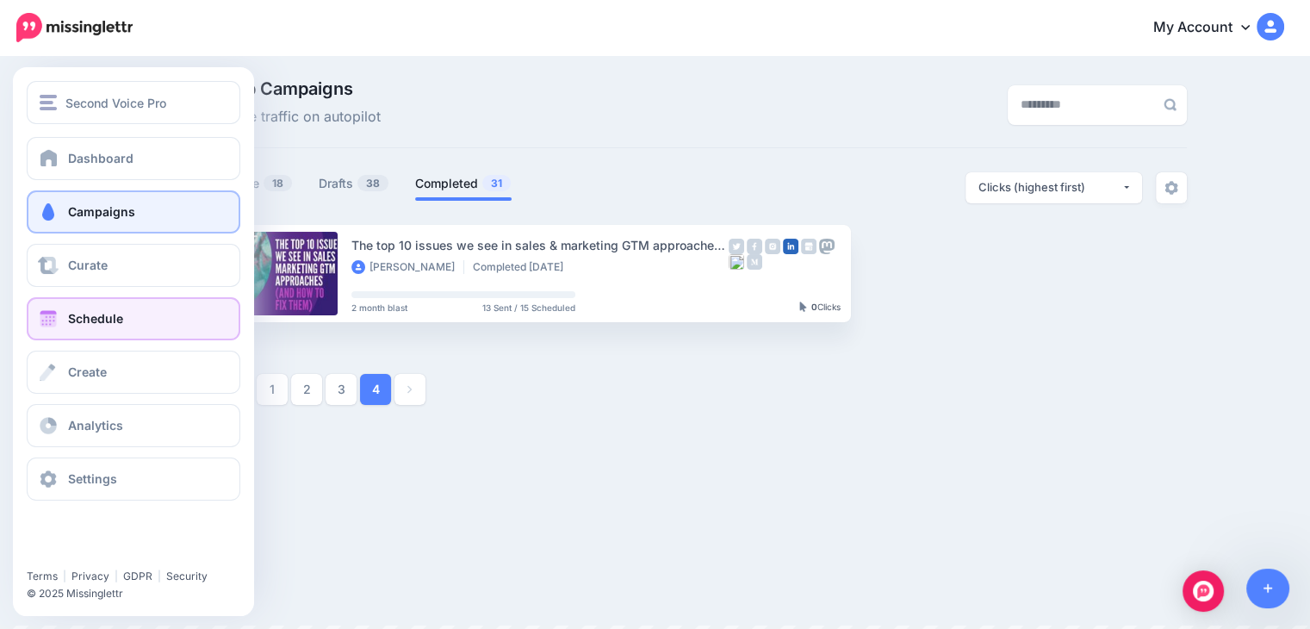
click at [44, 320] on span at bounding box center [48, 318] width 22 height 17
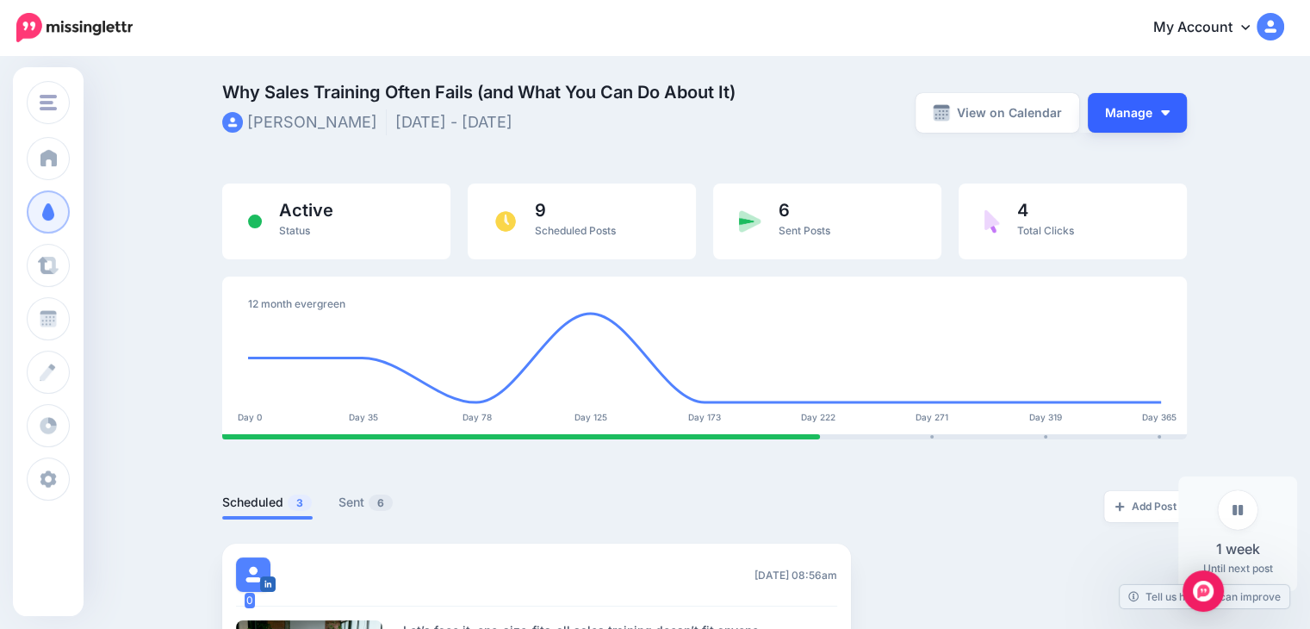
click at [1165, 118] on button "Manage" at bounding box center [1137, 113] width 99 height 40
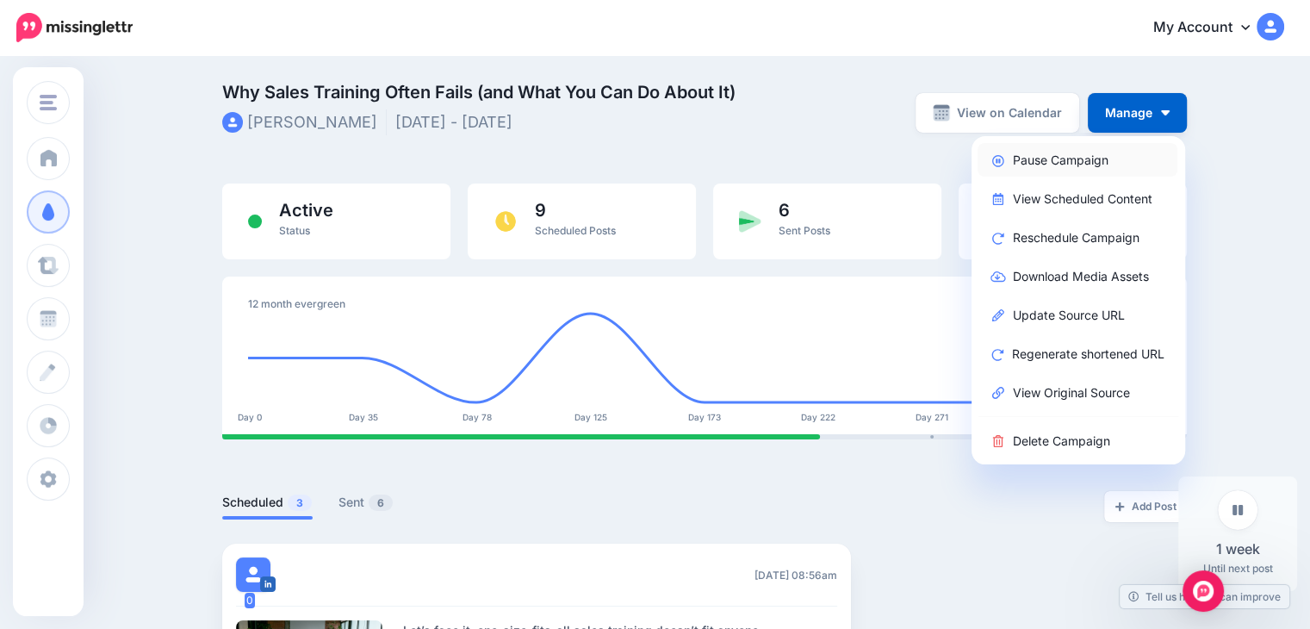
click at [1087, 166] on link "Pause Campaign" at bounding box center [1078, 160] width 200 height 34
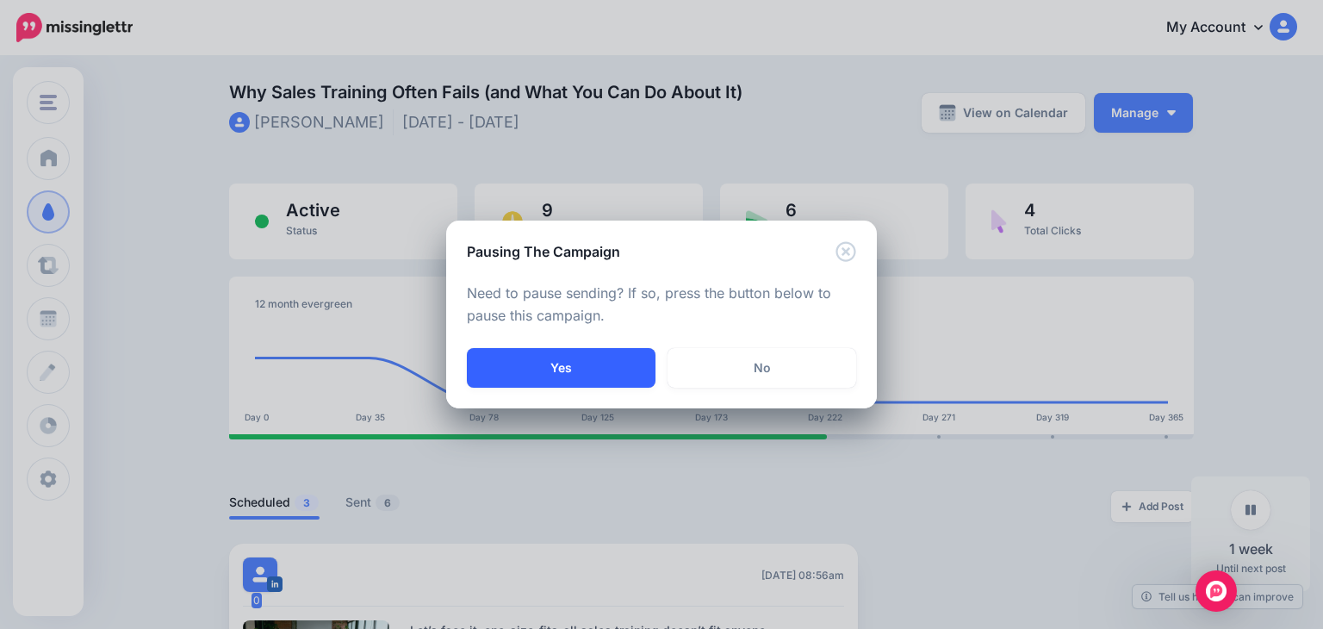
click at [520, 358] on button "Yes" at bounding box center [561, 368] width 189 height 40
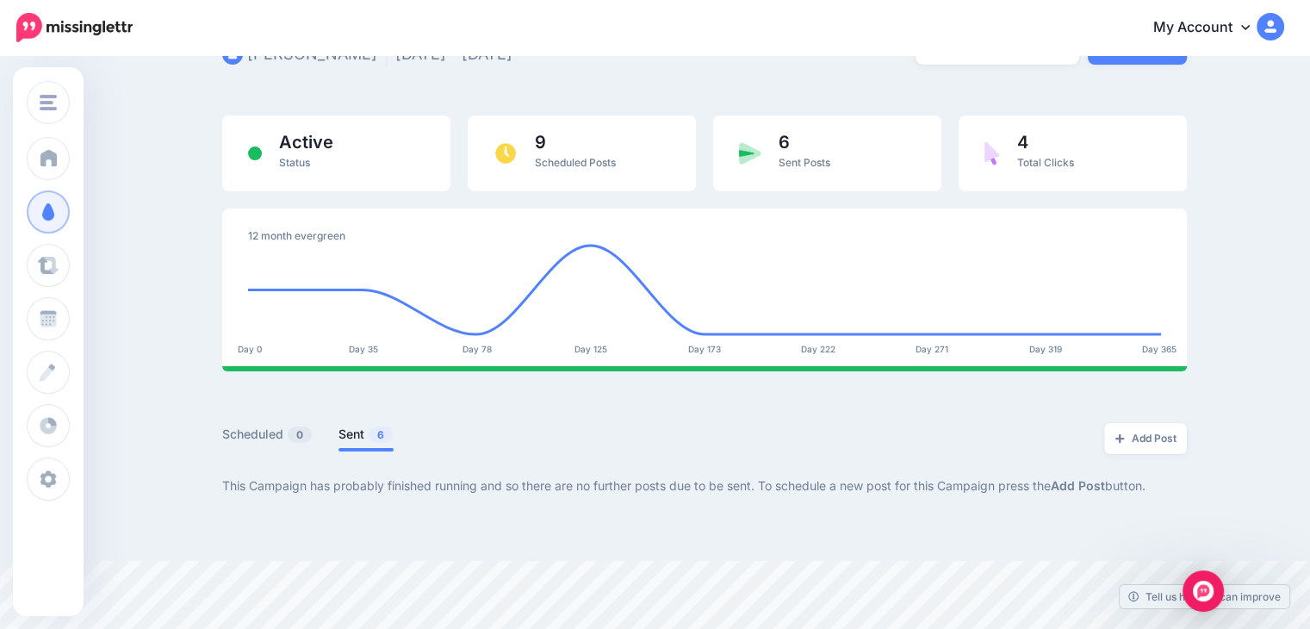
scroll to position [121, 0]
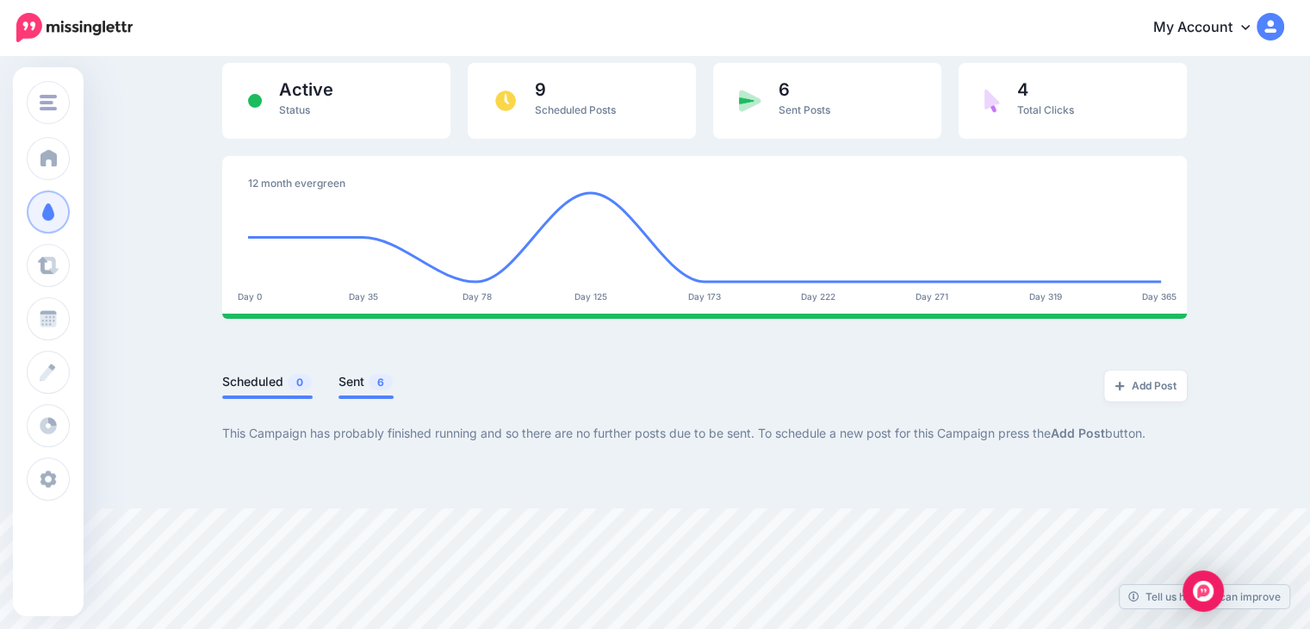
click at [267, 386] on link "Scheduled 0" at bounding box center [267, 381] width 90 height 21
click at [364, 388] on link "Sent 6" at bounding box center [366, 381] width 55 height 21
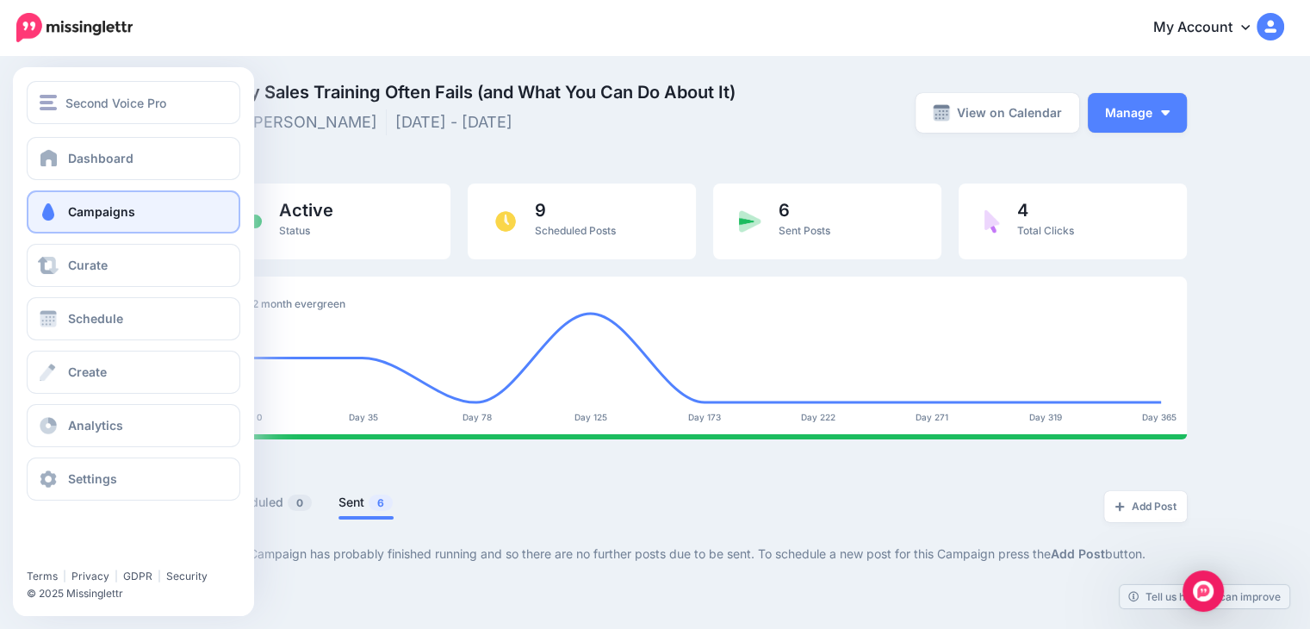
click at [58, 215] on span at bounding box center [48, 211] width 22 height 17
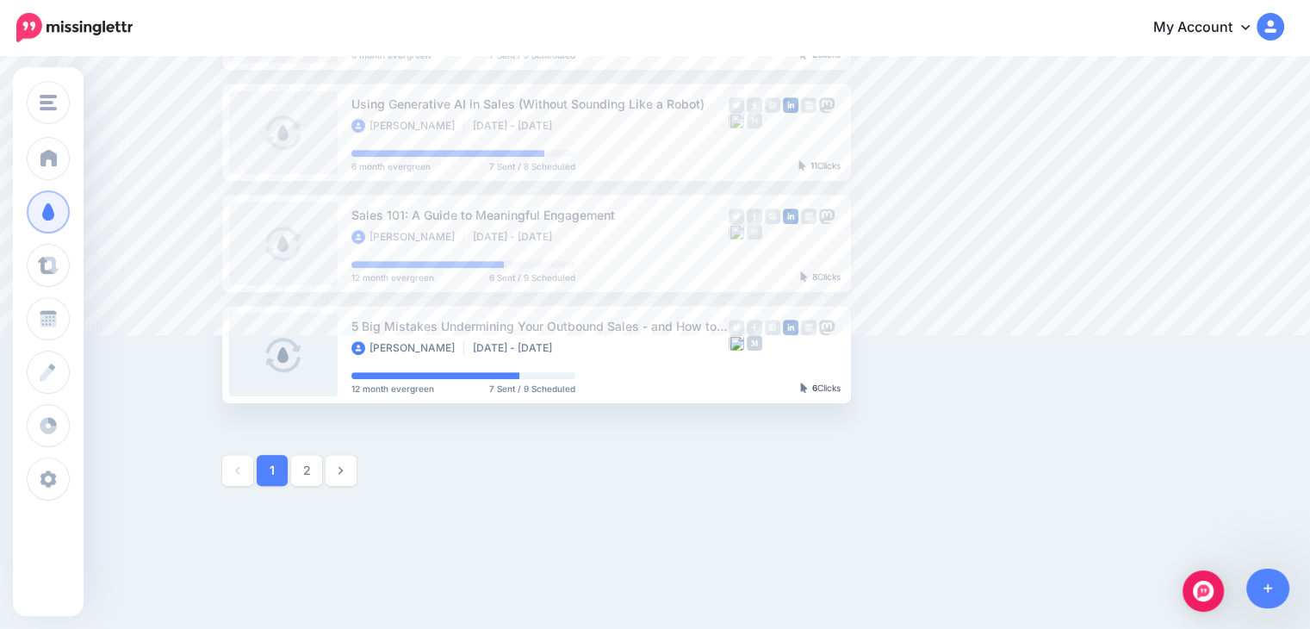
scroll to position [953, 0]
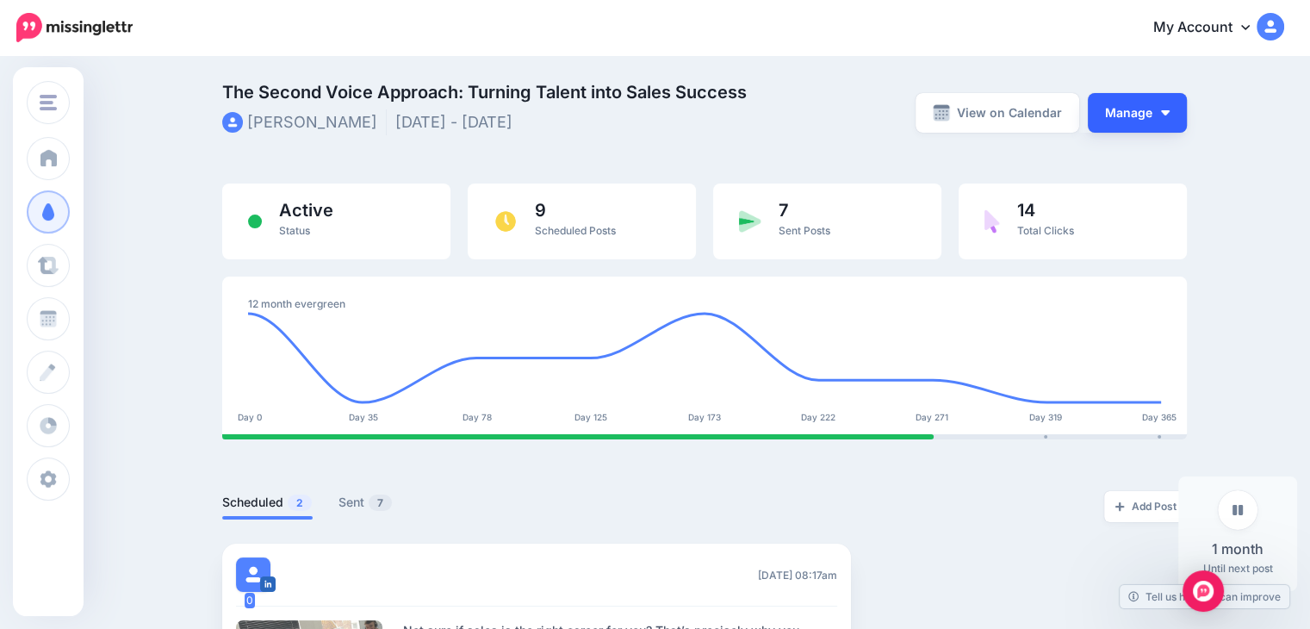
click at [1166, 107] on button "Manage" at bounding box center [1137, 113] width 99 height 40
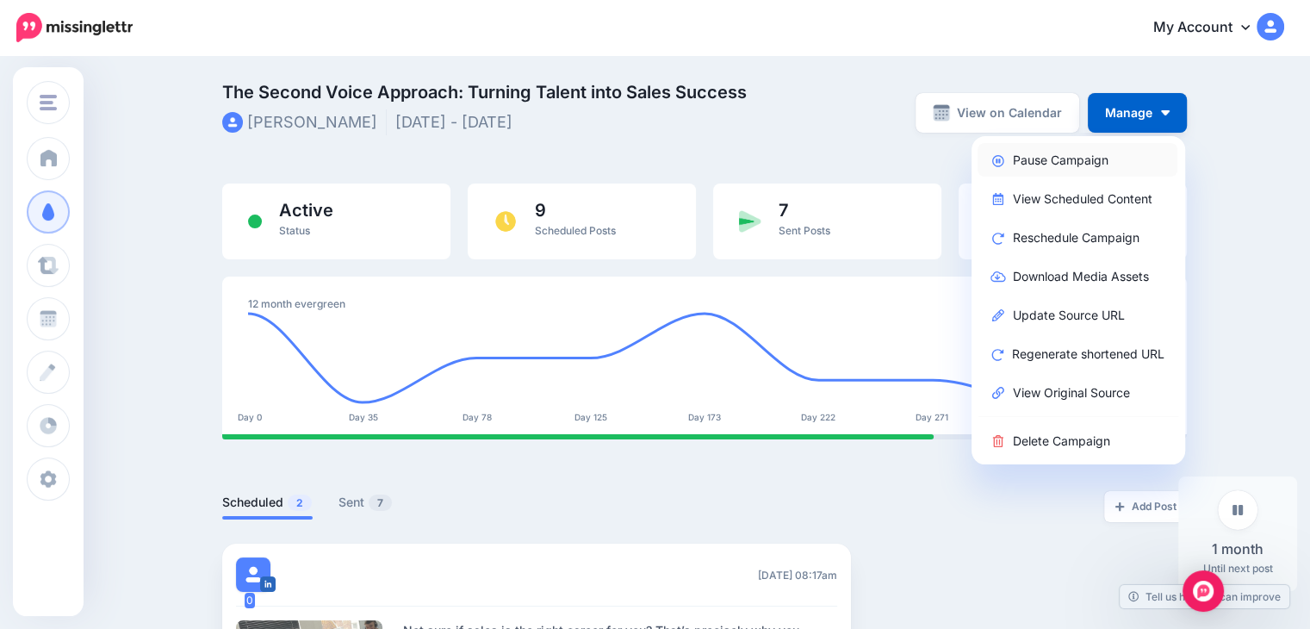
click at [1079, 164] on link "Pause Campaign" at bounding box center [1078, 160] width 200 height 34
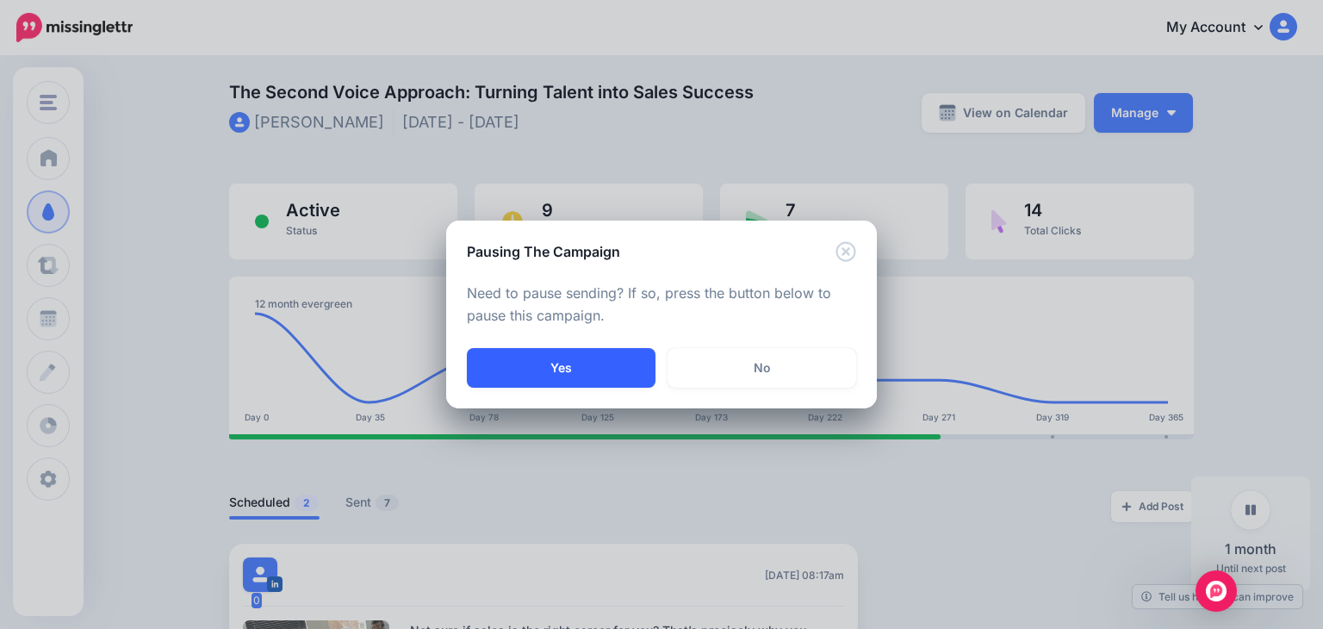
click at [582, 366] on button "Yes" at bounding box center [561, 368] width 189 height 40
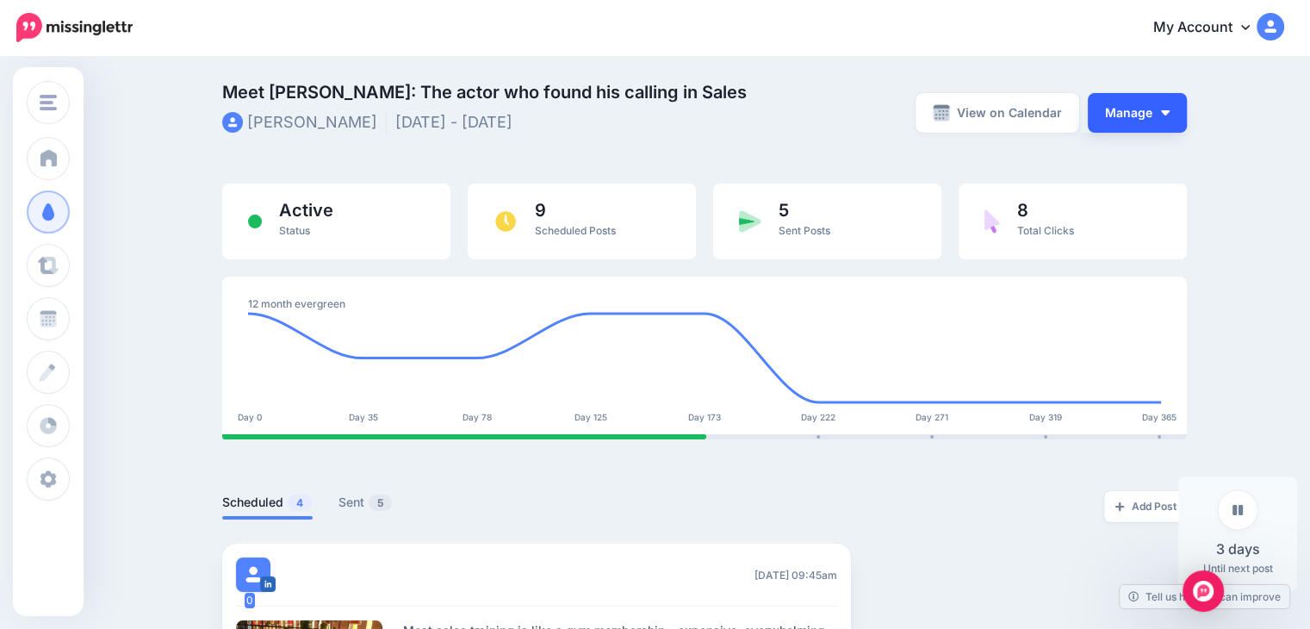
click at [1148, 124] on button "Manage" at bounding box center [1137, 113] width 99 height 40
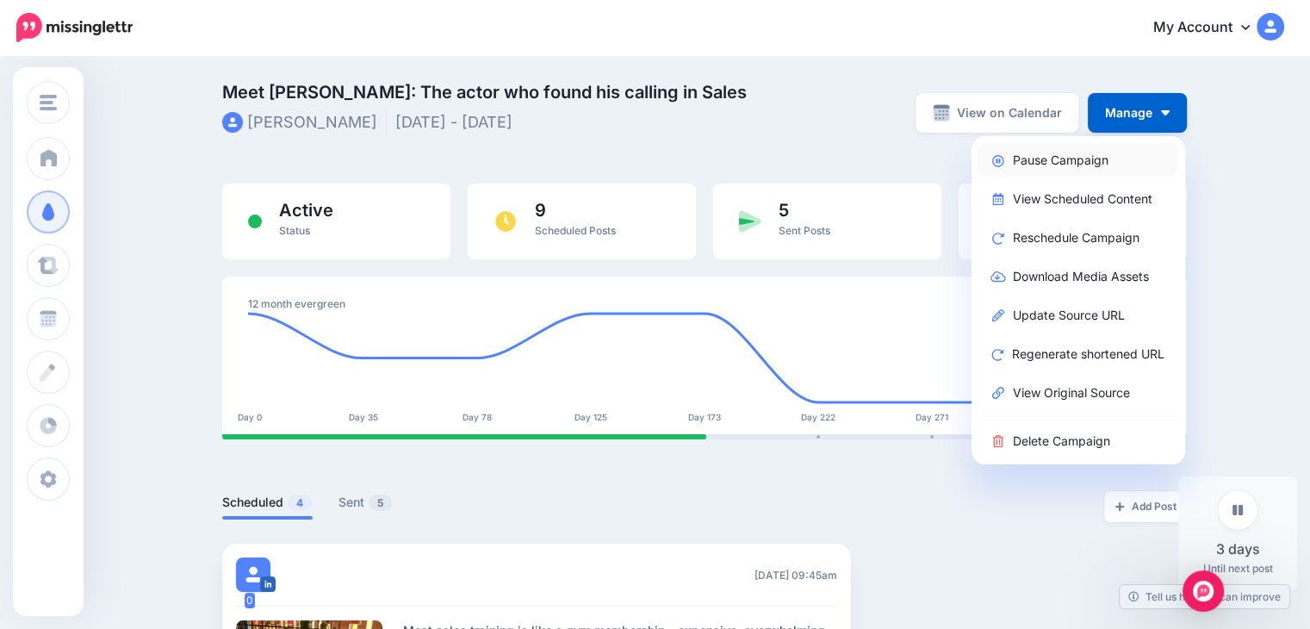
click at [1096, 157] on link "Pause Campaign" at bounding box center [1078, 160] width 200 height 34
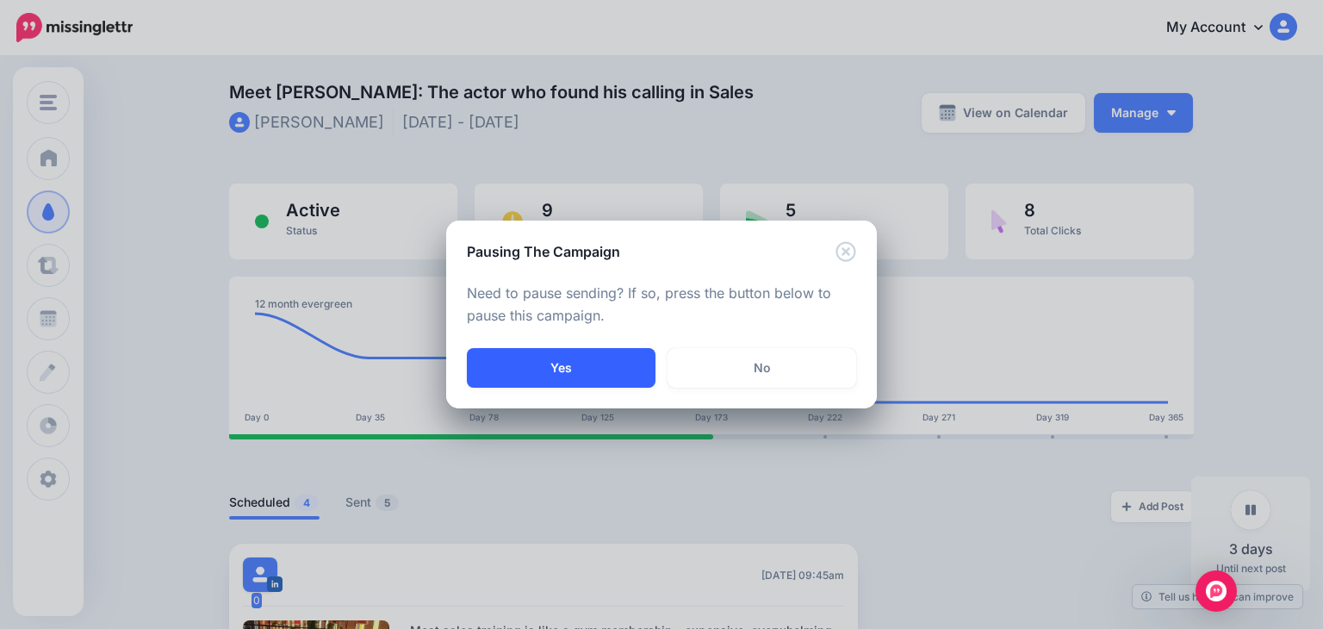
click at [591, 372] on button "Yes" at bounding box center [561, 368] width 189 height 40
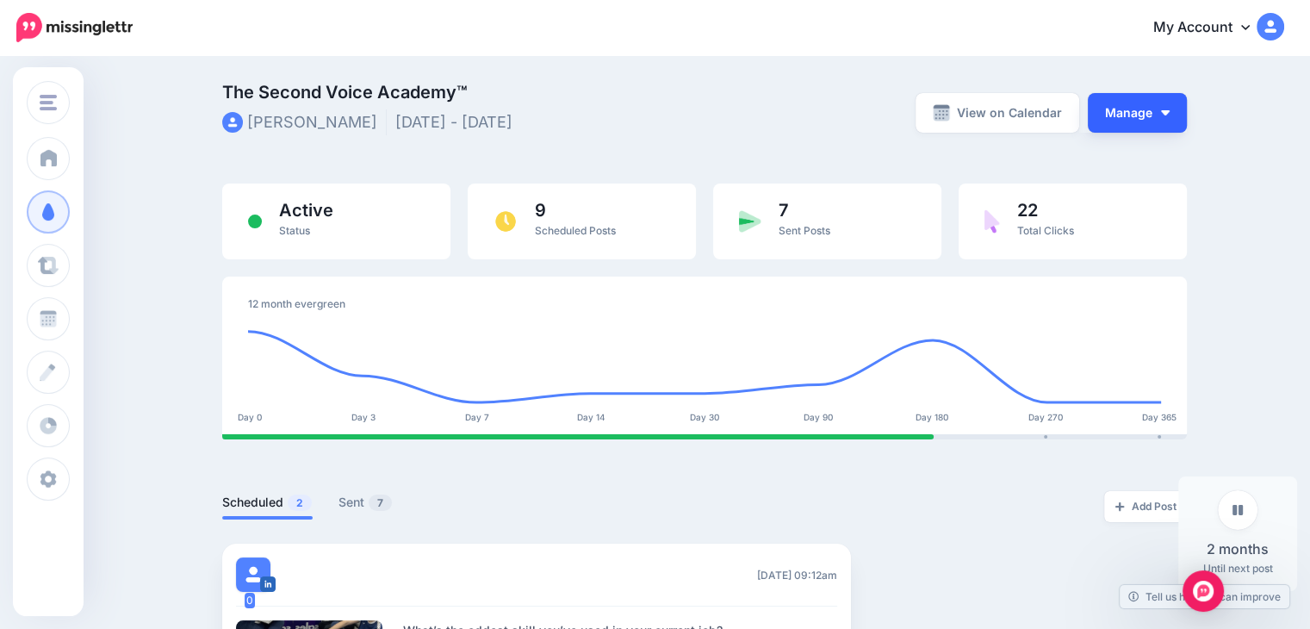
click at [1147, 117] on button "Manage" at bounding box center [1137, 113] width 99 height 40
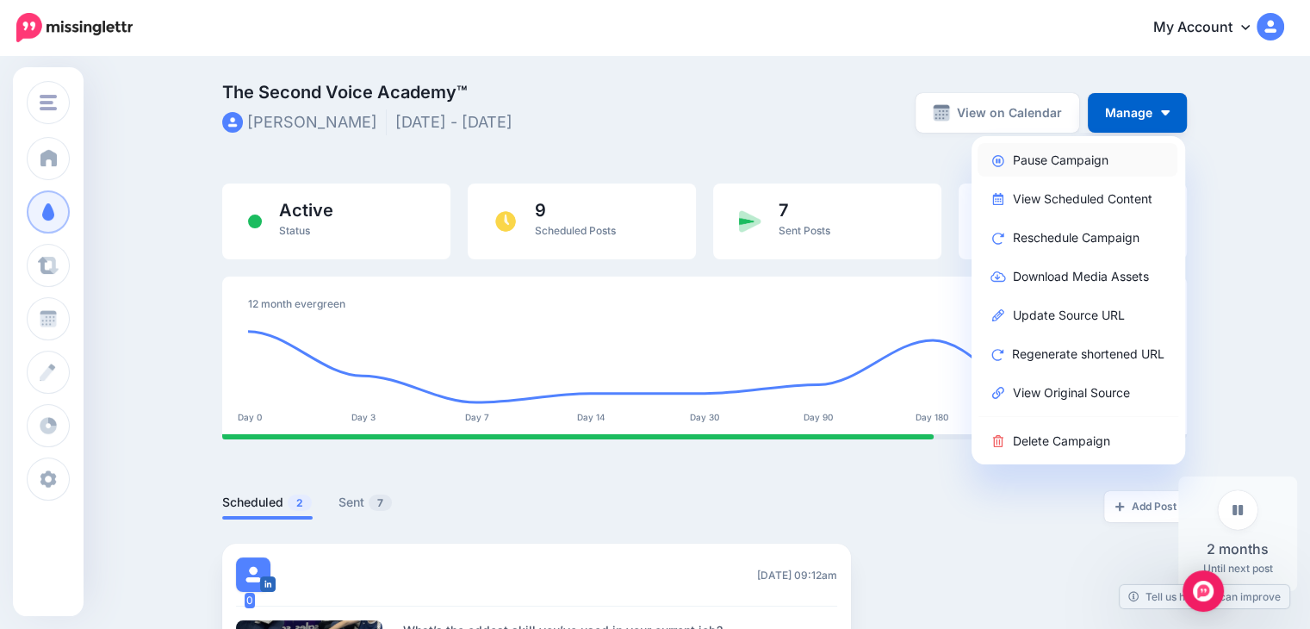
click at [1068, 159] on link "Pause Campaign" at bounding box center [1078, 160] width 200 height 34
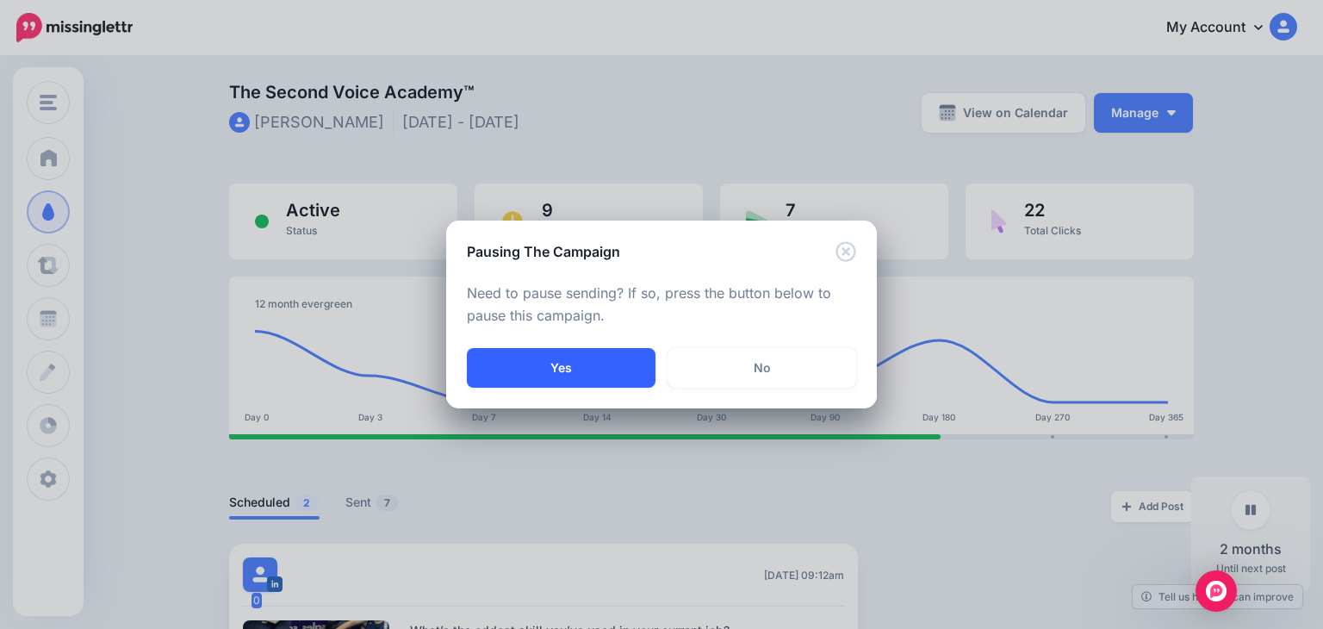
click at [533, 377] on button "Yes" at bounding box center [561, 368] width 189 height 40
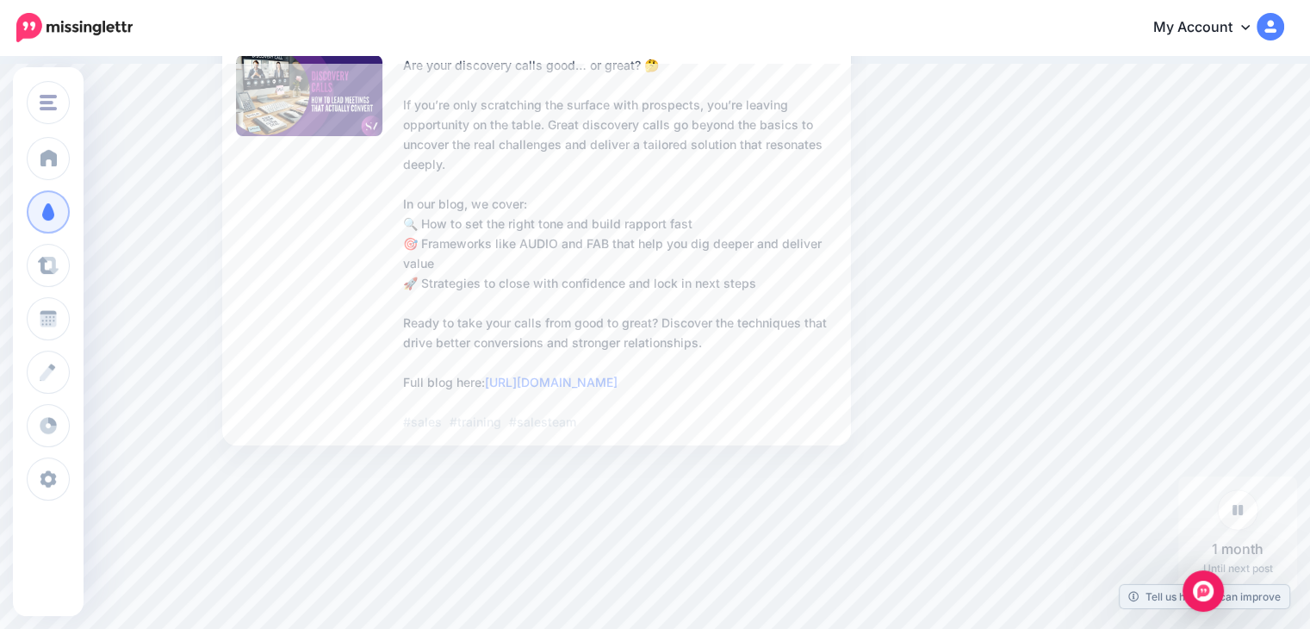
scroll to position [574, 0]
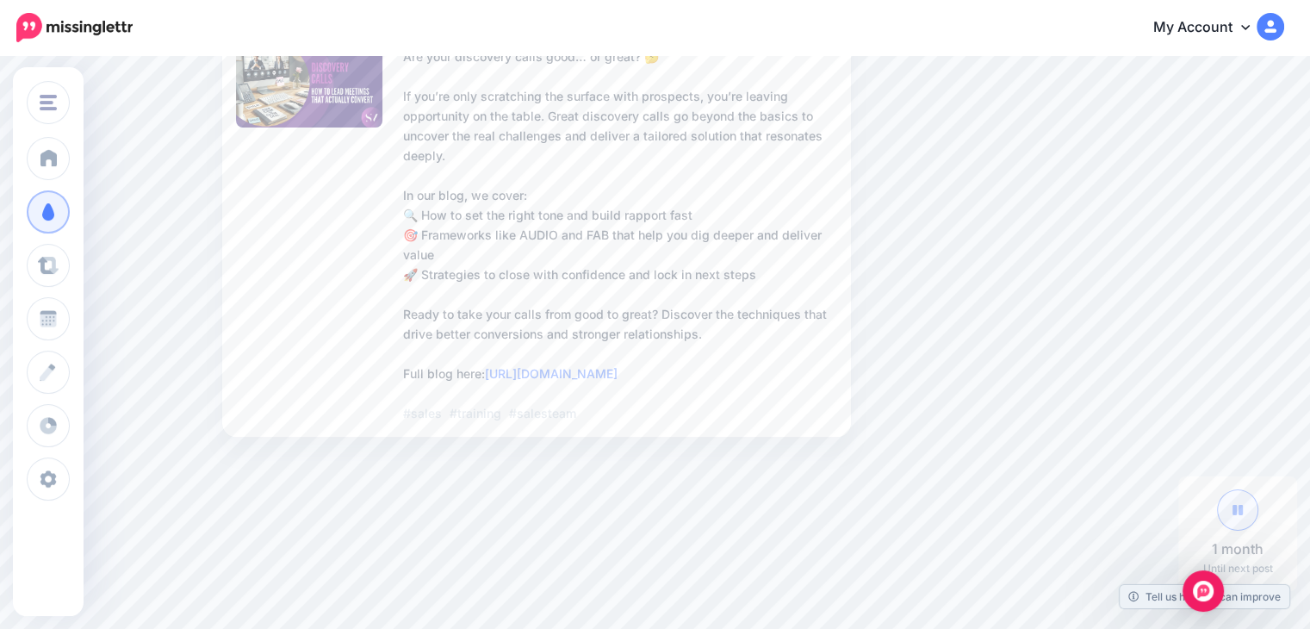
click at [1243, 520] on link at bounding box center [1238, 510] width 40 height 40
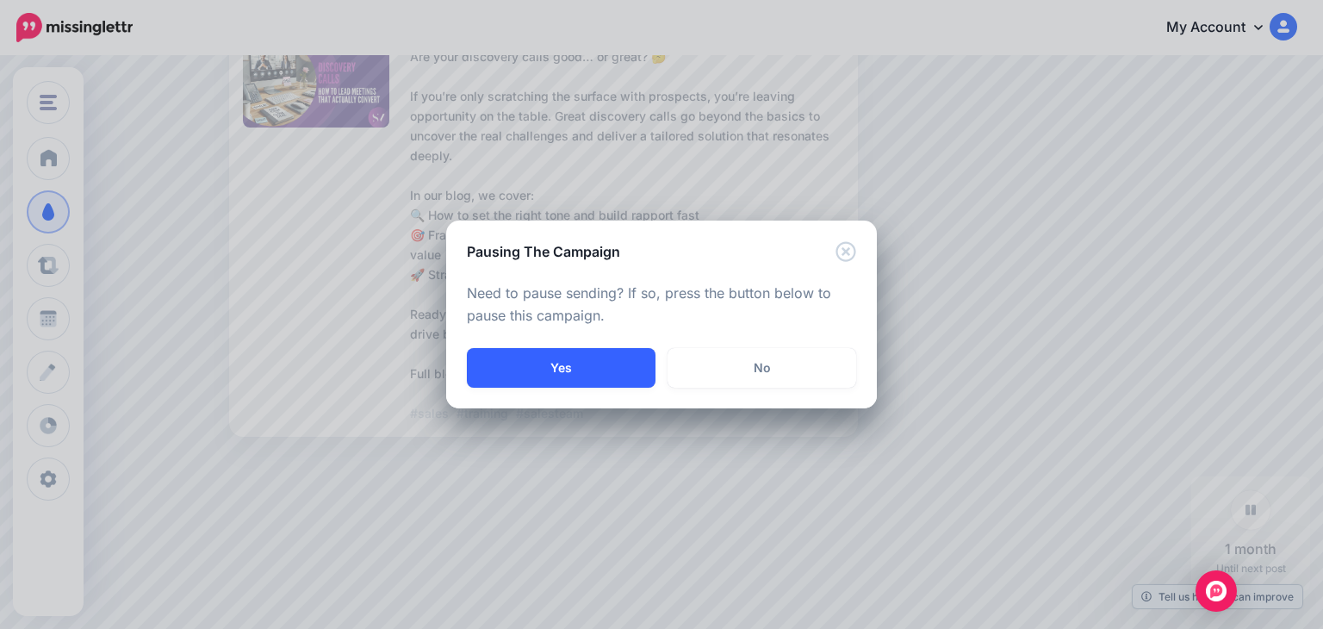
click at [613, 362] on button "Yes" at bounding box center [561, 368] width 189 height 40
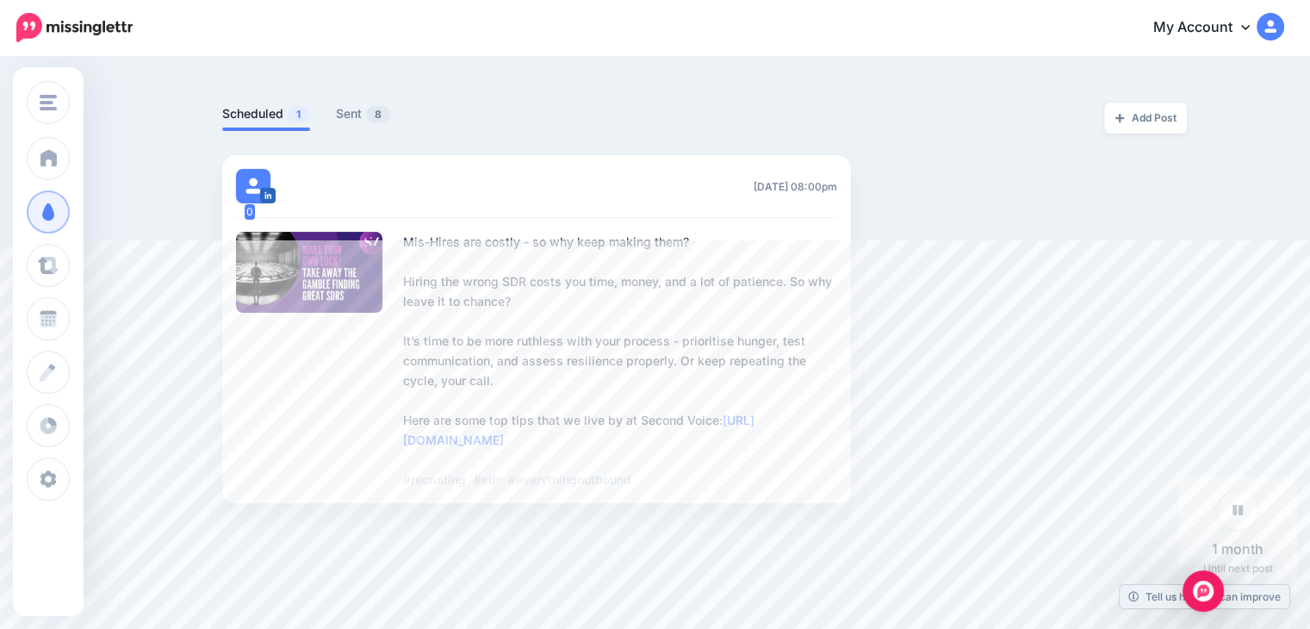
scroll to position [389, 0]
click at [1240, 516] on link at bounding box center [1238, 510] width 40 height 40
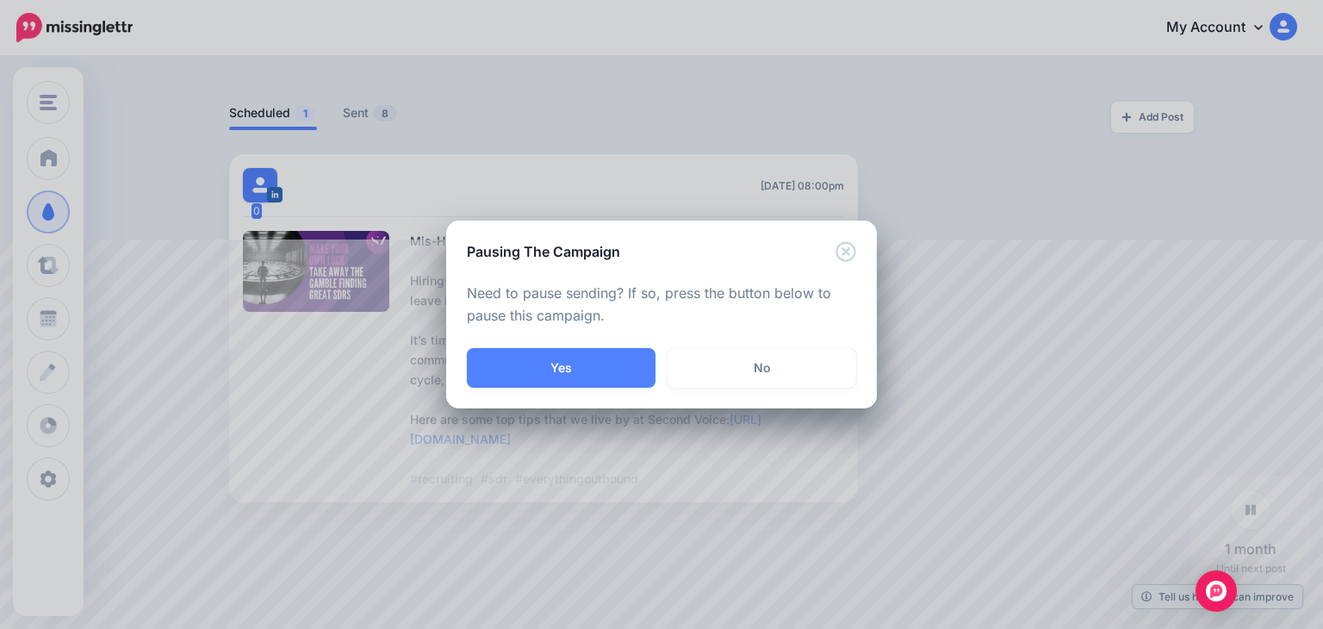
click at [568, 345] on div "Need to pause sending? If so, press the button below to pause this campaign." at bounding box center [661, 305] width 431 height 86
click at [571, 368] on button "Yes" at bounding box center [561, 368] width 189 height 40
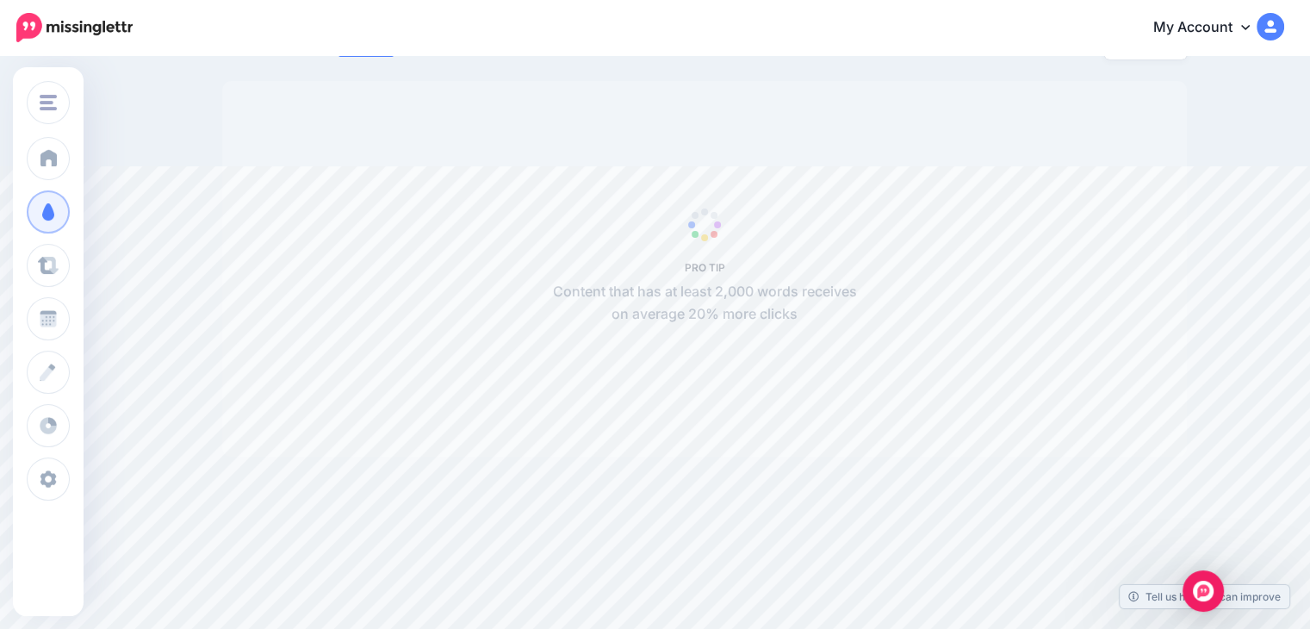
scroll to position [121, 0]
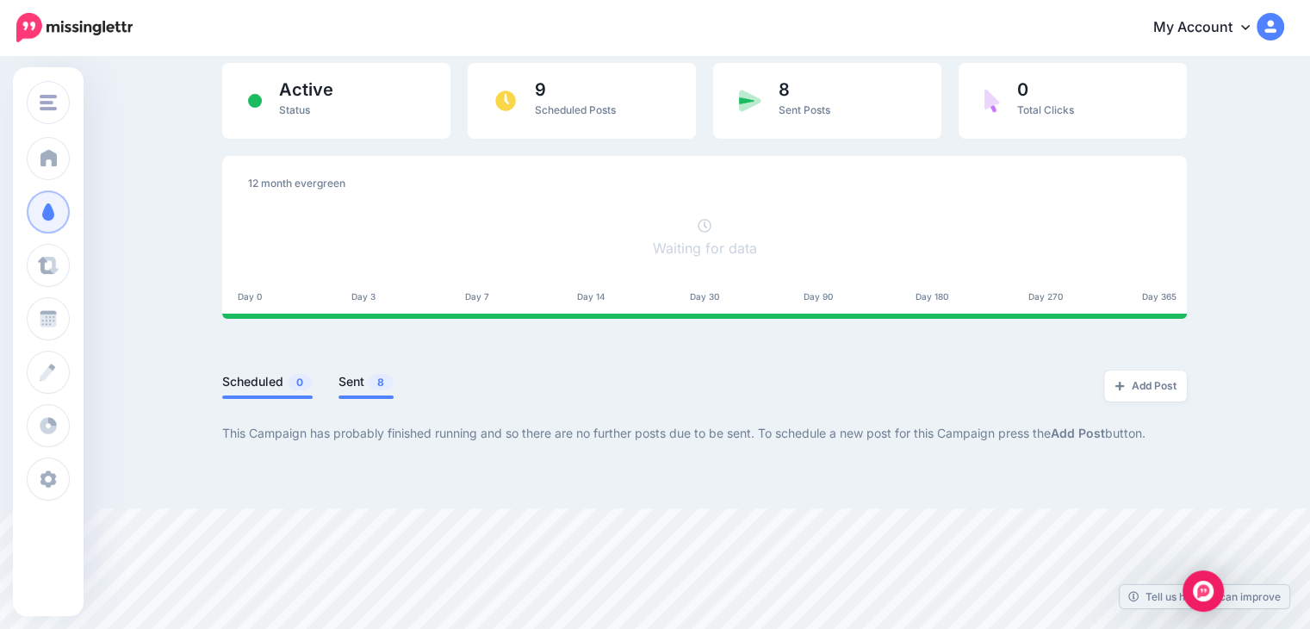
click at [246, 375] on link "Scheduled 0" at bounding box center [267, 381] width 90 height 21
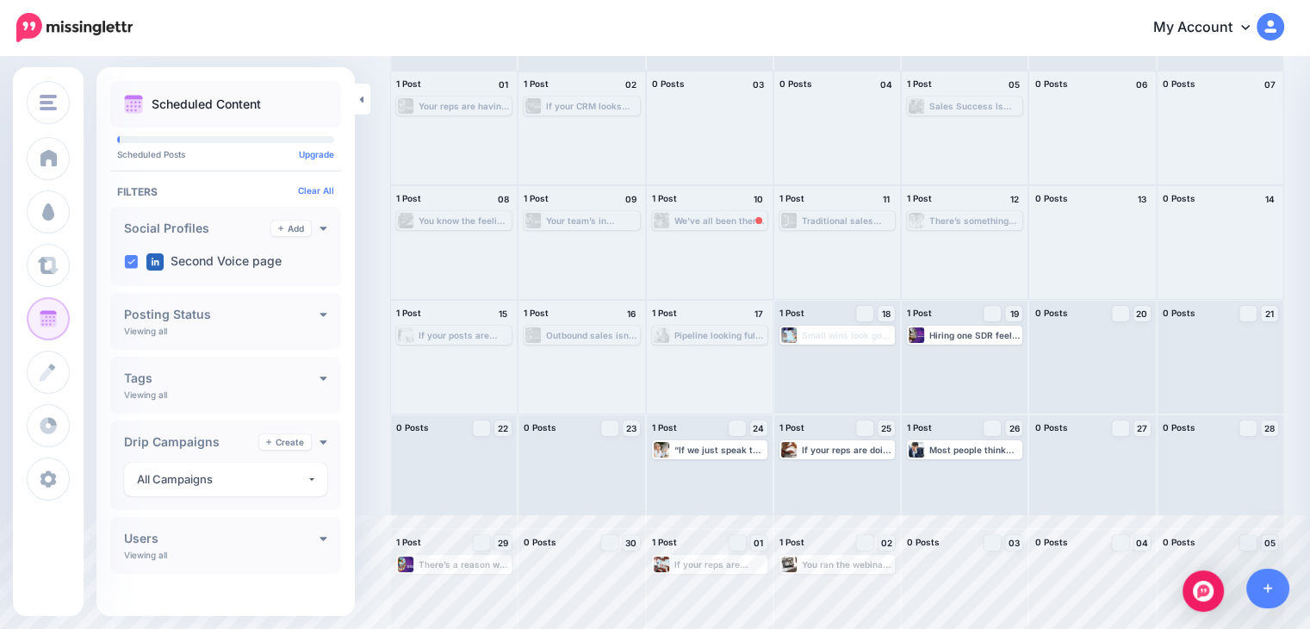
scroll to position [128, 0]
